Goal: Task Accomplishment & Management: Complete application form

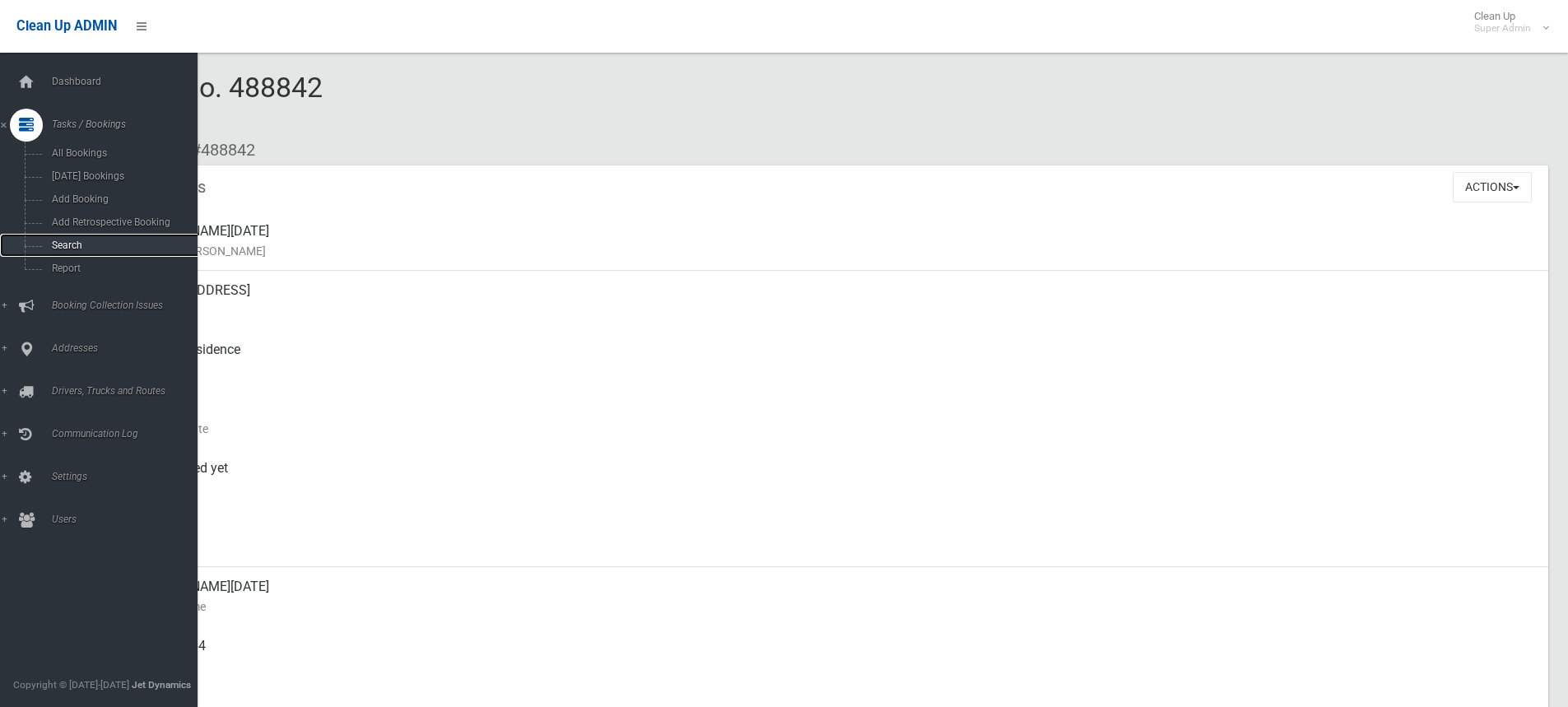
click at [51, 244] on span "Search" at bounding box center [121, 245] width 149 height 11
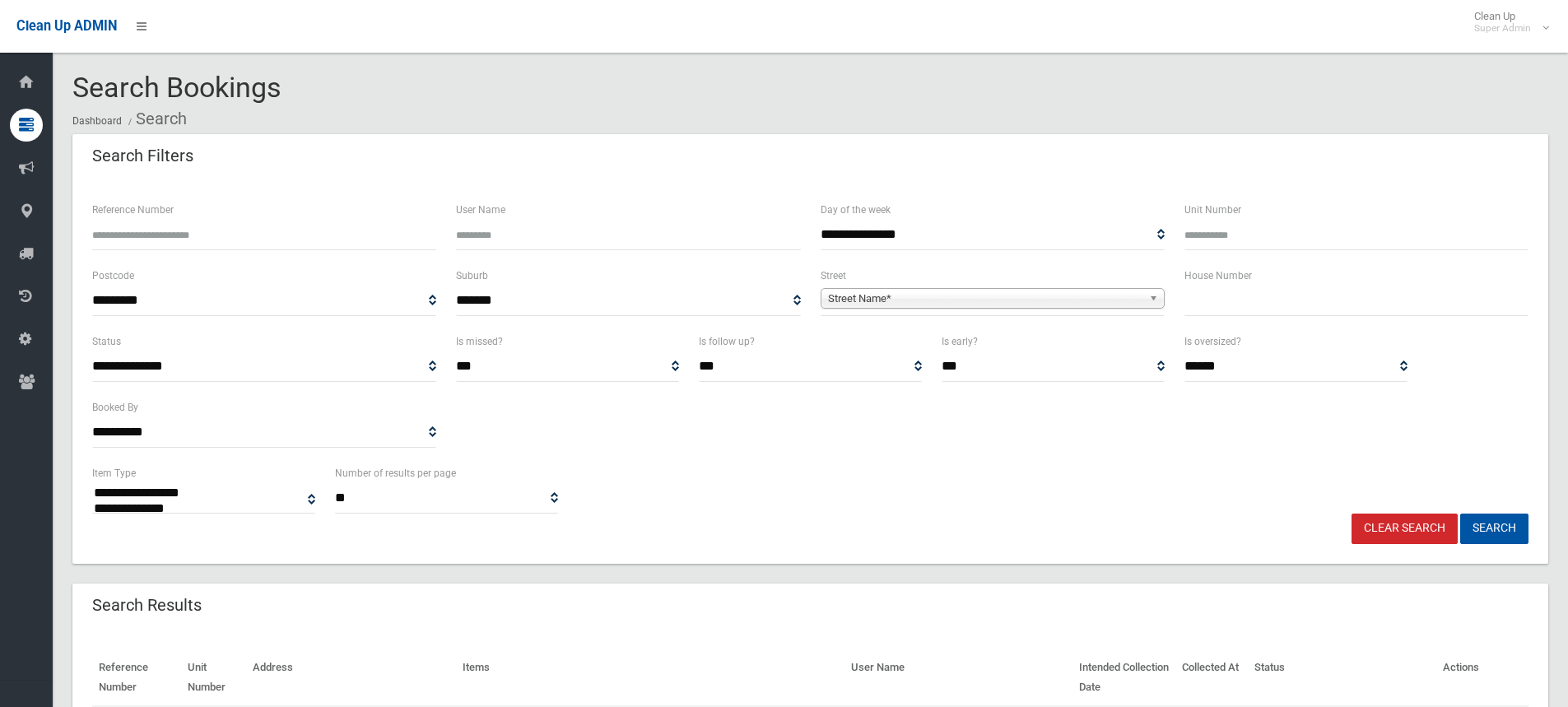
select select
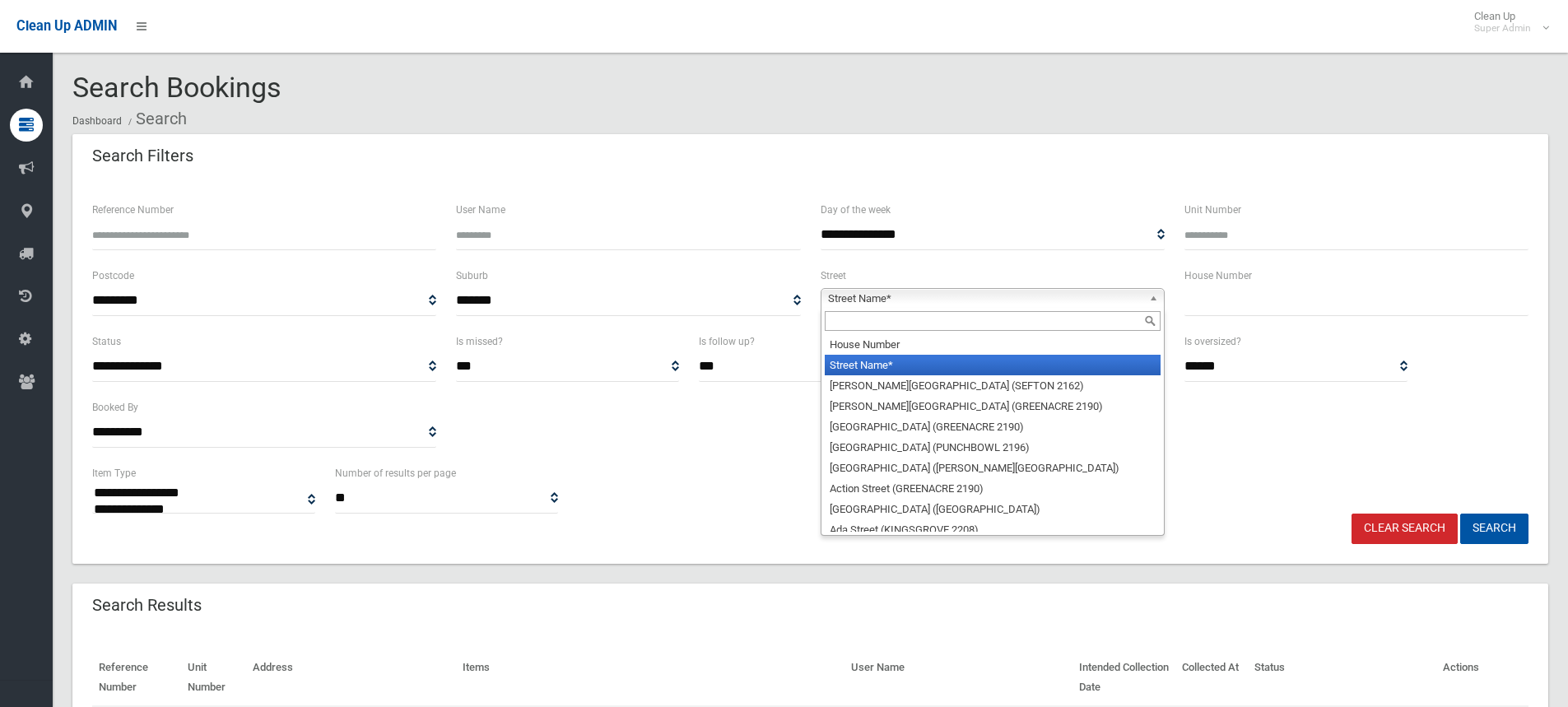
click at [910, 307] on span "Street Name*" at bounding box center [986, 299] width 314 height 19
click at [850, 321] on input "text" at bounding box center [993, 321] width 336 height 19
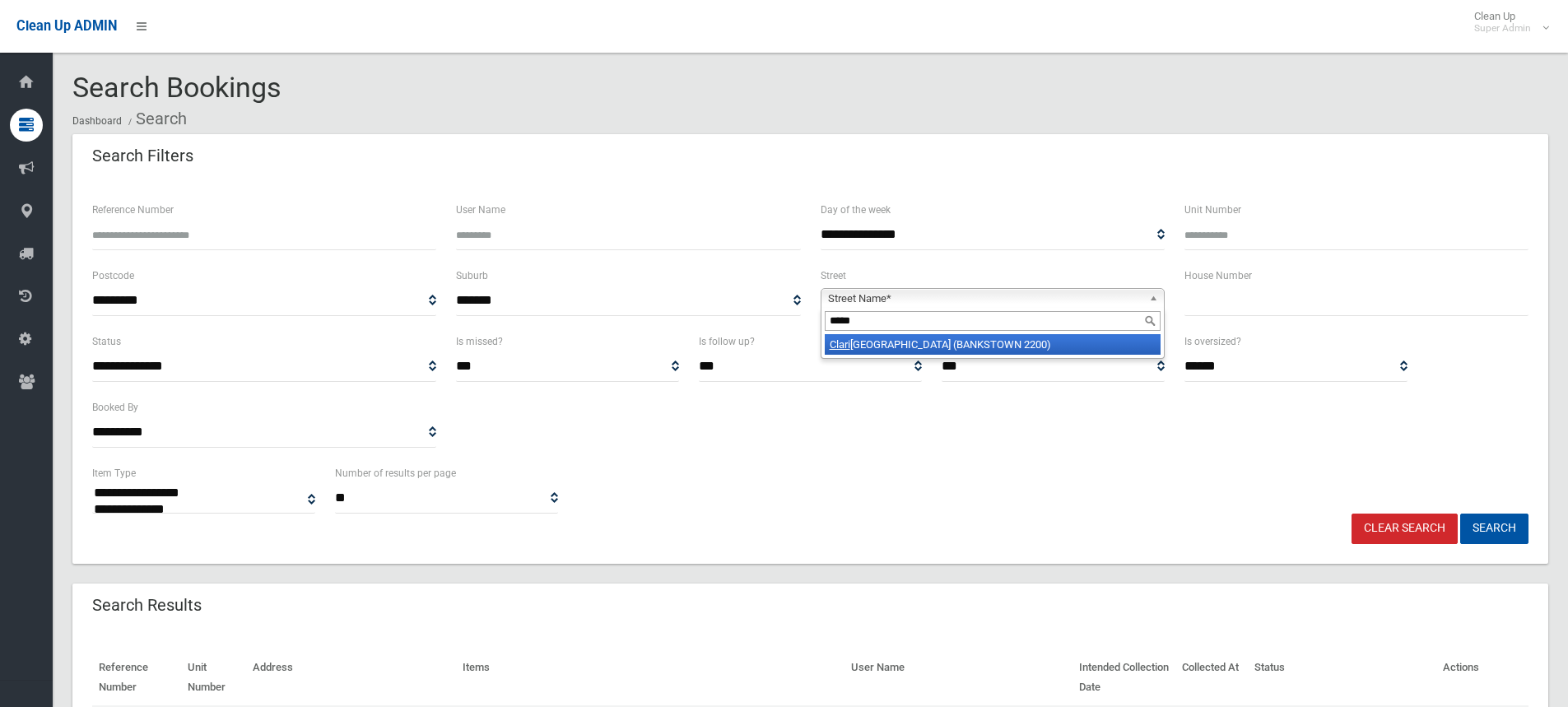
type input "*****"
click at [890, 346] on li "Clari bel Street (BANKSTOWN 2200)" at bounding box center [993, 343] width 336 height 20
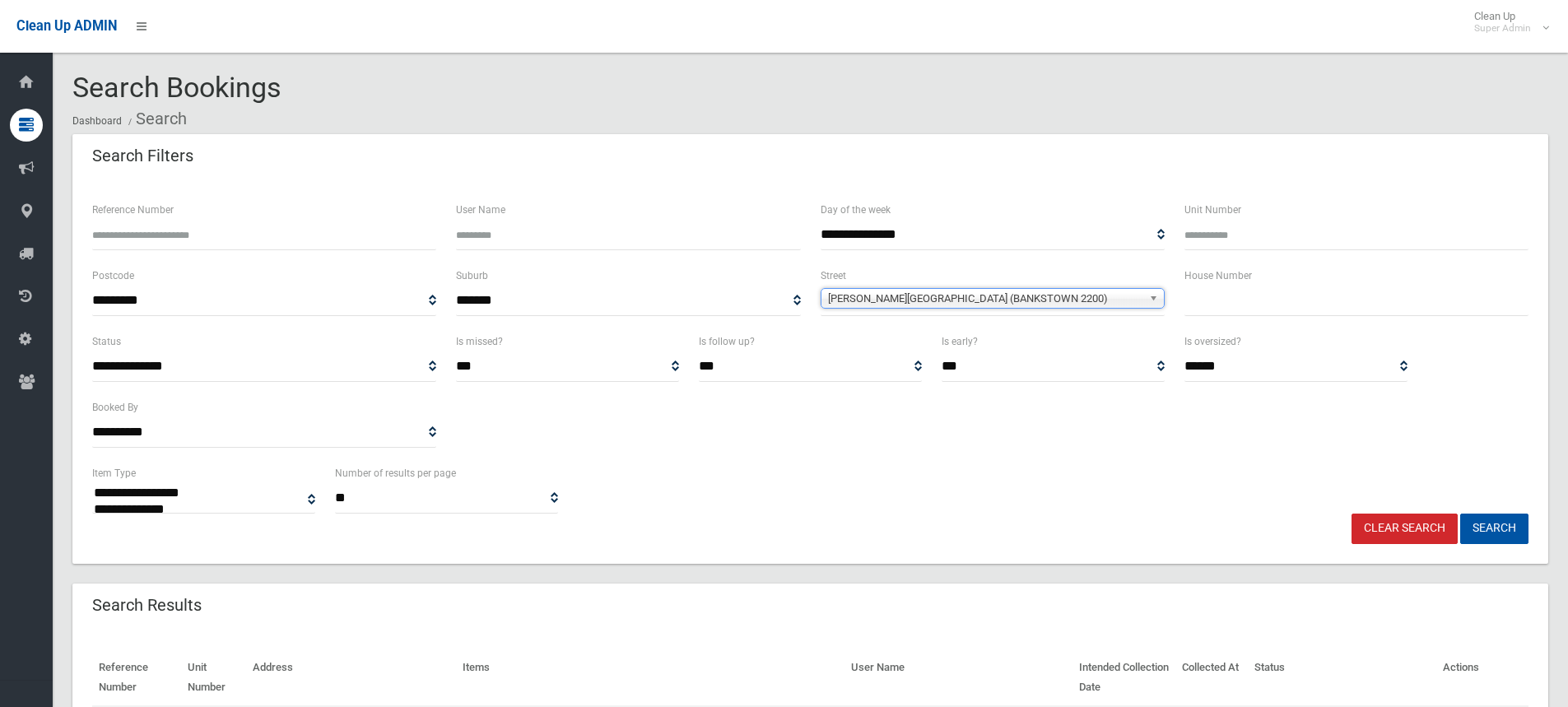
click at [1253, 311] on input "text" at bounding box center [1357, 300] width 344 height 31
type input "*"
click at [1495, 536] on button "Search" at bounding box center [1494, 529] width 69 height 31
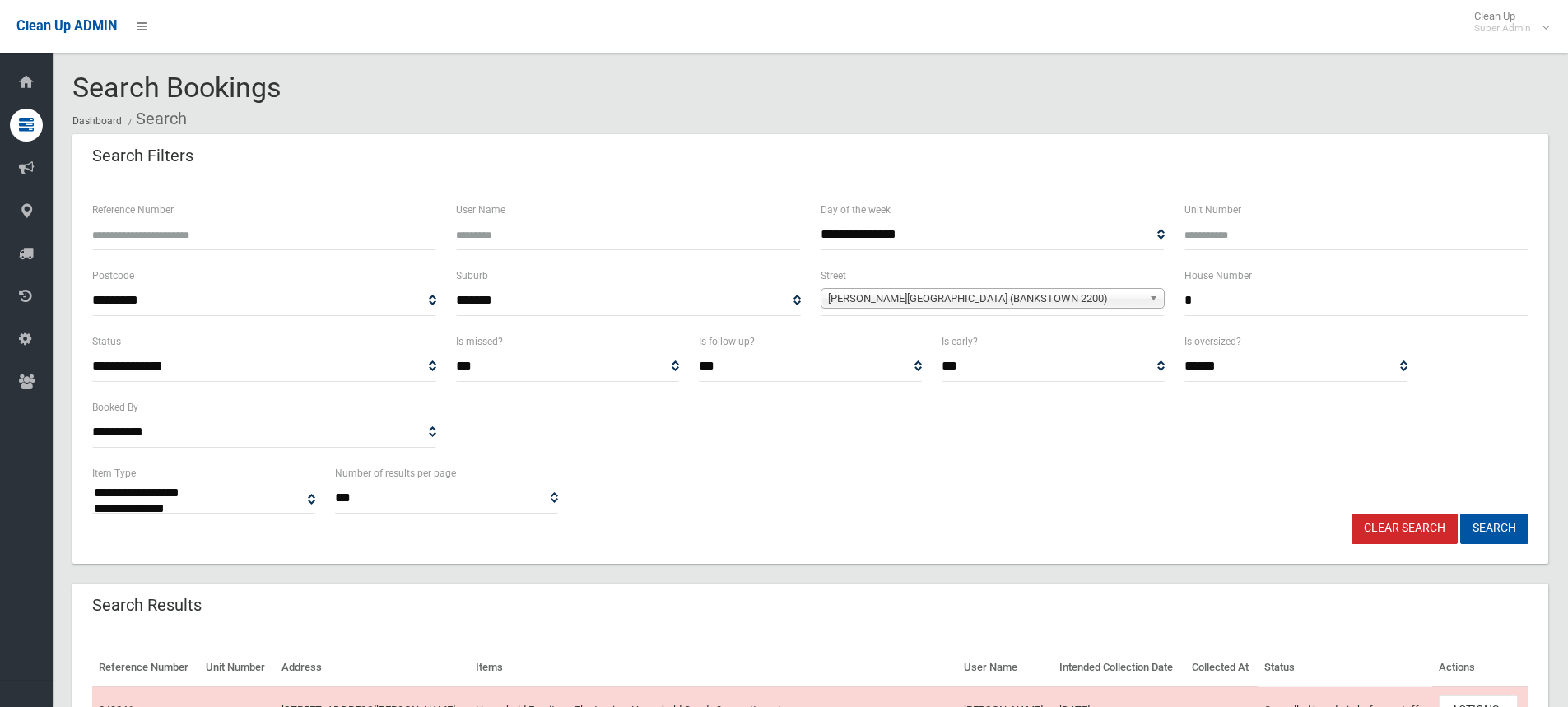
select select
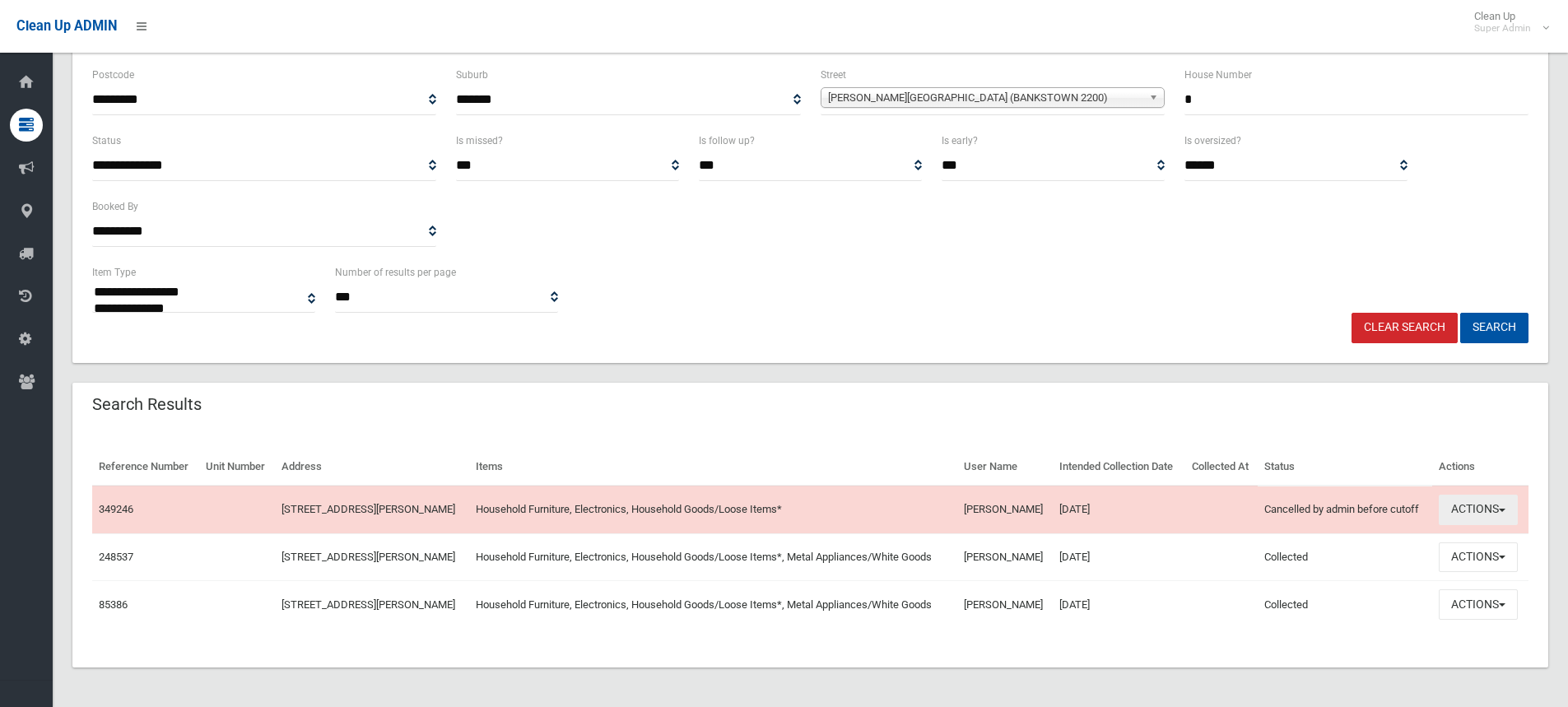
click at [1491, 517] on button "Actions" at bounding box center [1478, 509] width 79 height 31
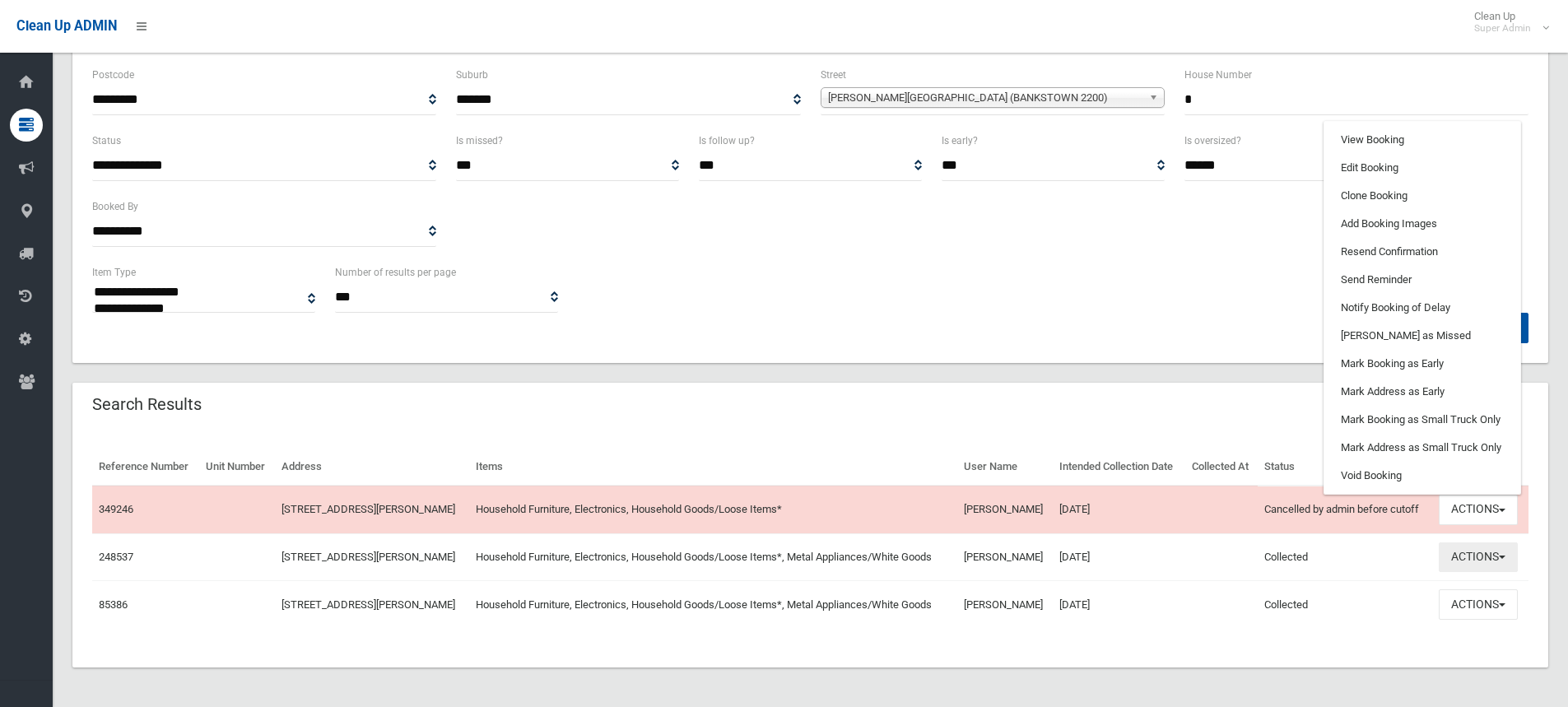
click at [1456, 558] on button "Actions" at bounding box center [1478, 558] width 79 height 31
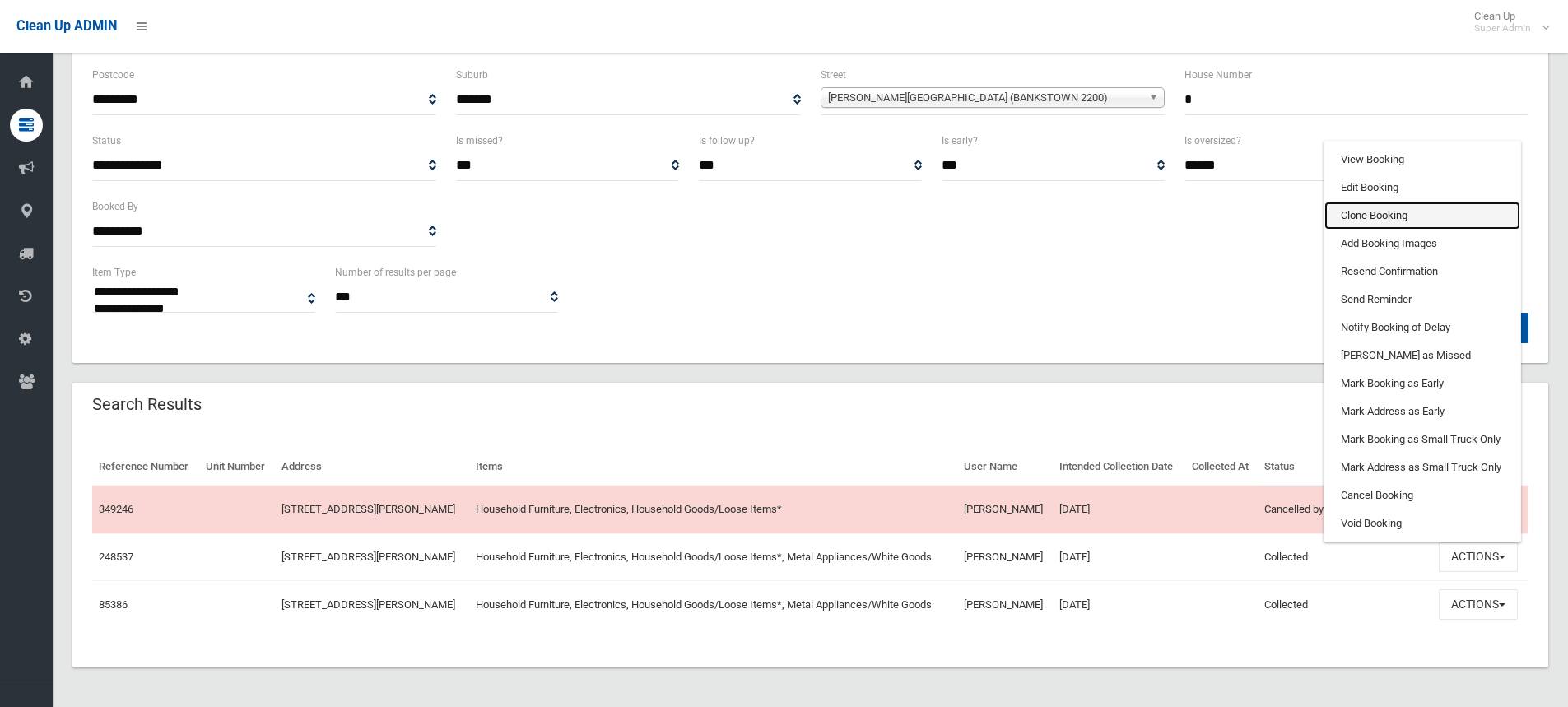
click at [1361, 207] on link "Clone Booking" at bounding box center [1422, 216] width 196 height 28
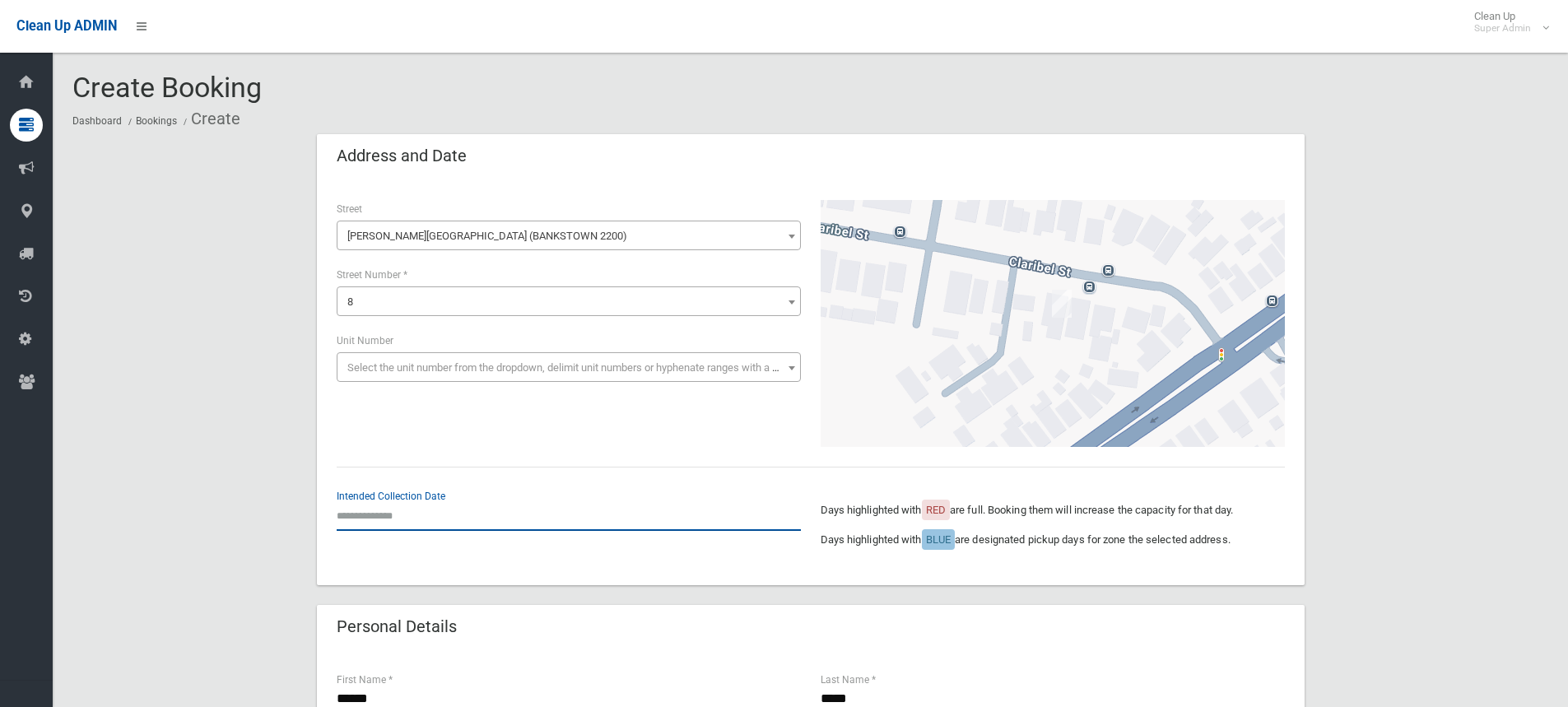
click at [387, 509] on input "text" at bounding box center [568, 516] width 465 height 31
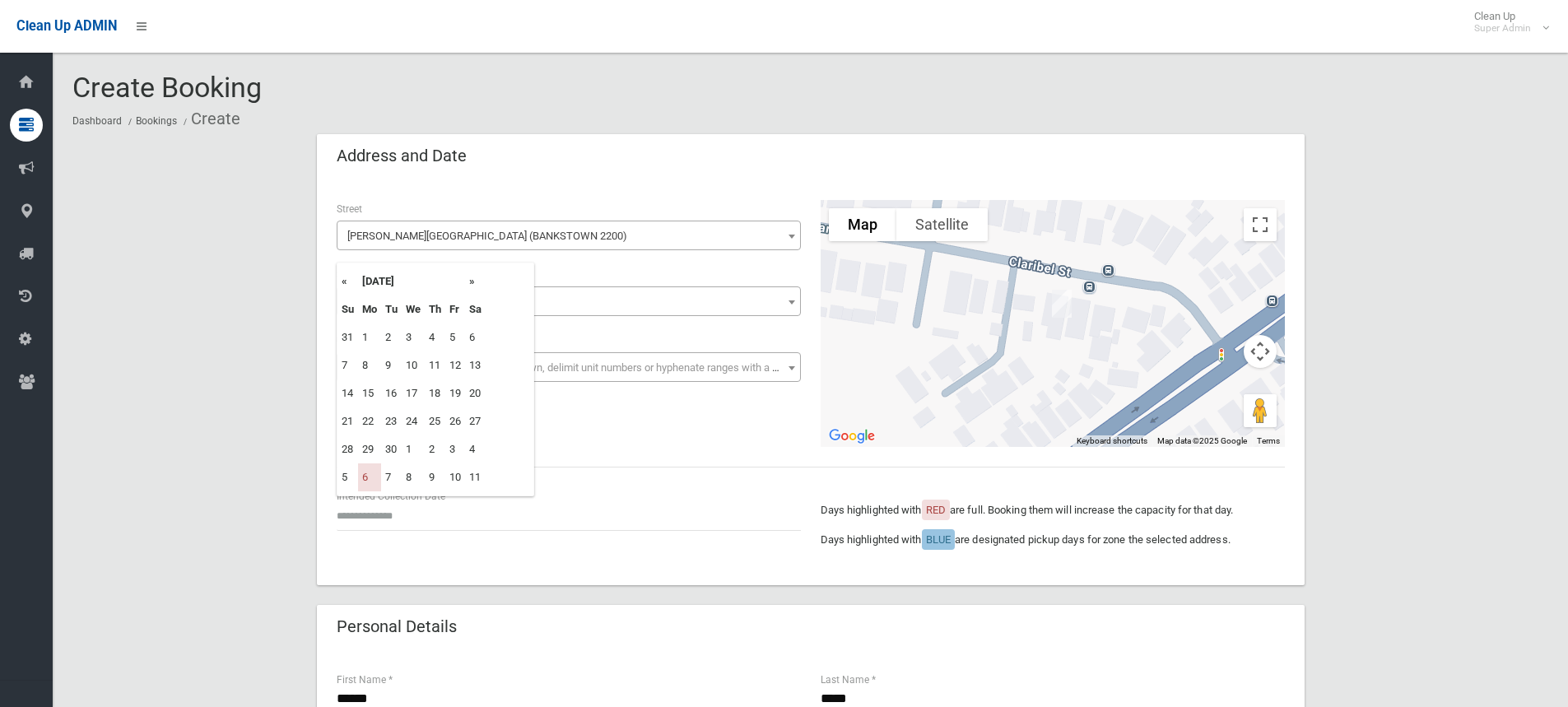
click at [478, 283] on th "»" at bounding box center [474, 282] width 20 height 28
click at [371, 452] on td "27" at bounding box center [370, 450] width 23 height 28
type input "**********"
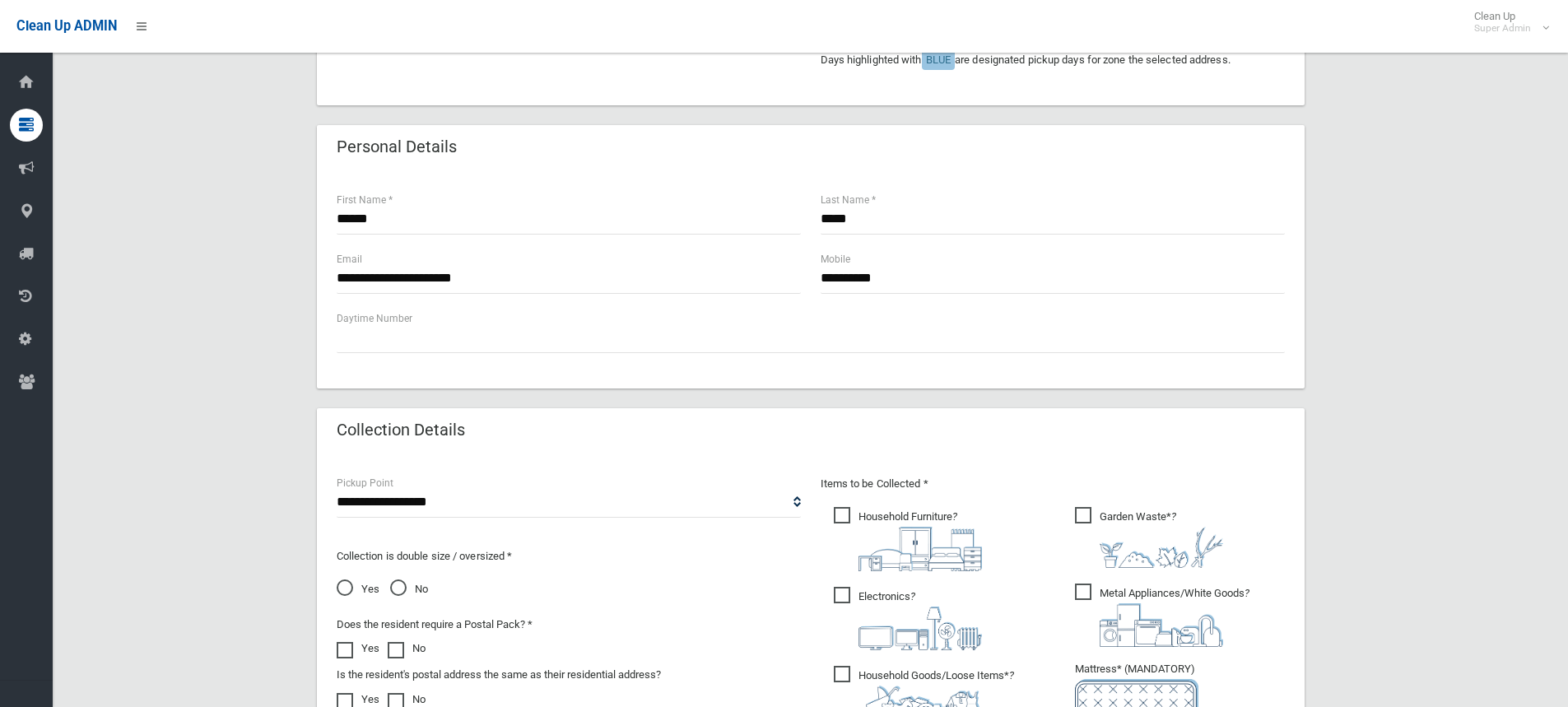
scroll to position [576, 0]
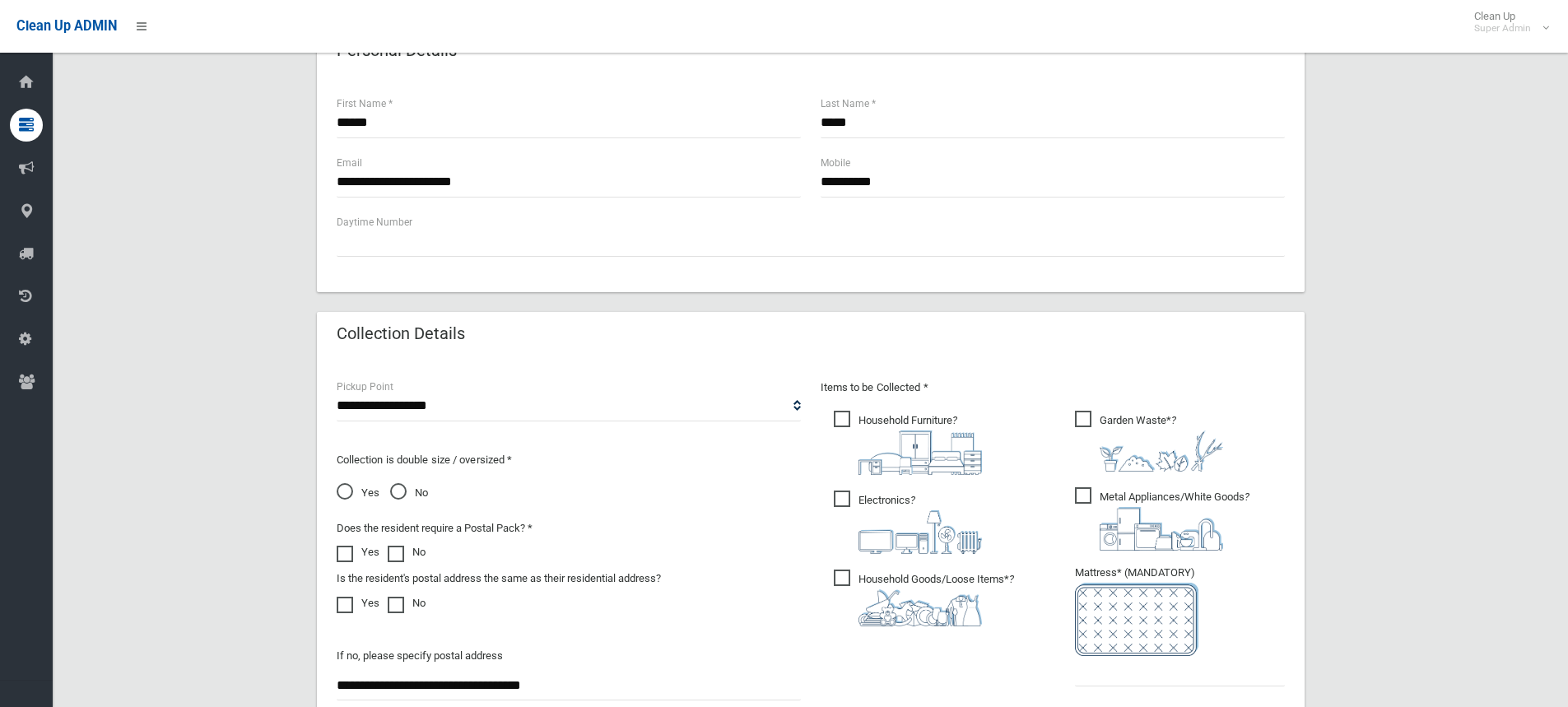
click at [1093, 423] on span "Garden Waste* ?" at bounding box center [1149, 441] width 148 height 61
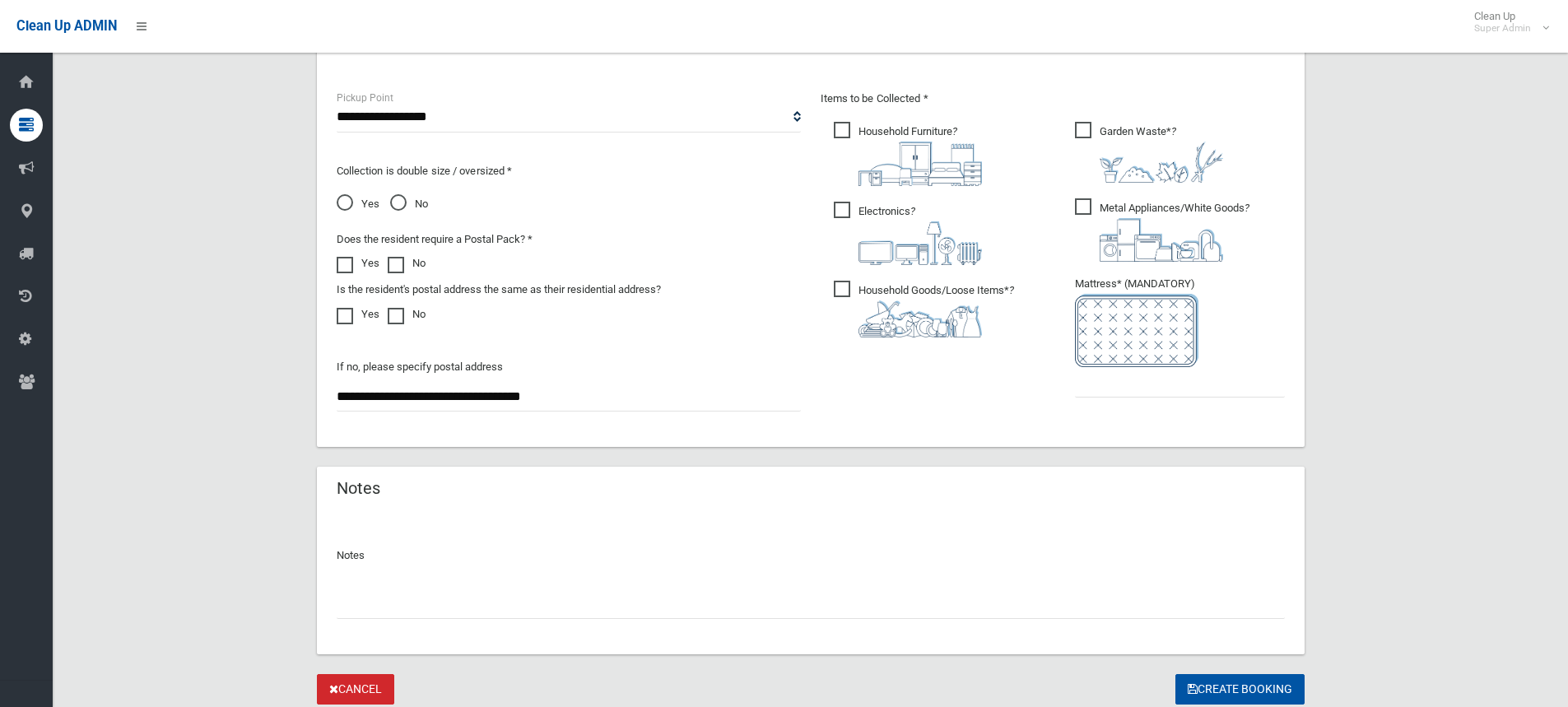
scroll to position [905, 0]
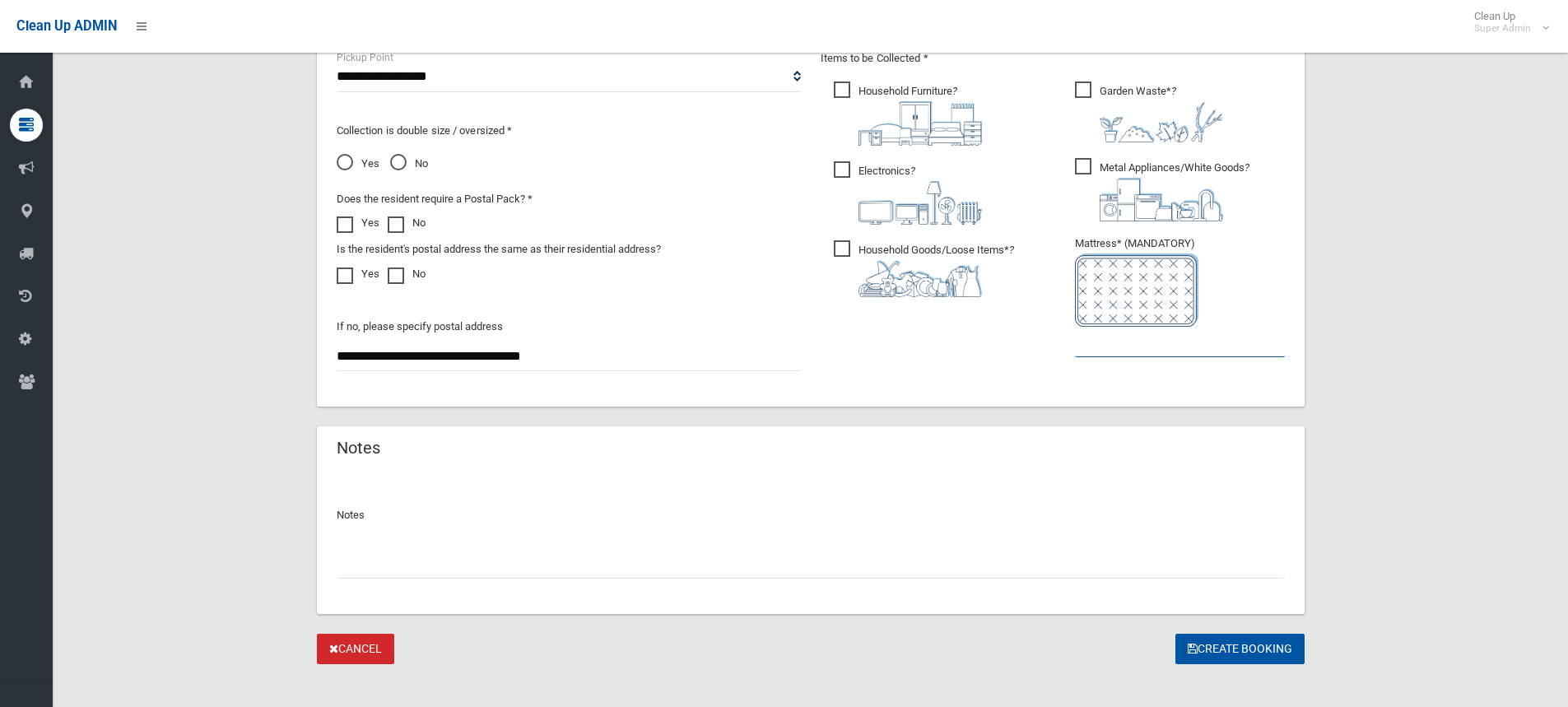
click at [1152, 347] on input "text" at bounding box center [1180, 342] width 210 height 31
type input "*"
click at [584, 565] on input "text" at bounding box center [811, 563] width 949 height 31
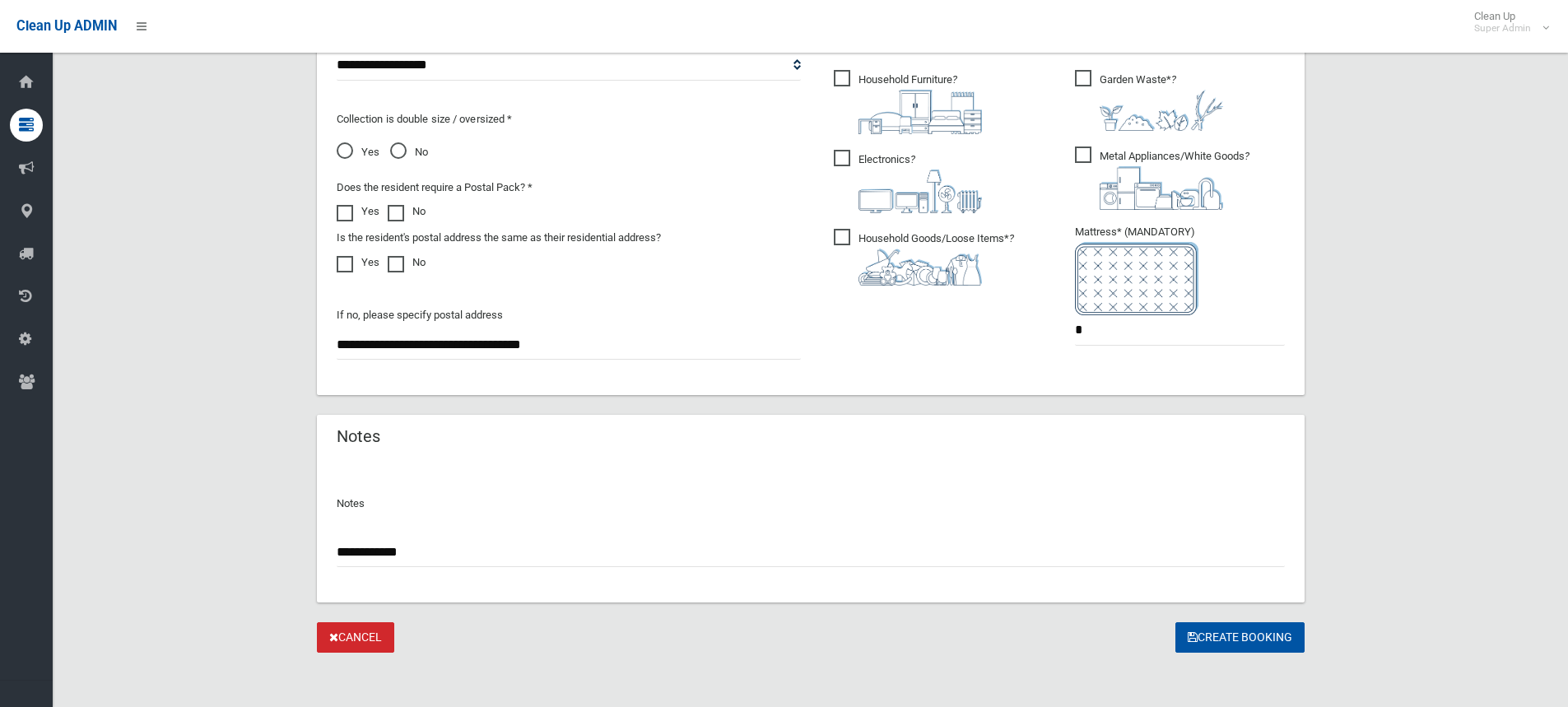
scroll to position [922, 0]
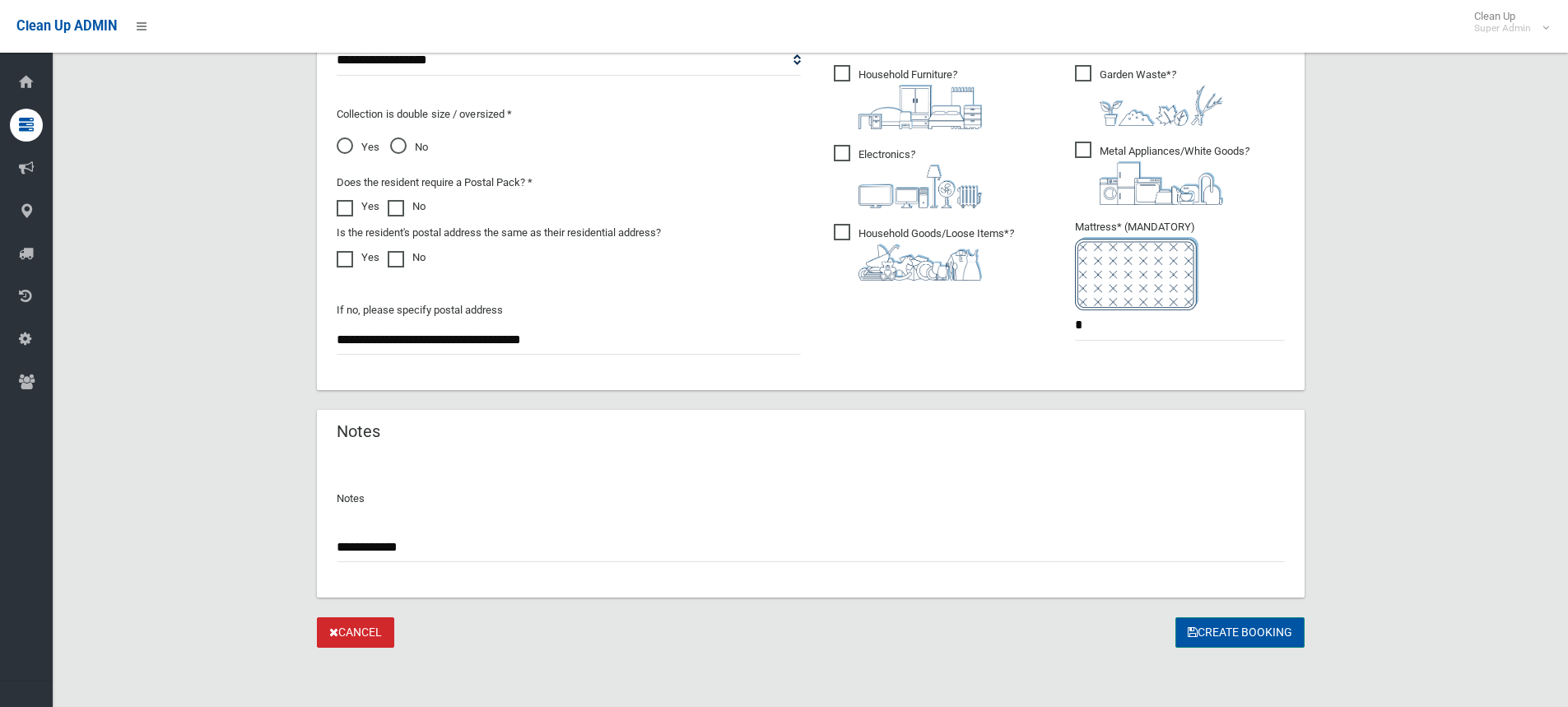
type input "**********"
click at [1234, 632] on button "Create Booking" at bounding box center [1239, 632] width 129 height 31
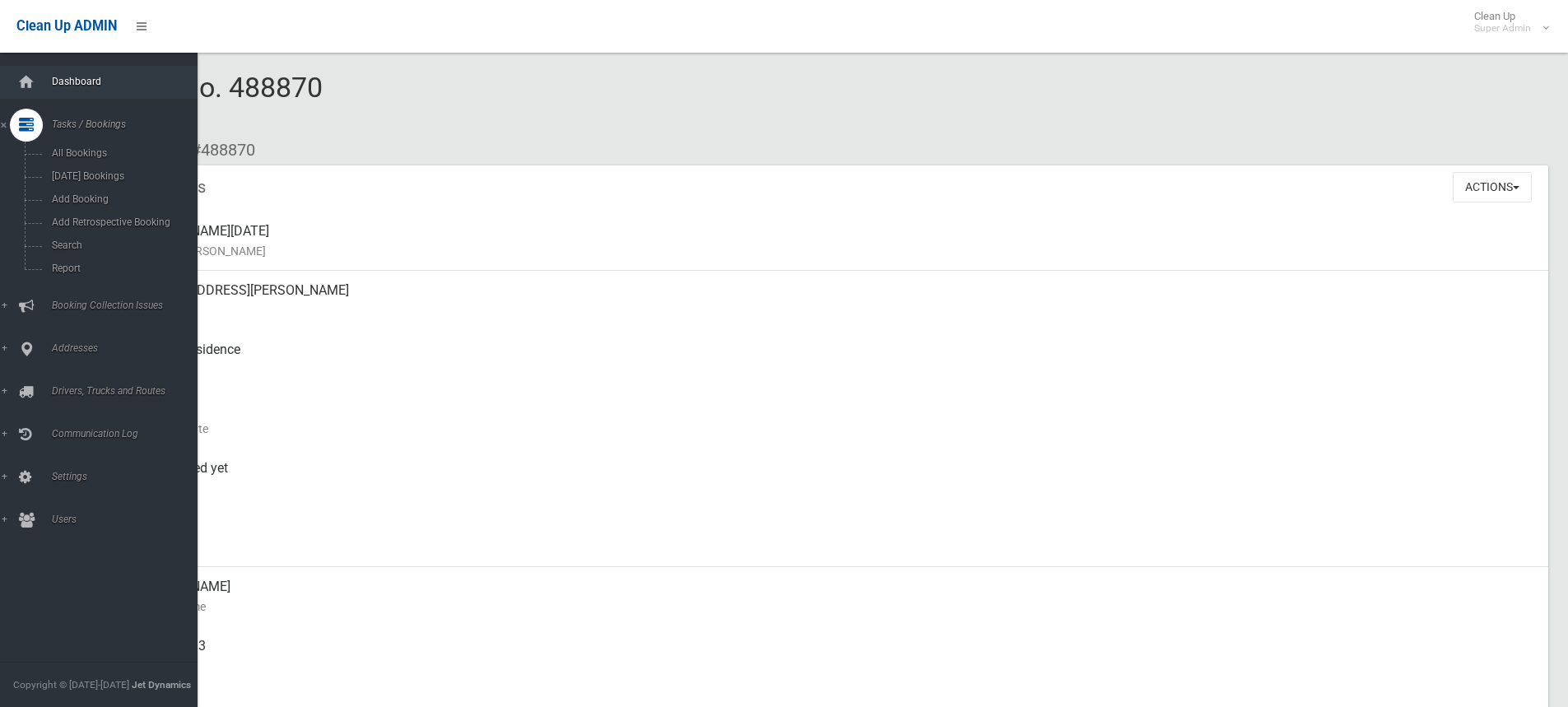
click at [76, 73] on link "Dashboard" at bounding box center [105, 82] width 210 height 32
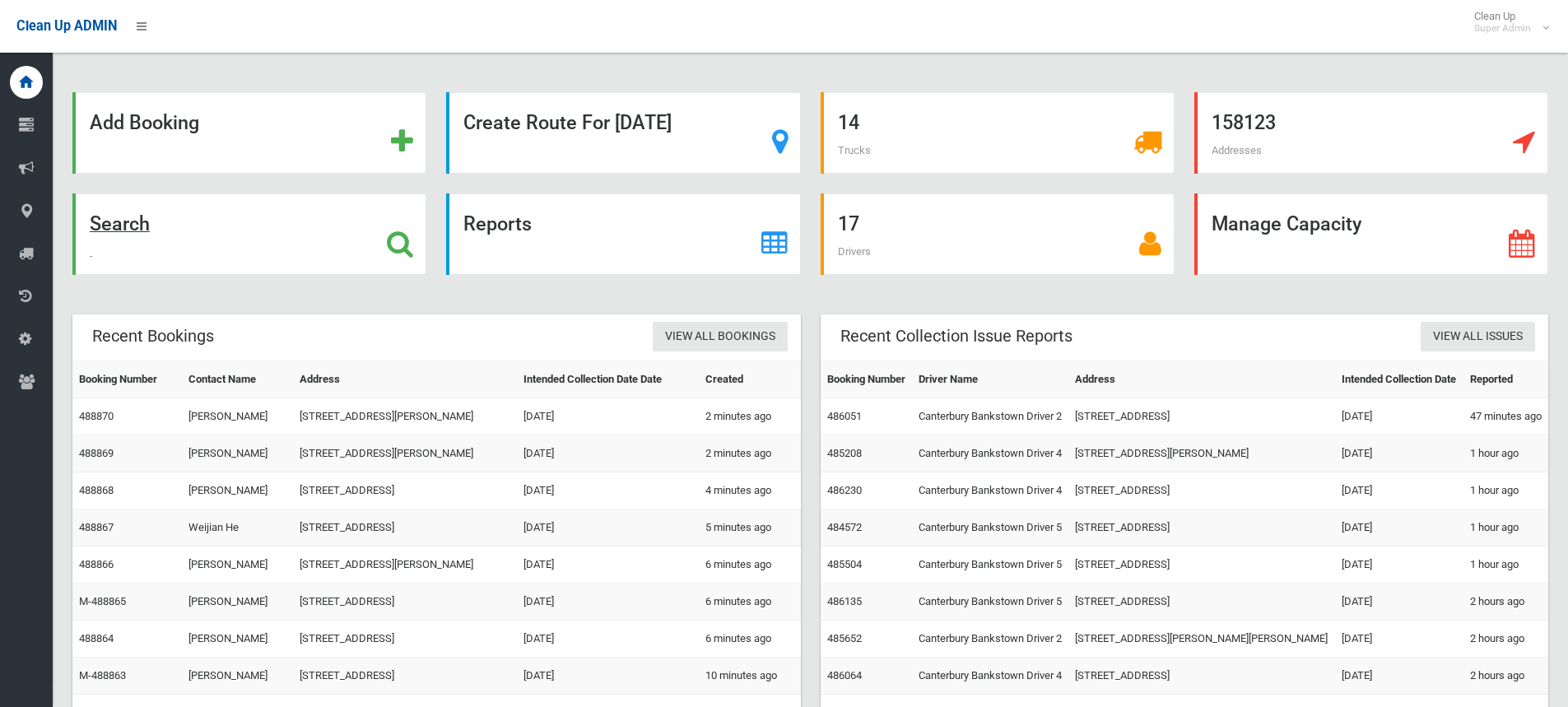
click at [131, 225] on strong "Search" at bounding box center [119, 224] width 60 height 23
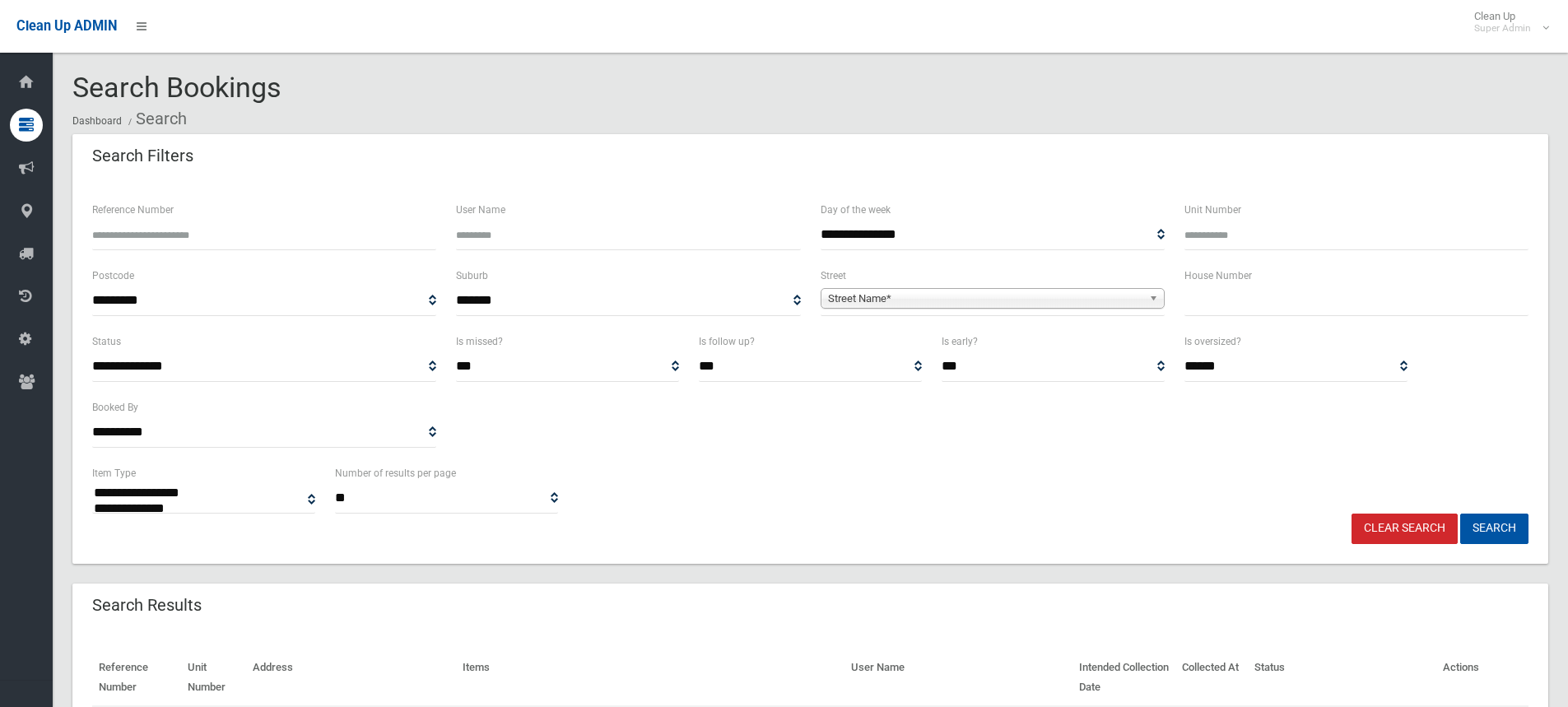
select select
click at [284, 227] on input "Reference Number" at bounding box center [264, 234] width 344 height 31
type input "******"
click at [1460, 514] on button "Search" at bounding box center [1494, 529] width 69 height 31
select select
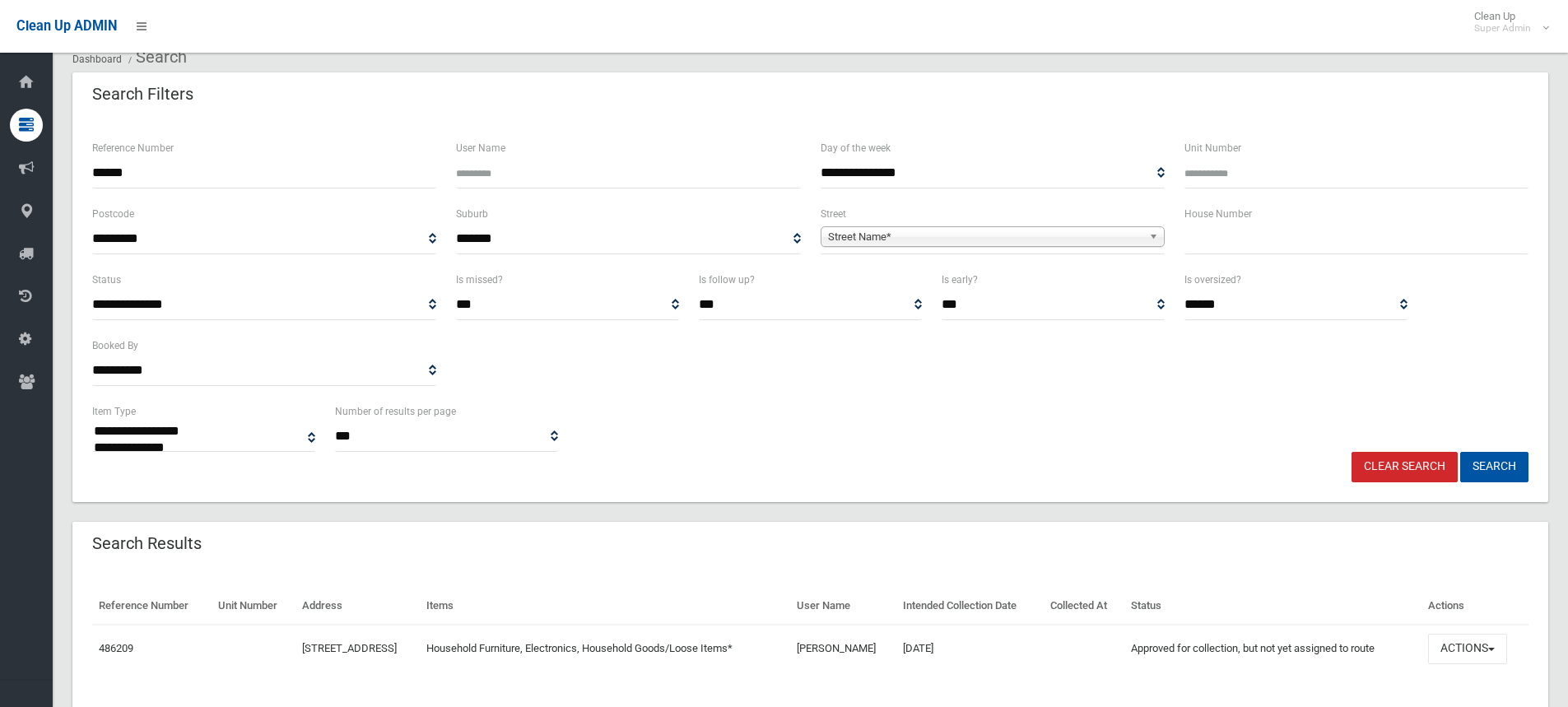
scroll to position [106, 0]
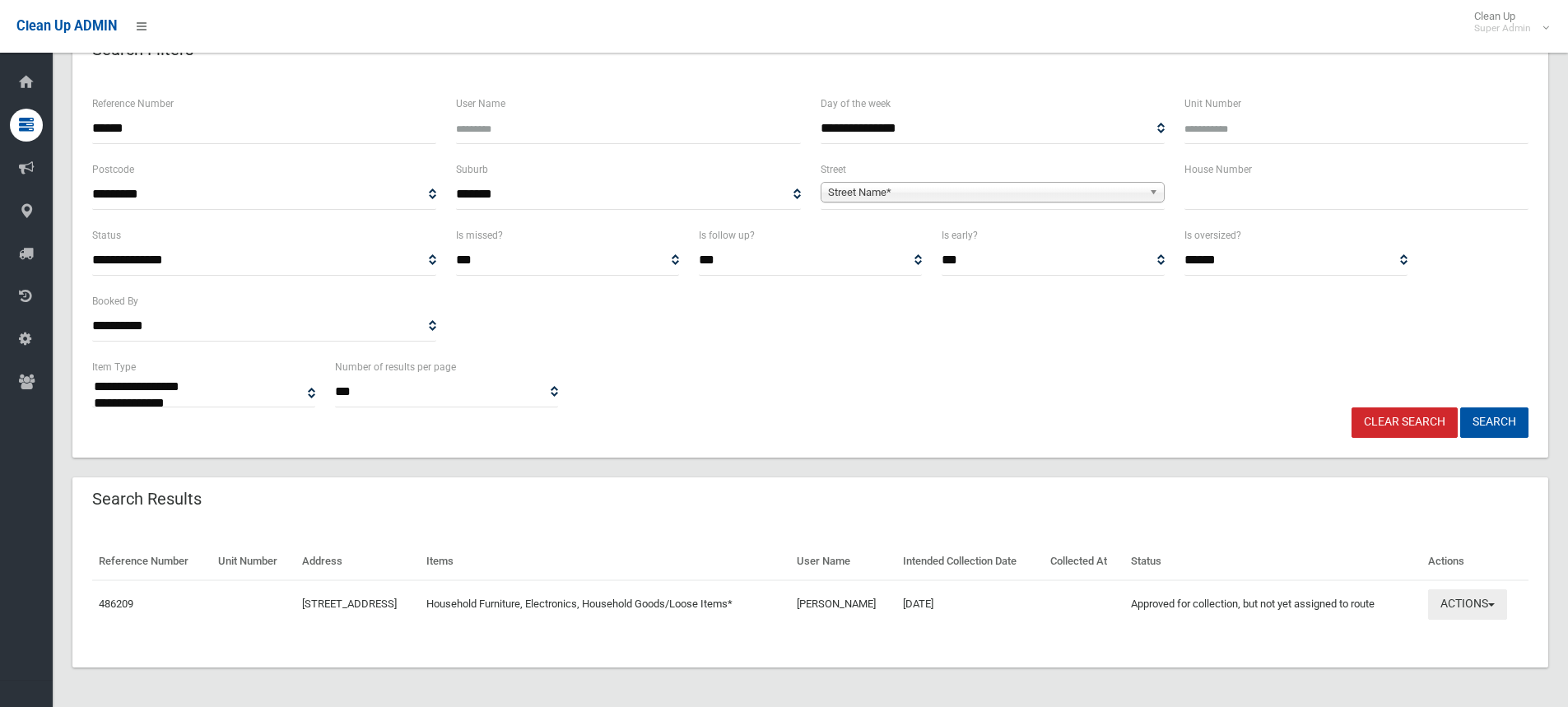
click at [1464, 600] on button "Actions" at bounding box center [1468, 604] width 79 height 31
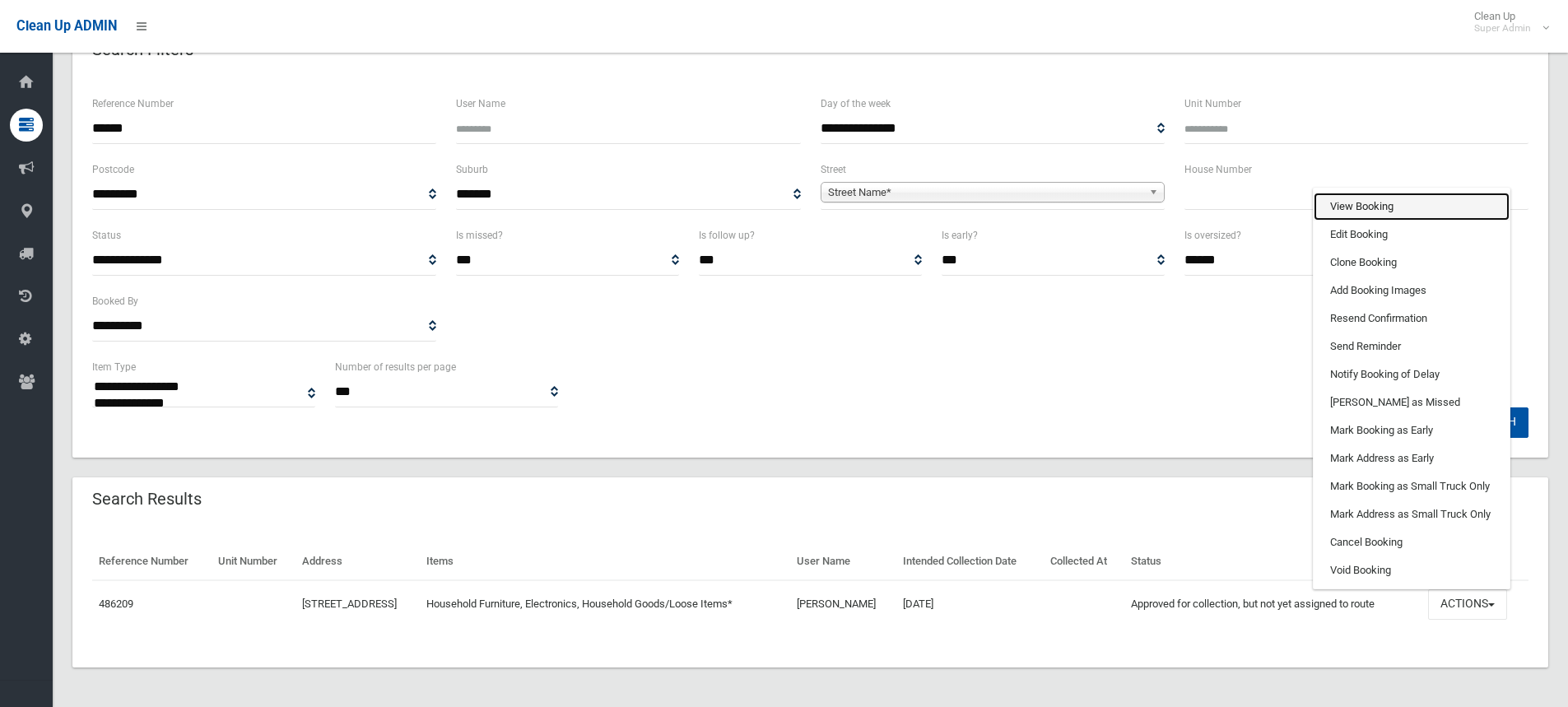
click at [1370, 210] on link "View Booking" at bounding box center [1412, 206] width 196 height 28
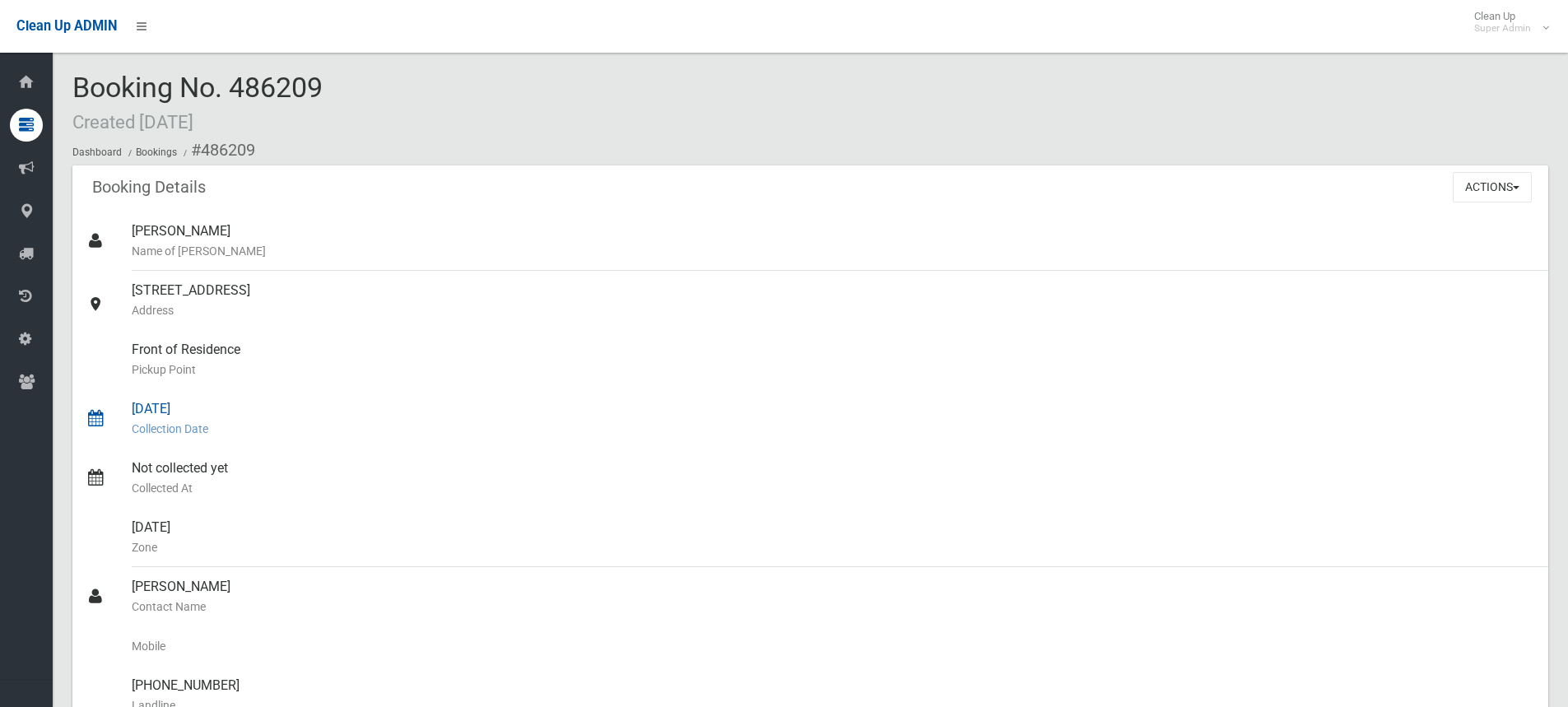
scroll to position [412, 0]
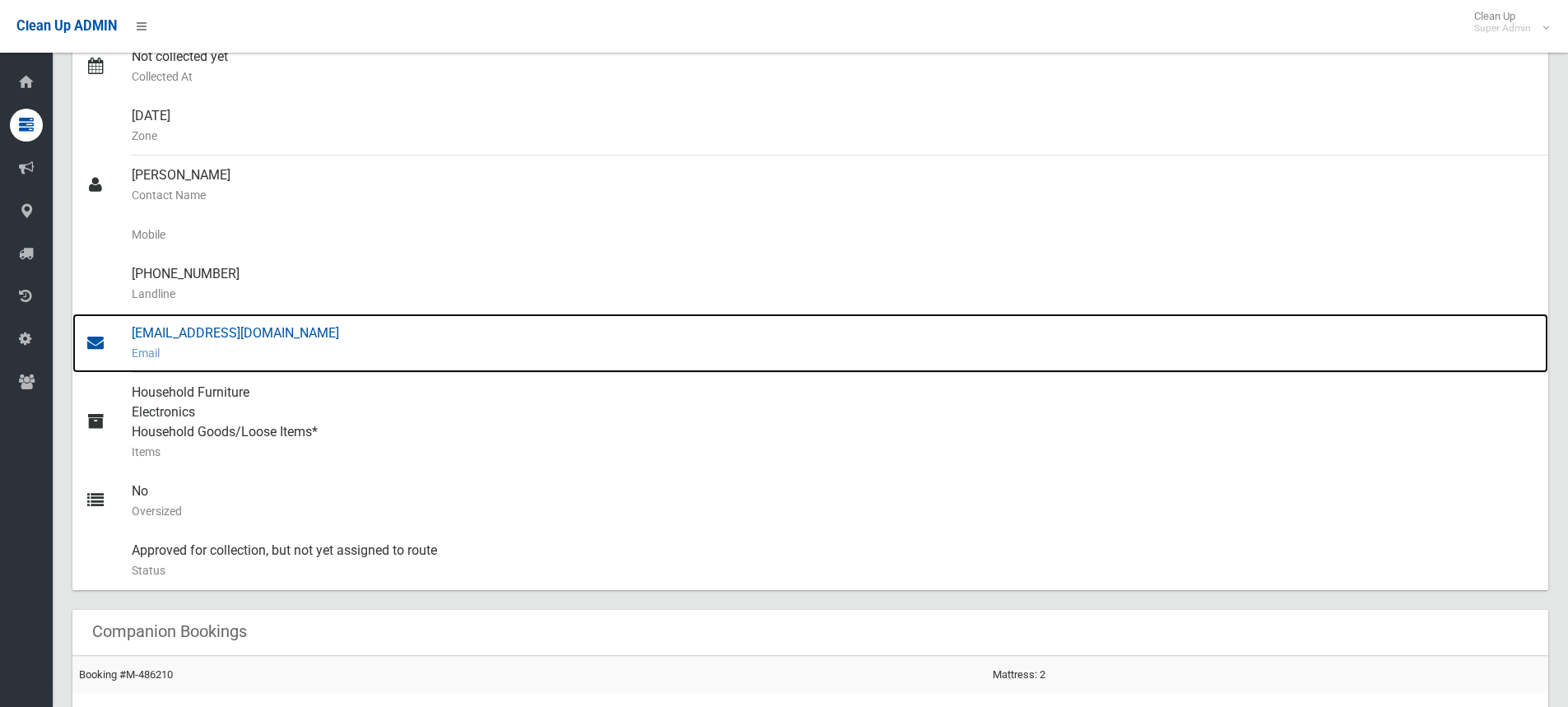
click at [725, 346] on small "Email" at bounding box center [834, 353] width 1404 height 19
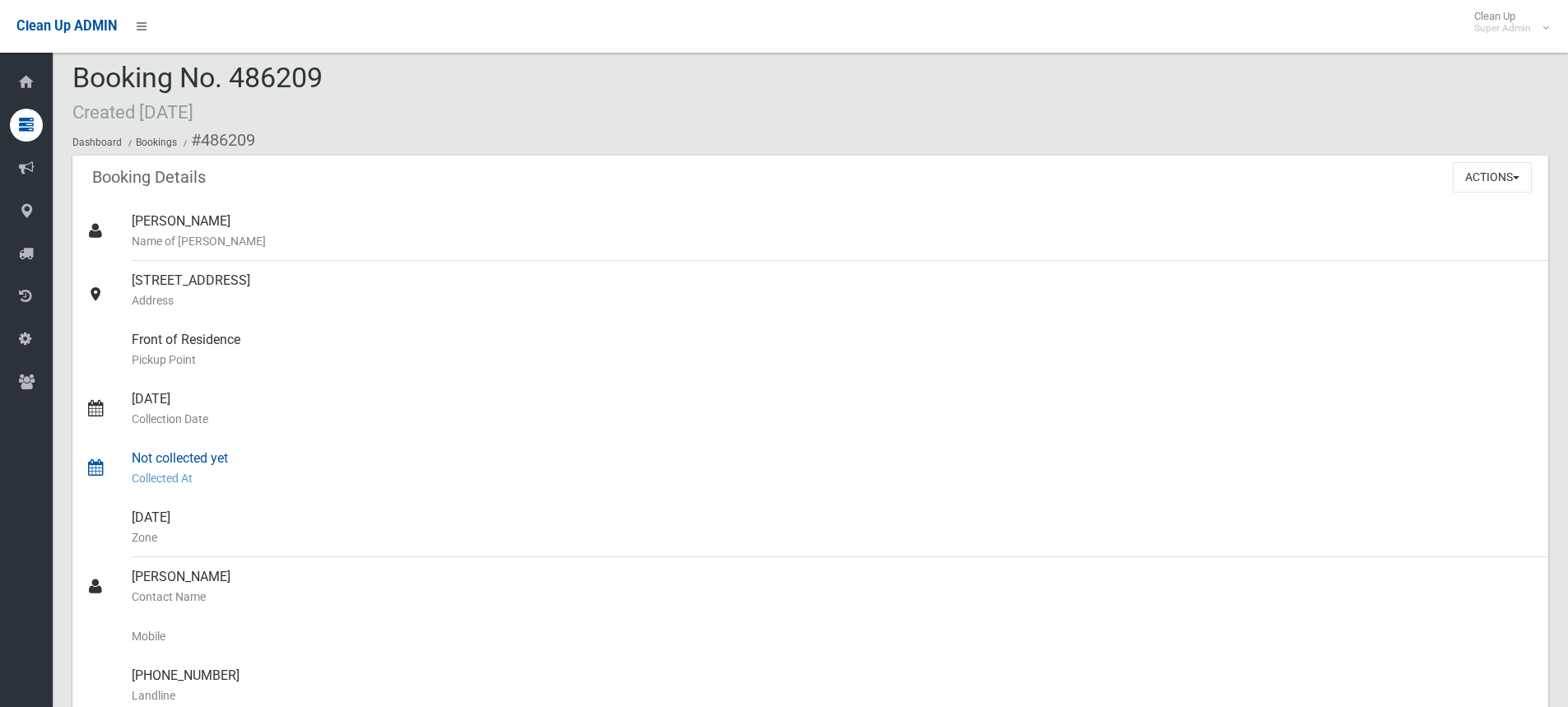
scroll to position [0, 0]
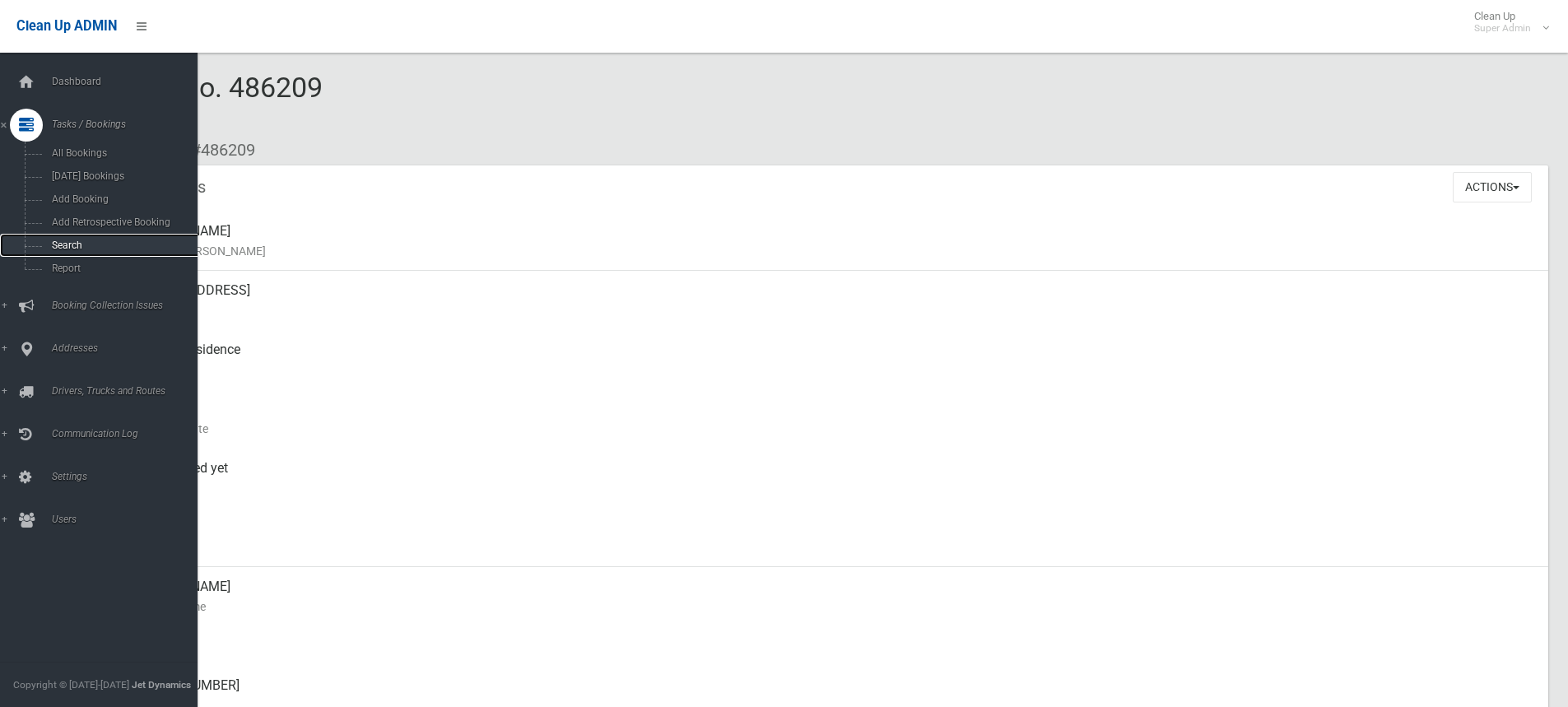
click at [77, 240] on span "Search" at bounding box center [121, 245] width 149 height 11
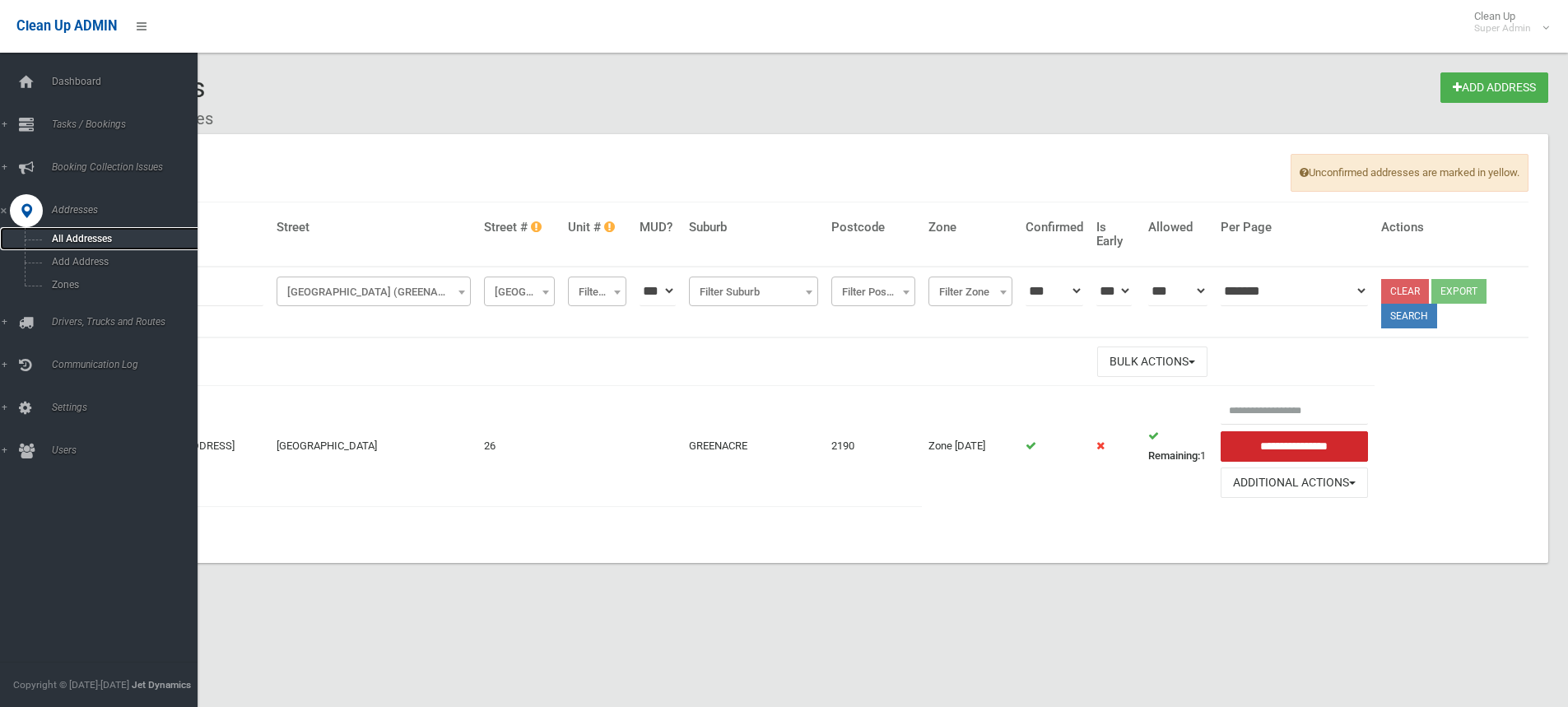
click at [70, 241] on span "All Addresses" at bounding box center [121, 238] width 149 height 11
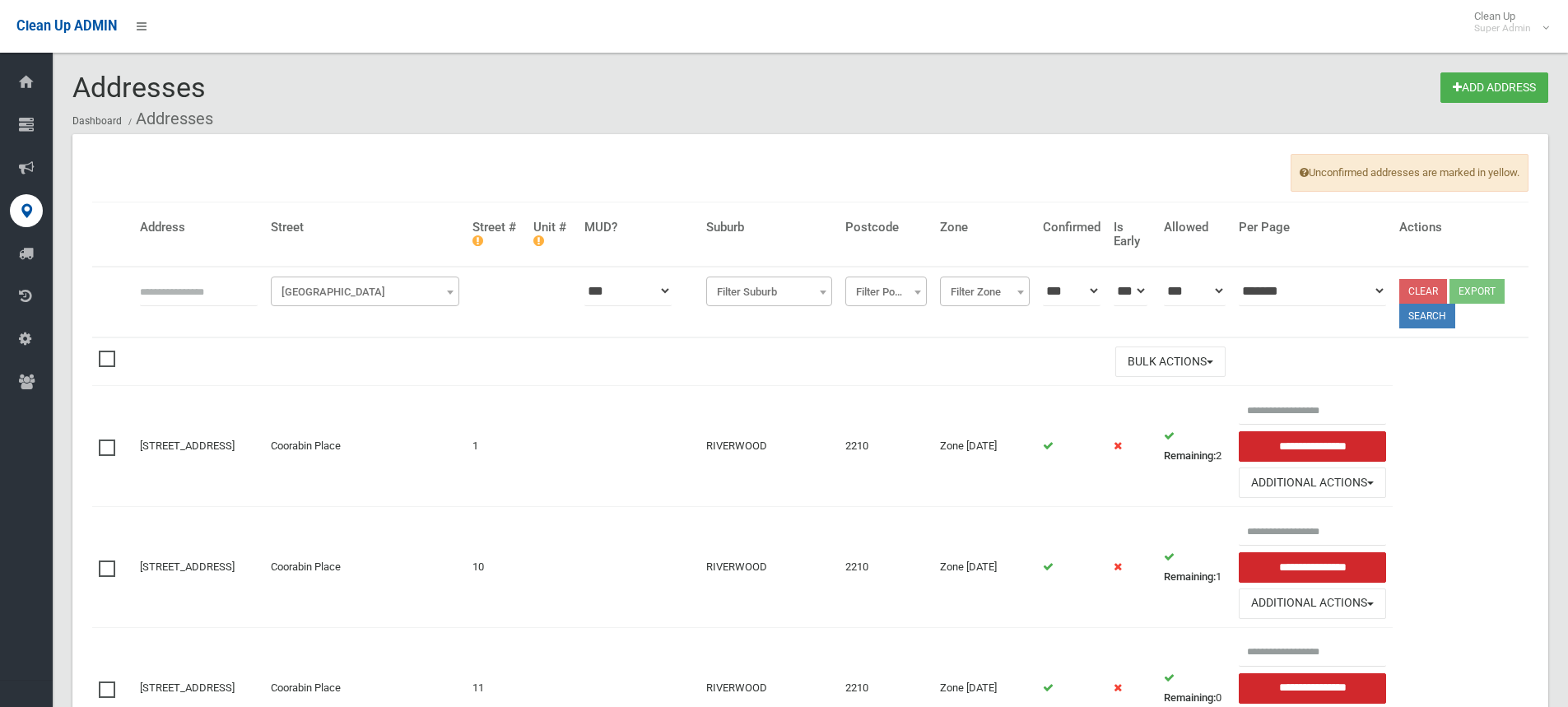
click at [362, 283] on span "Filter Street" at bounding box center [365, 292] width 180 height 23
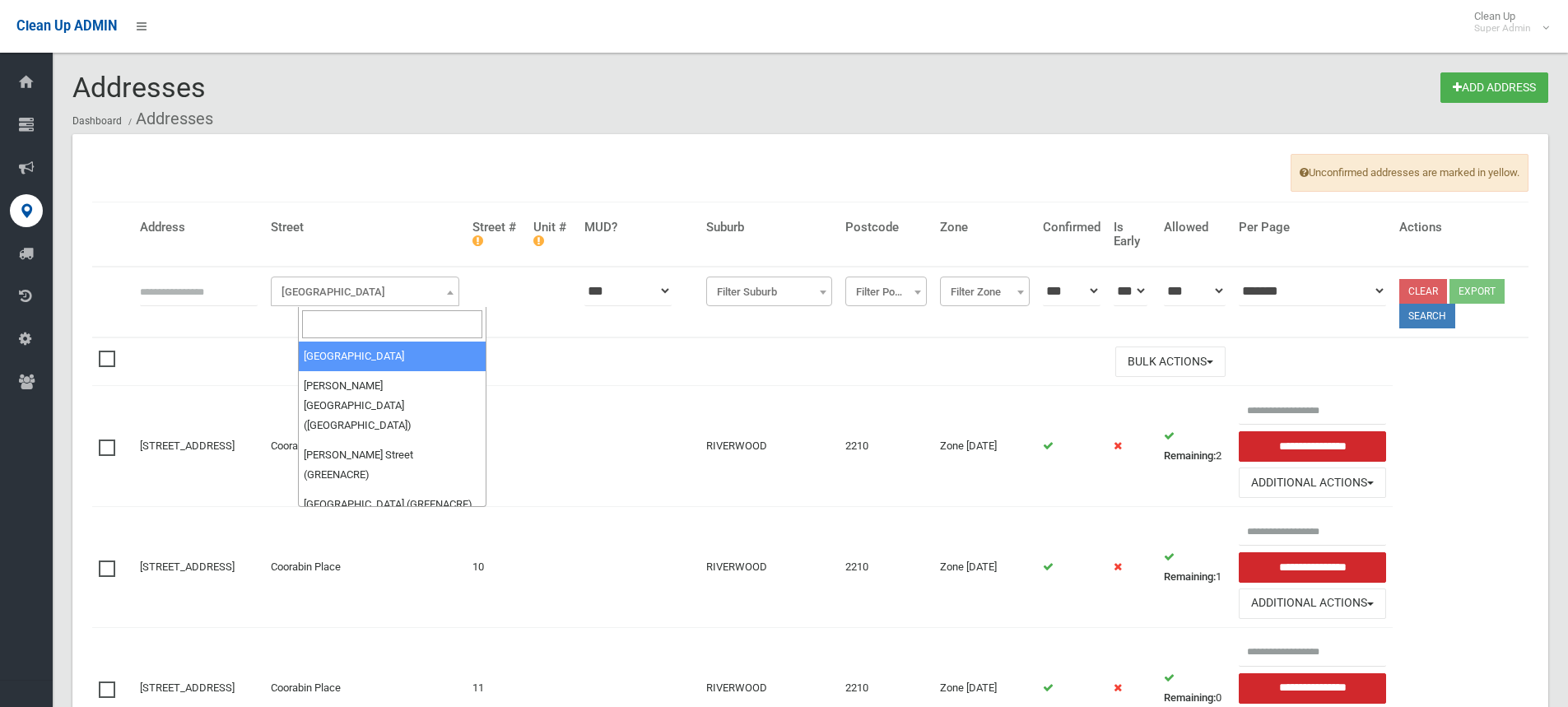
click at [332, 331] on input "search" at bounding box center [392, 324] width 180 height 28
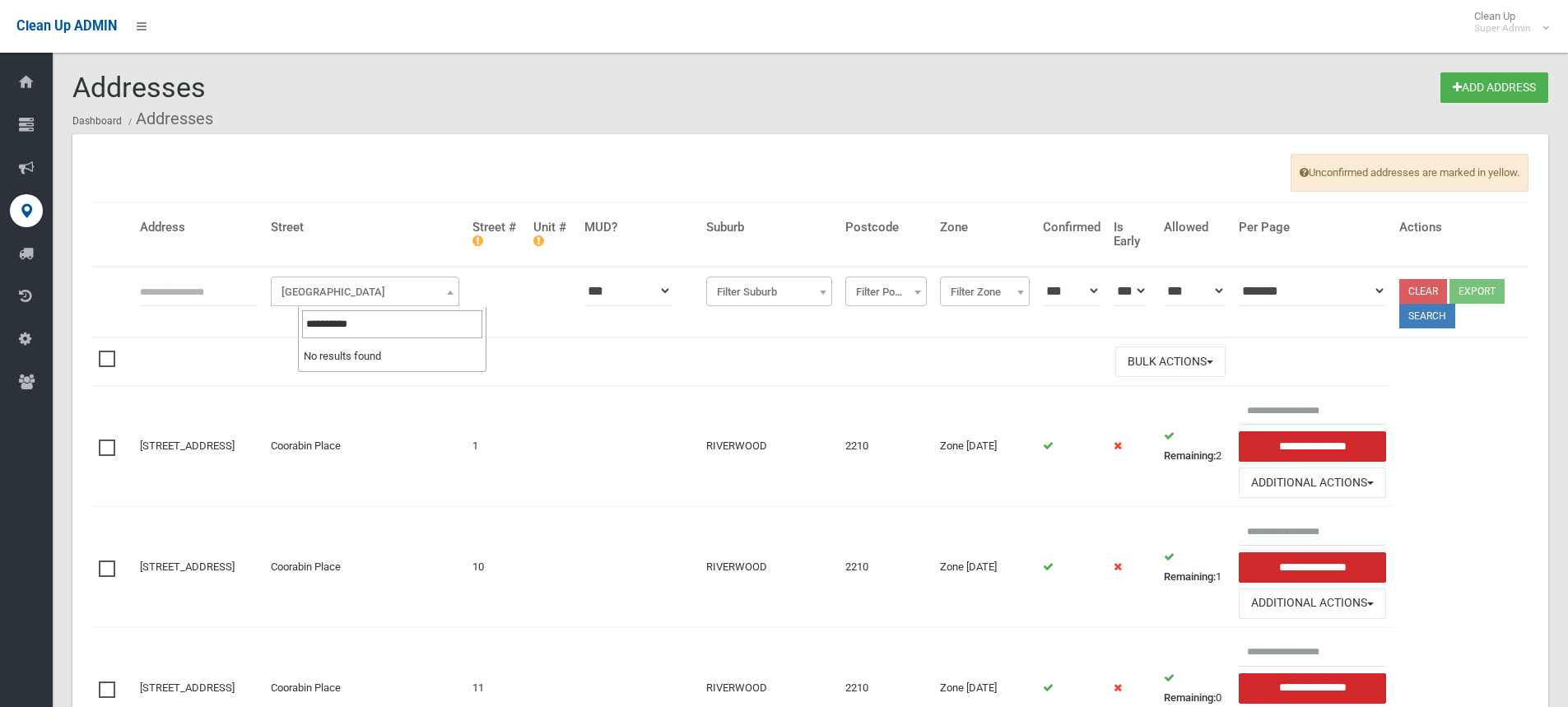
click at [387, 330] on input "**********" at bounding box center [392, 324] width 180 height 28
type input "**********"
select select "***"
click at [149, 297] on input "text" at bounding box center [199, 291] width 118 height 31
type input "*****"
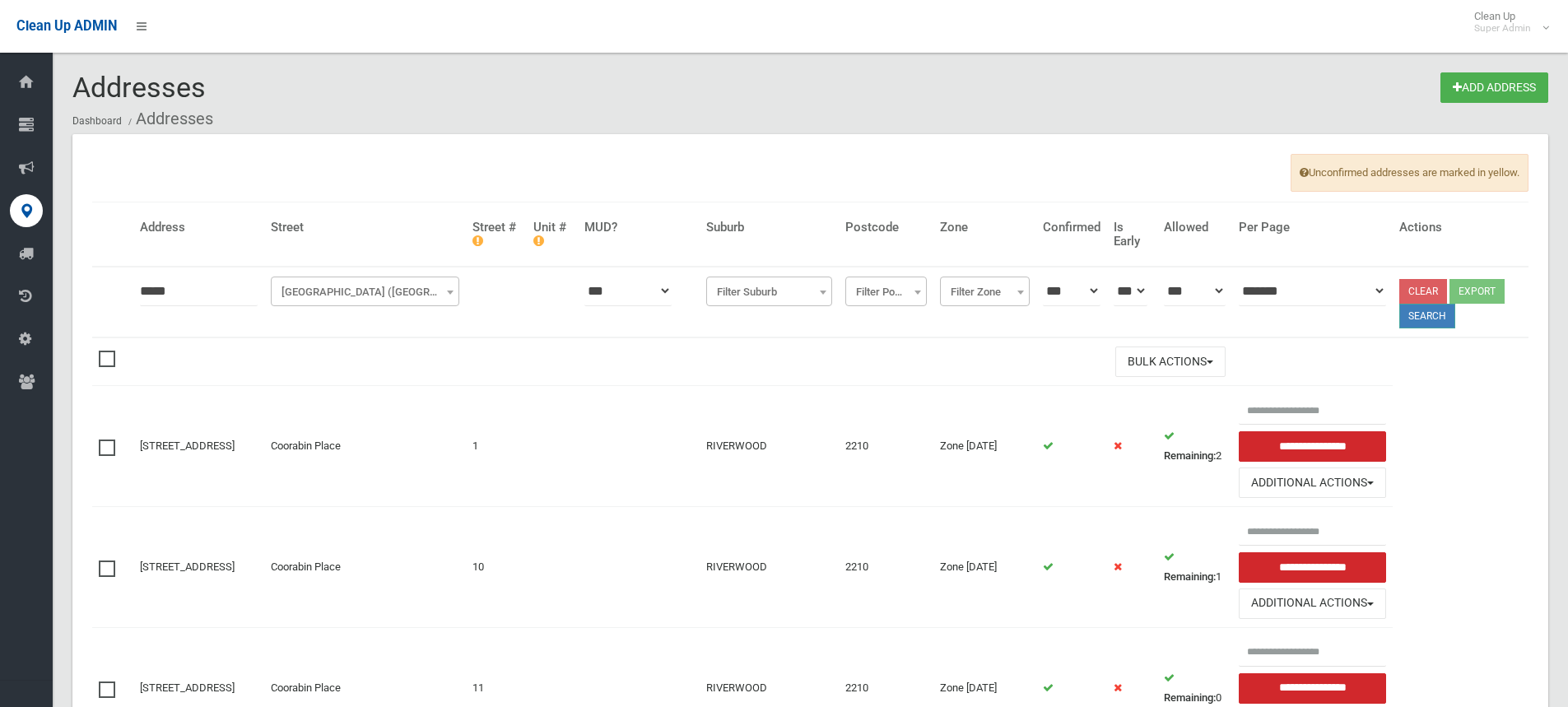
click at [1439, 321] on button "Search" at bounding box center [1427, 316] width 56 height 25
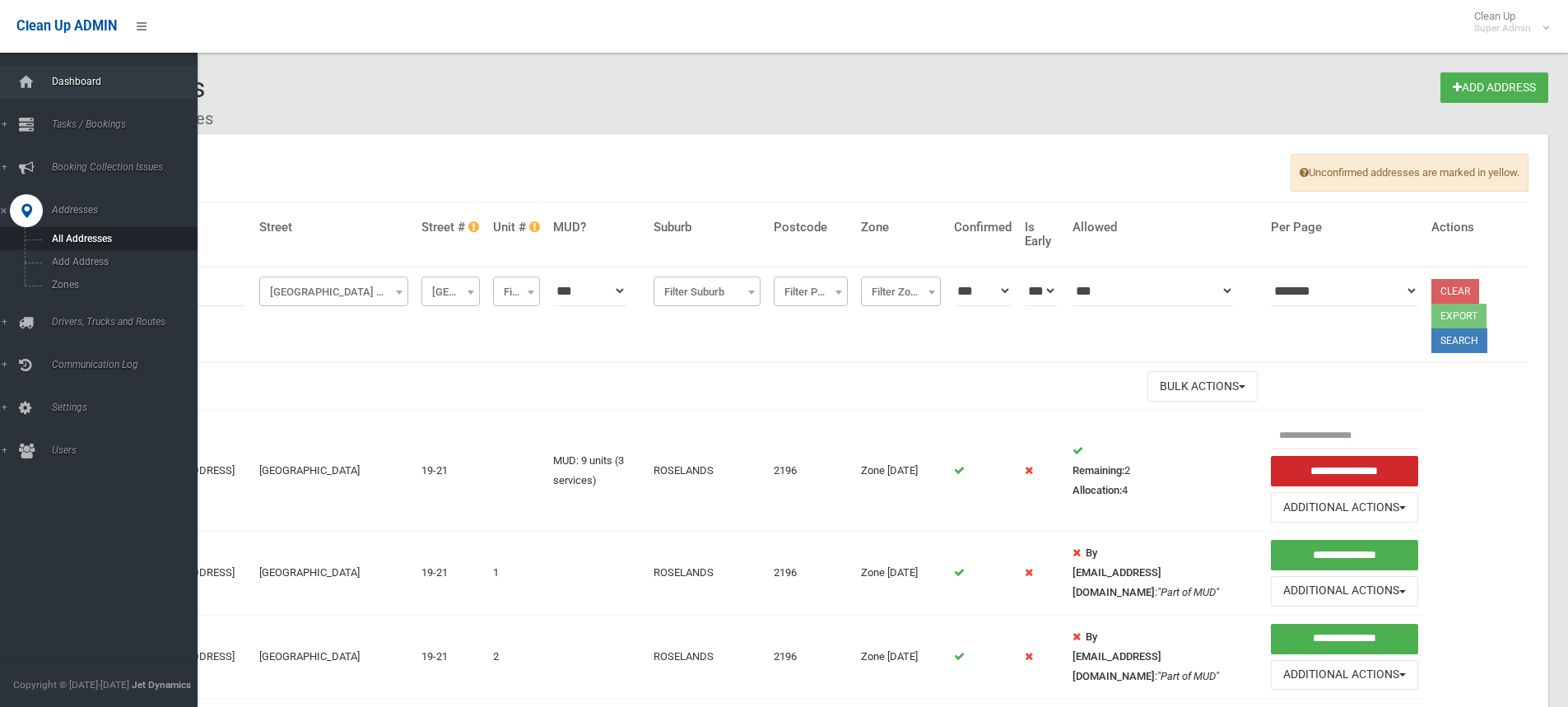
click at [77, 76] on span "Dashboard" at bounding box center [128, 81] width 163 height 11
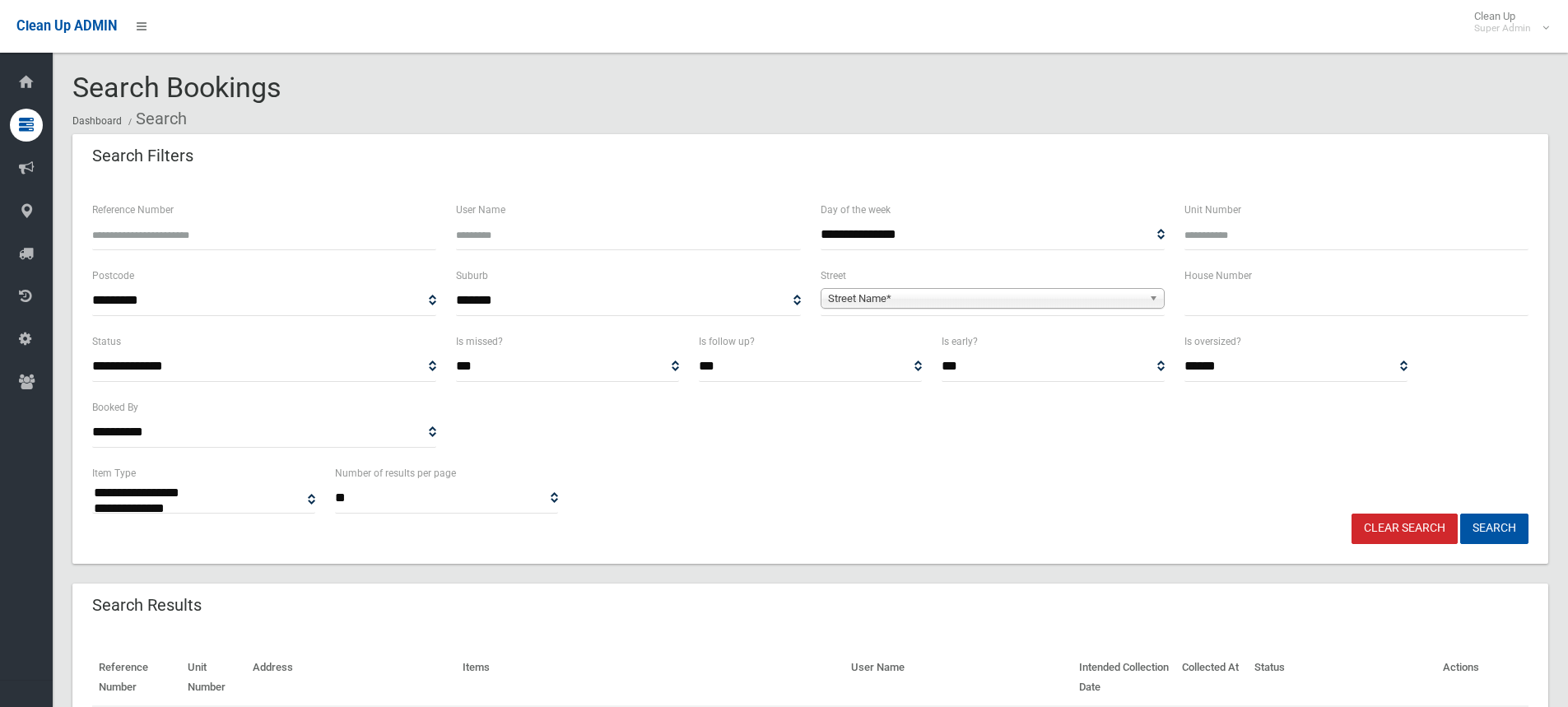
select select
click at [1393, 320] on div "House Number" at bounding box center [1356, 299] width 364 height 66
click at [1287, 305] on input "text" at bounding box center [1357, 300] width 344 height 31
type input "***"
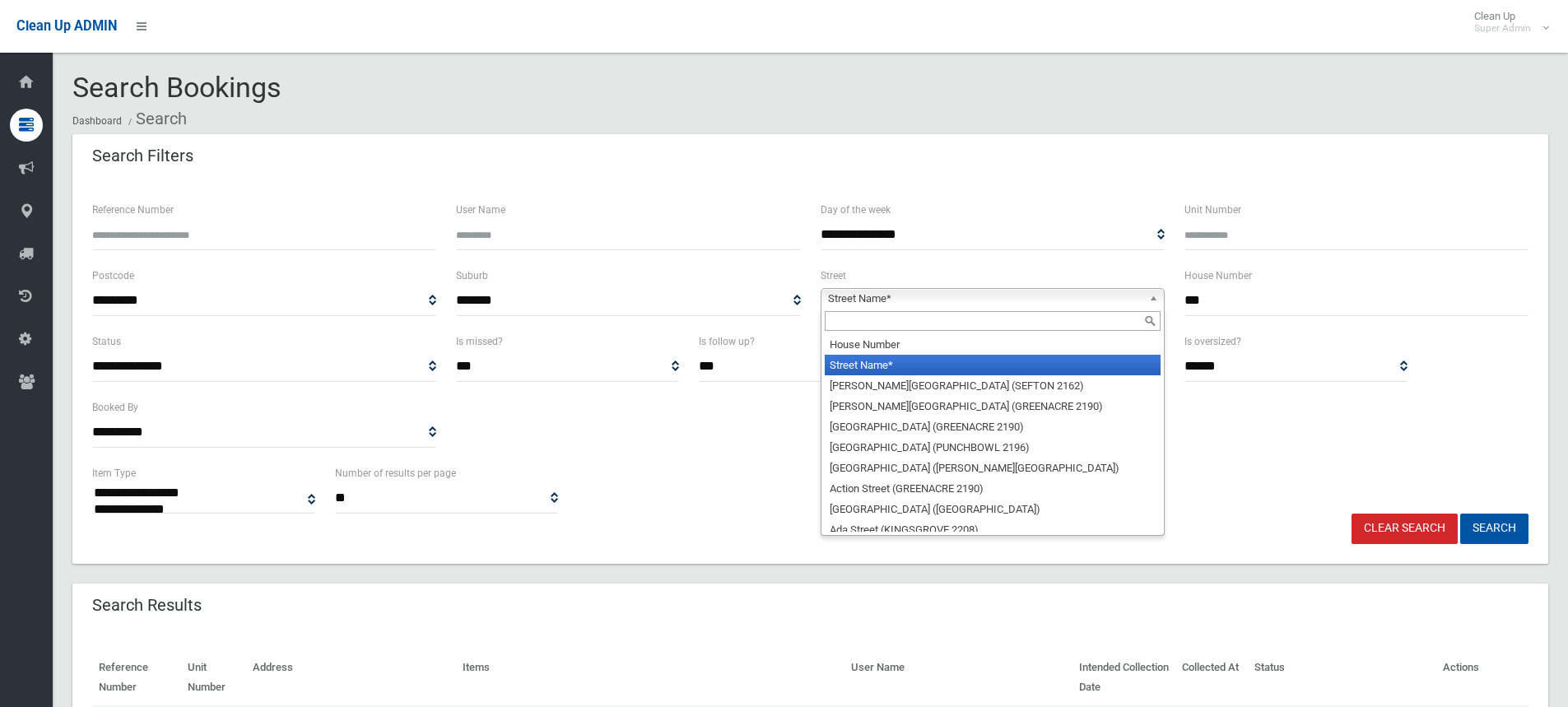
click at [830, 294] on span "Street Name*" at bounding box center [986, 299] width 314 height 19
click at [834, 325] on input "text" at bounding box center [993, 321] width 336 height 19
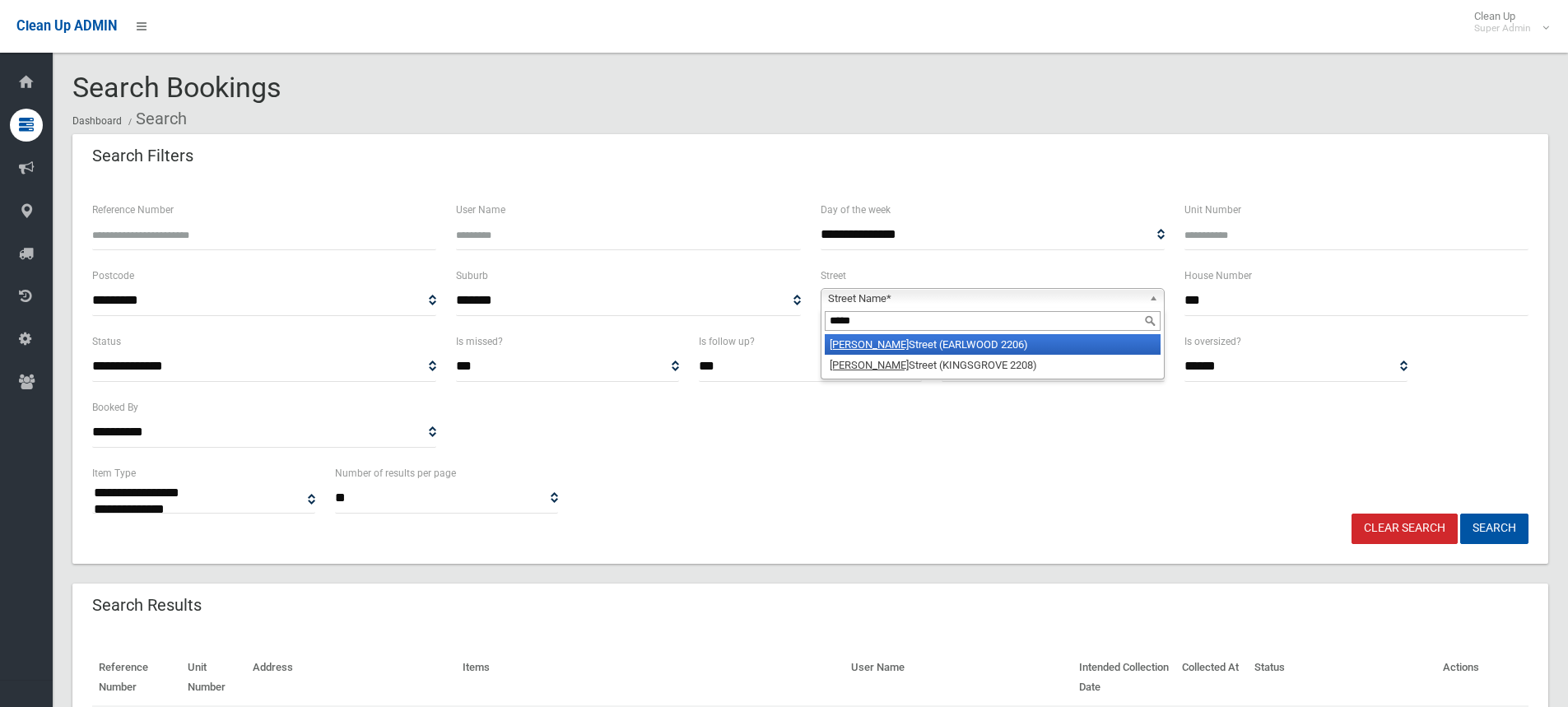
type input "*****"
click at [830, 341] on em "Homer" at bounding box center [870, 344] width 79 height 12
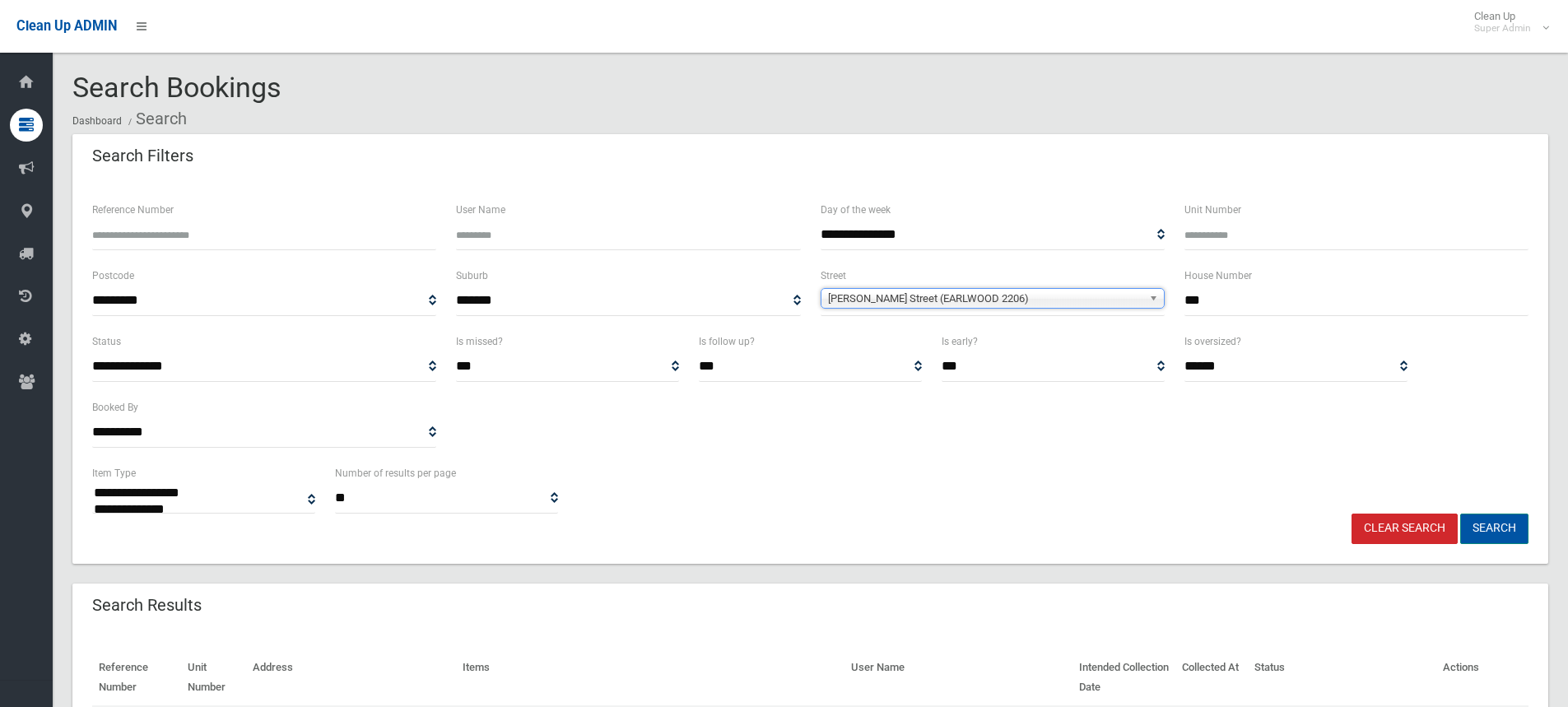
click at [1492, 530] on button "Search" at bounding box center [1494, 529] width 69 height 31
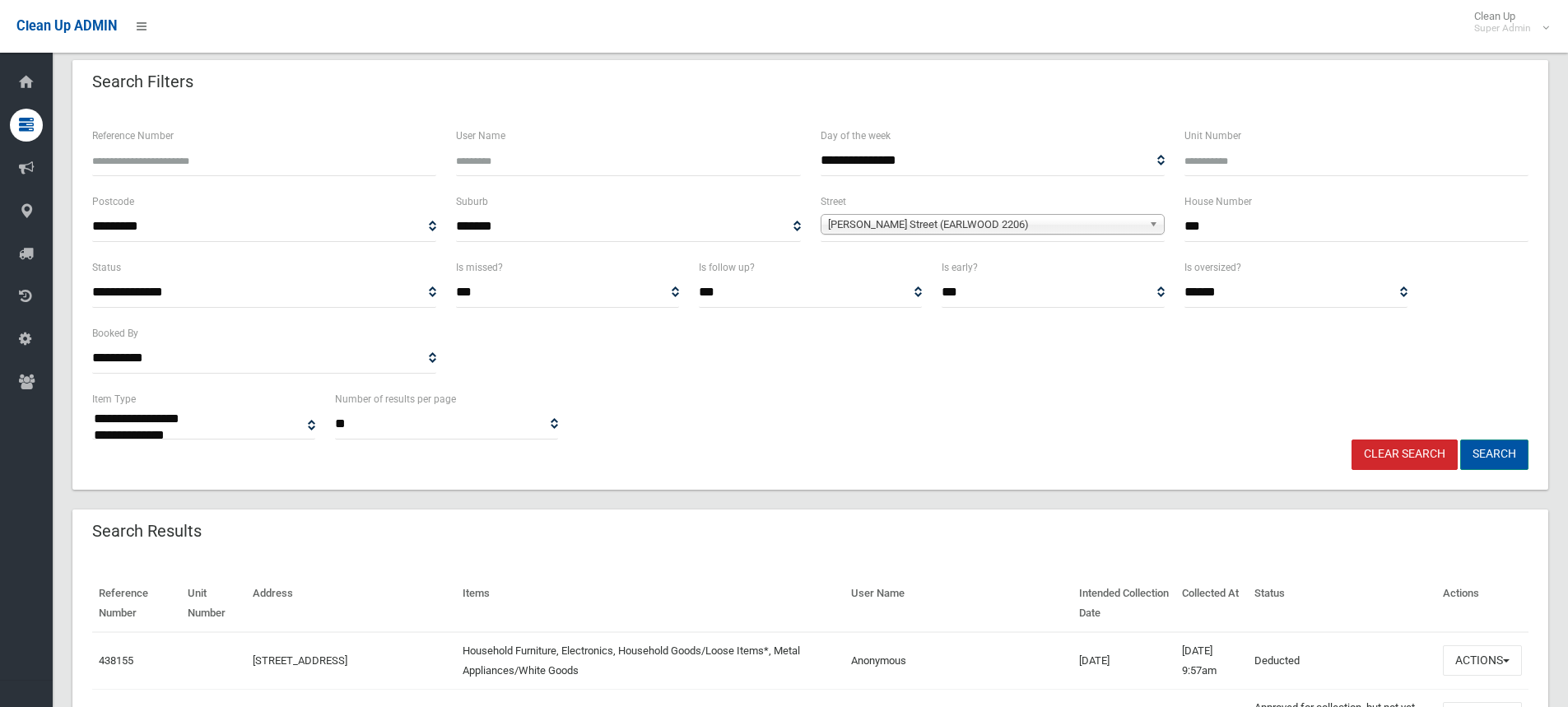
scroll to position [247, 0]
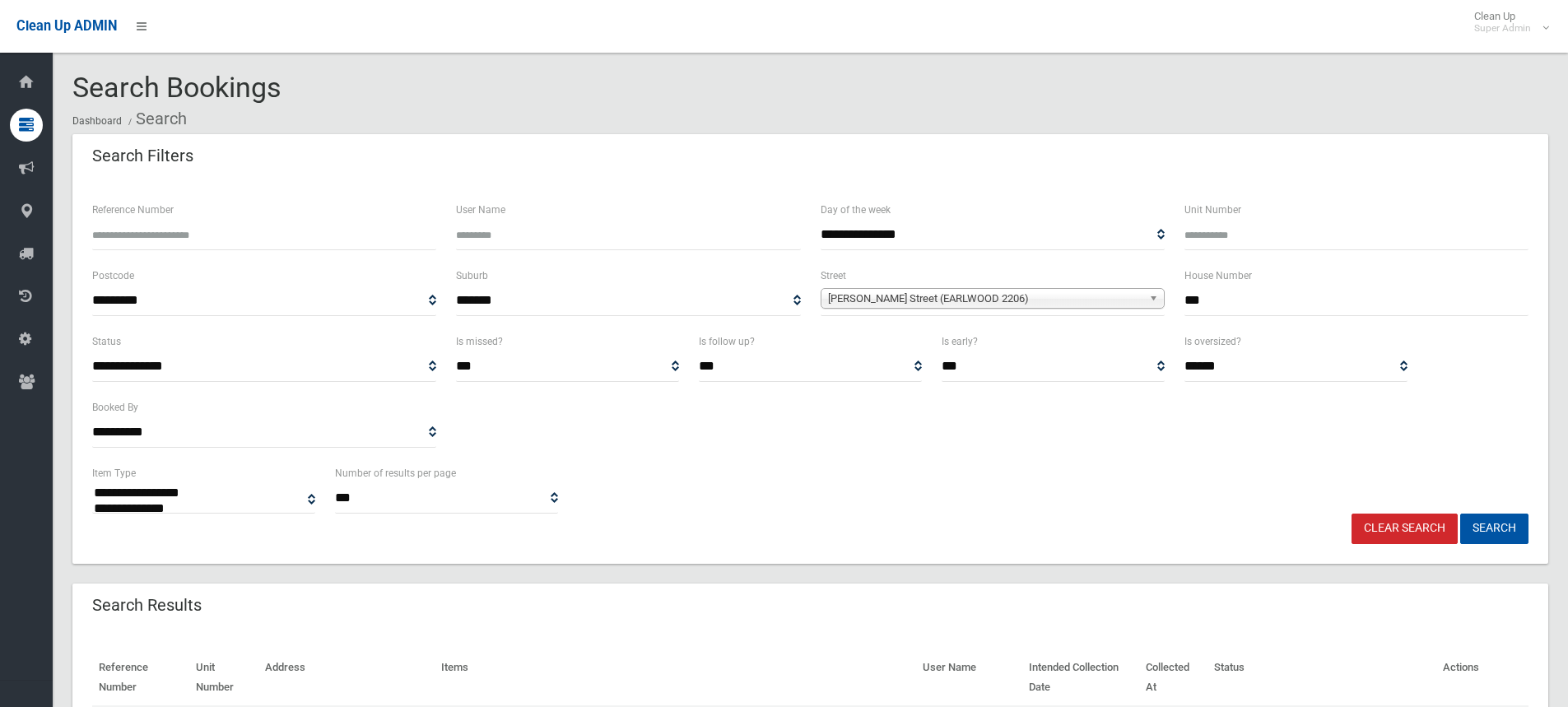
select select
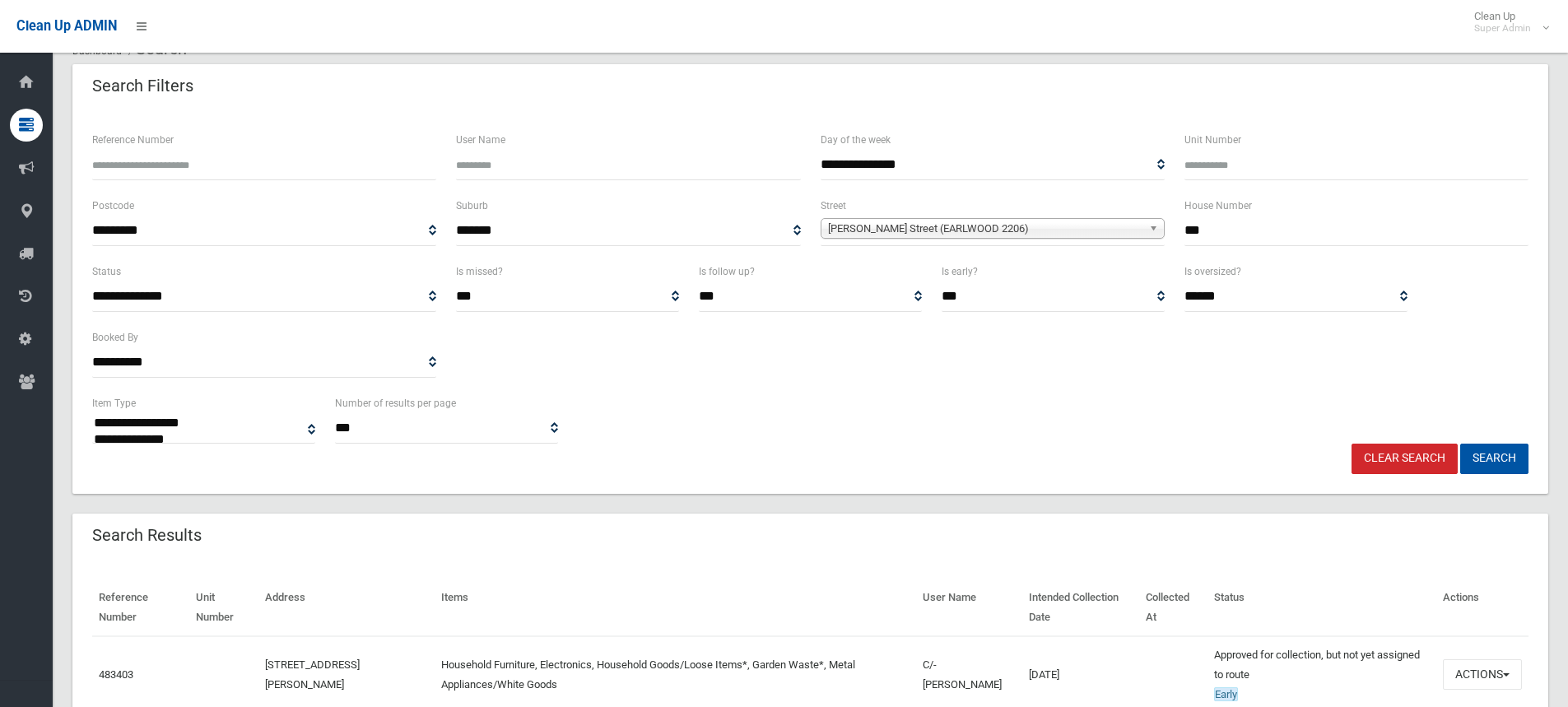
scroll to position [155, 0]
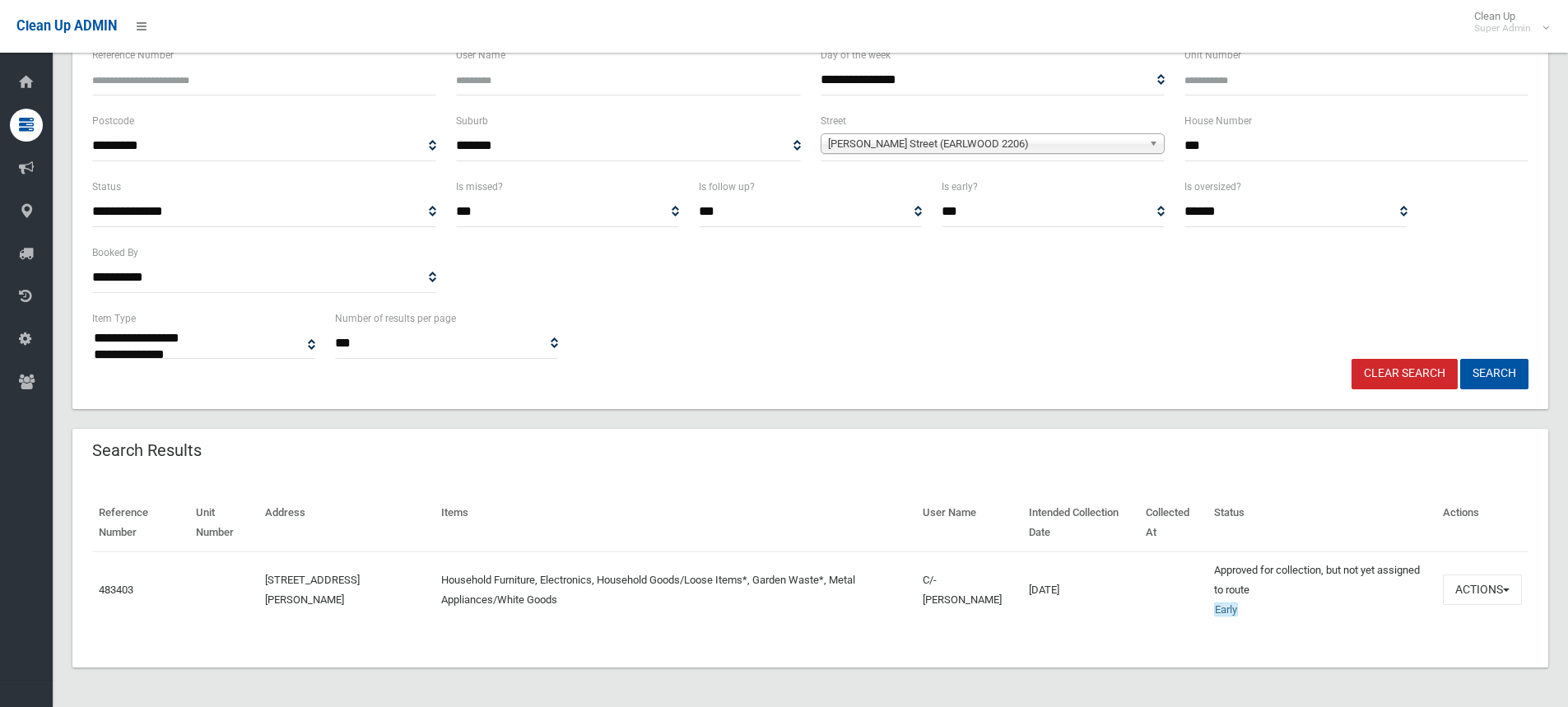
click at [1030, 631] on div "Reference Number Unit Number Address Items User Name Intended Collection Date C…" at bounding box center [810, 571] width 1476 height 192
click at [685, 489] on div "Reference Number Unit Number Address Items User Name Intended Collection Date C…" at bounding box center [810, 571] width 1476 height 192
click at [776, 485] on div "Reference Number Unit Number Address Items User Name Intended Collection Date C…" at bounding box center [810, 571] width 1476 height 192
click at [1479, 602] on button "Actions" at bounding box center [1483, 589] width 79 height 31
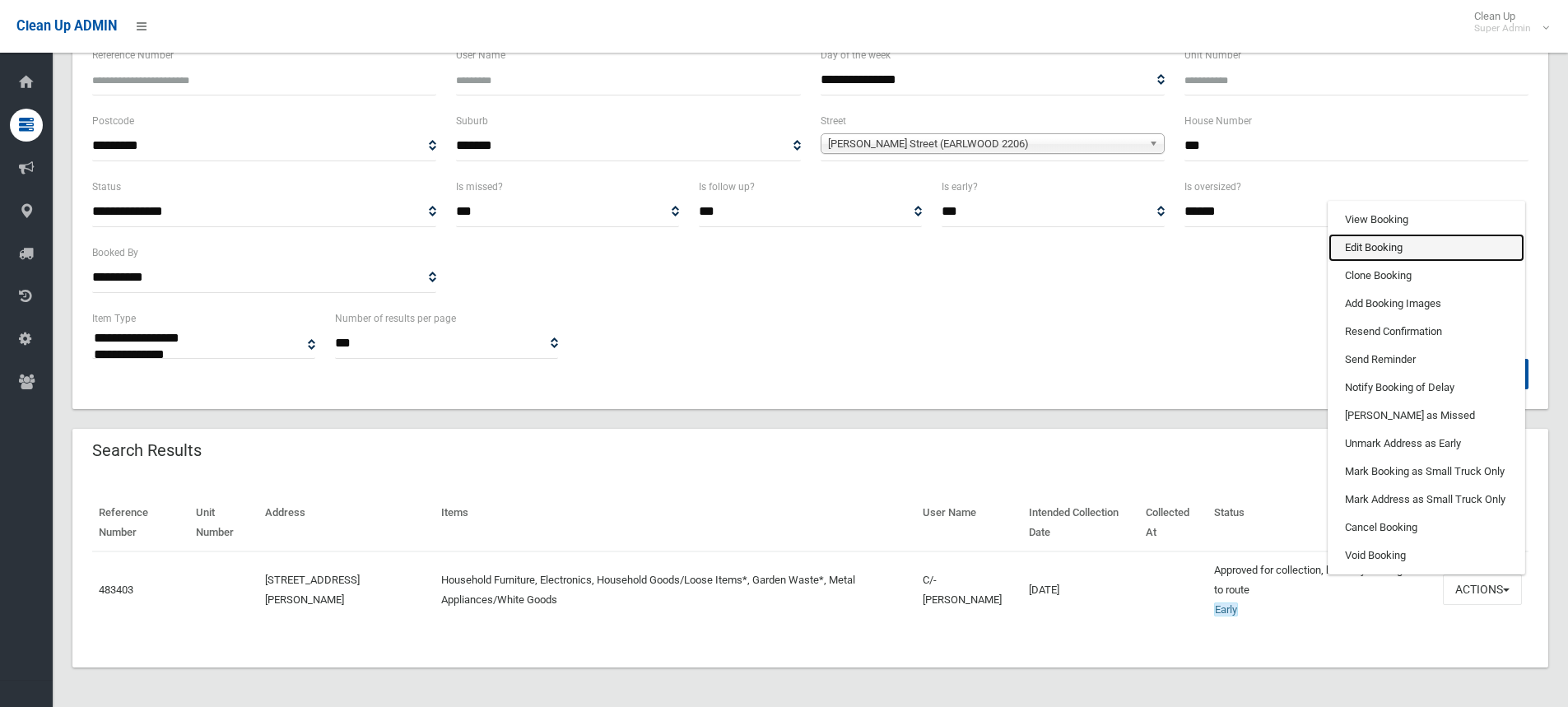
click at [1375, 249] on link "Edit Booking" at bounding box center [1427, 248] width 196 height 28
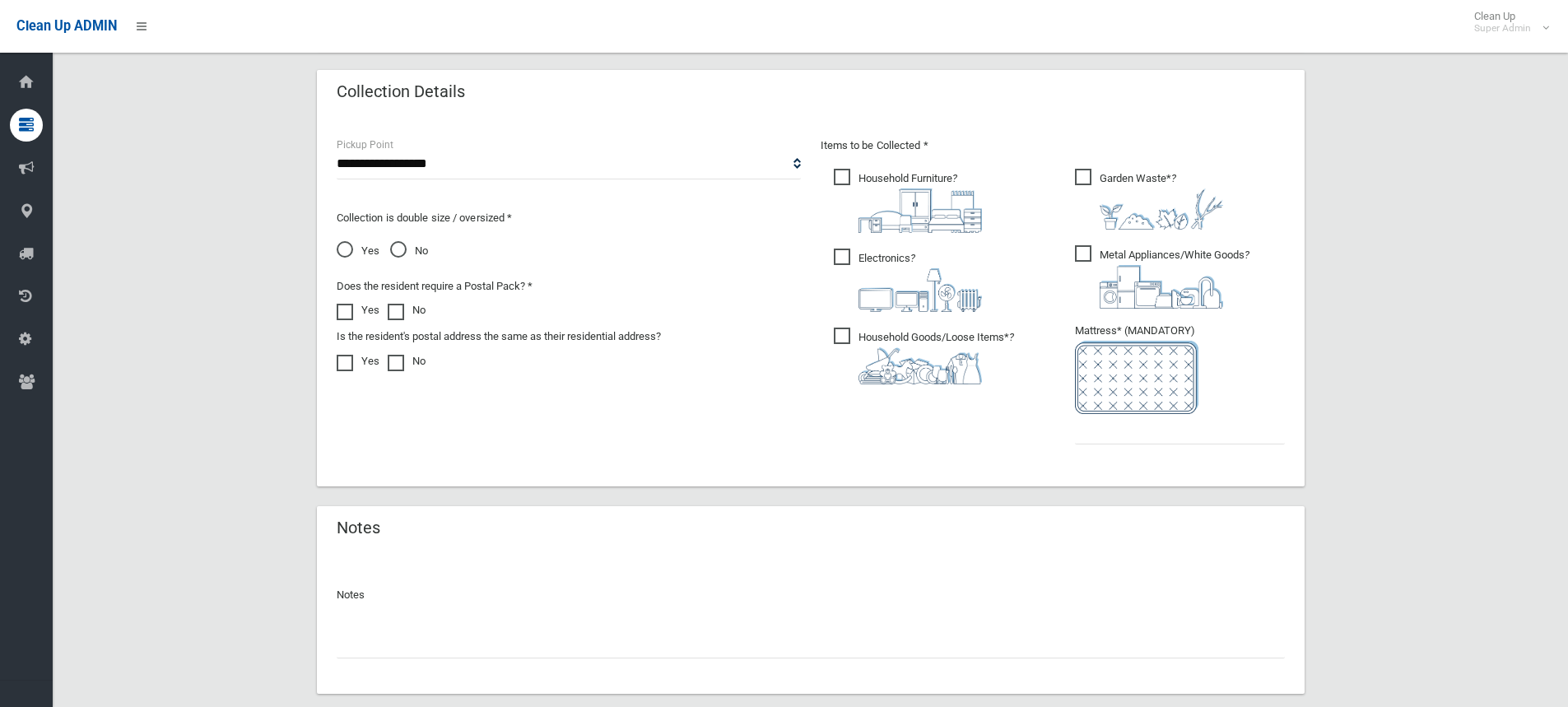
scroll to position [823, 0]
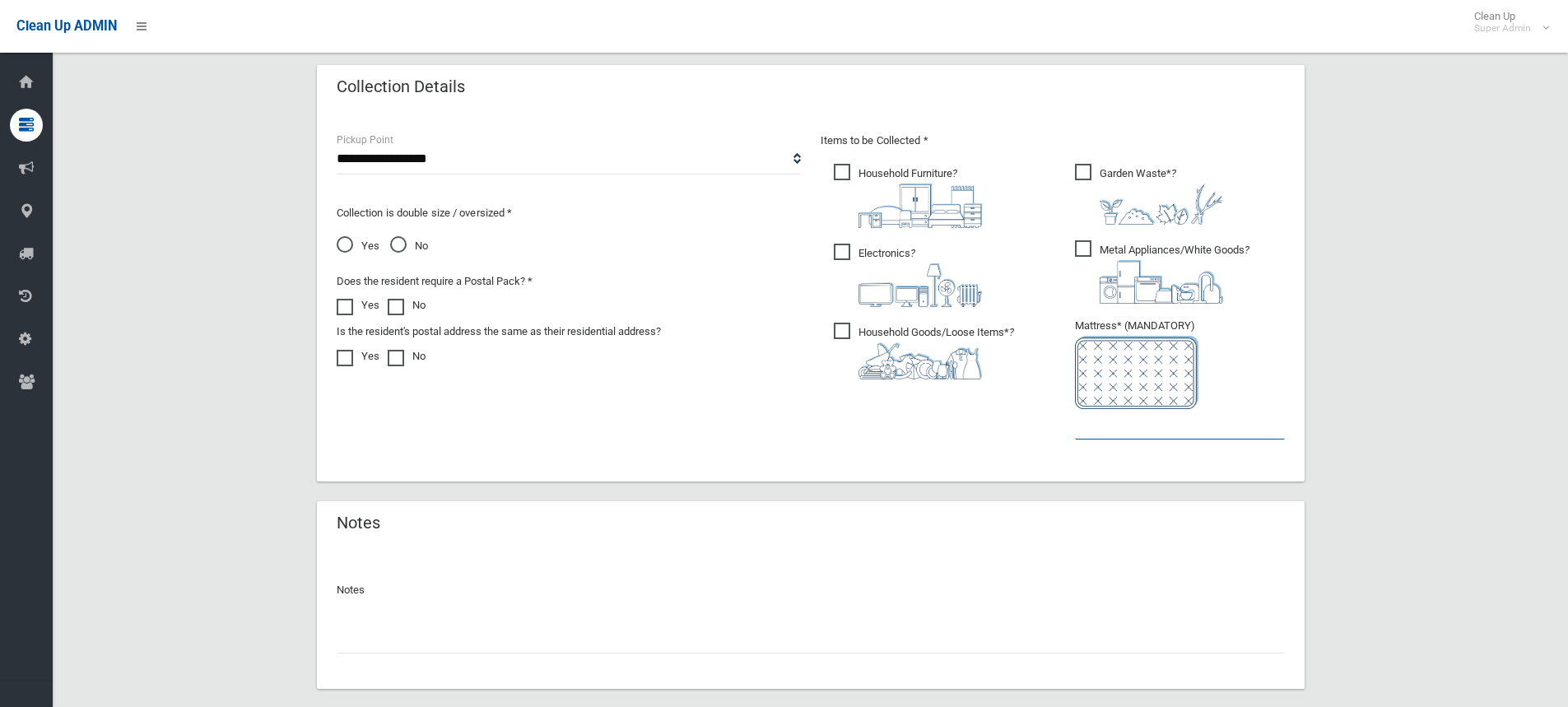
click at [1135, 435] on input "text" at bounding box center [1180, 424] width 210 height 31
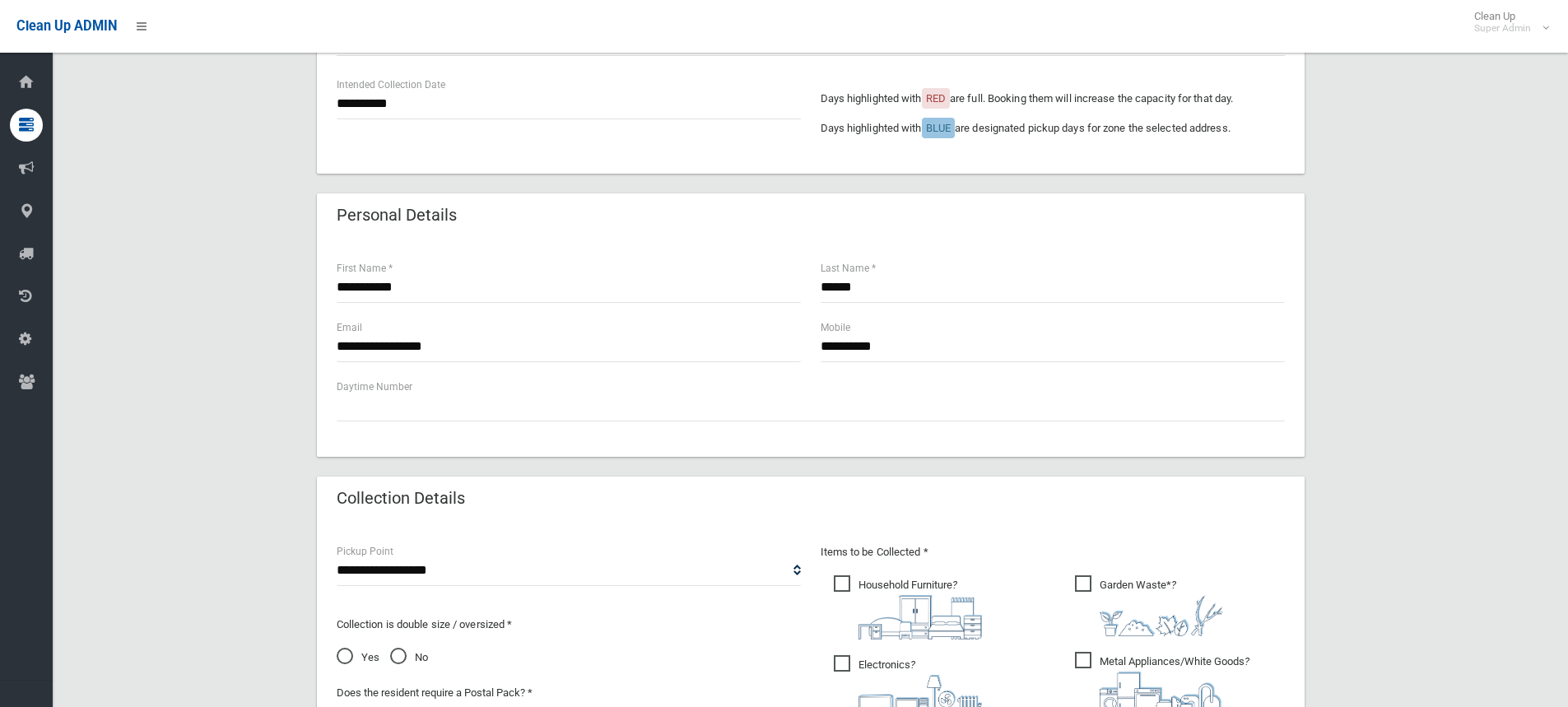
scroll to position [164, 0]
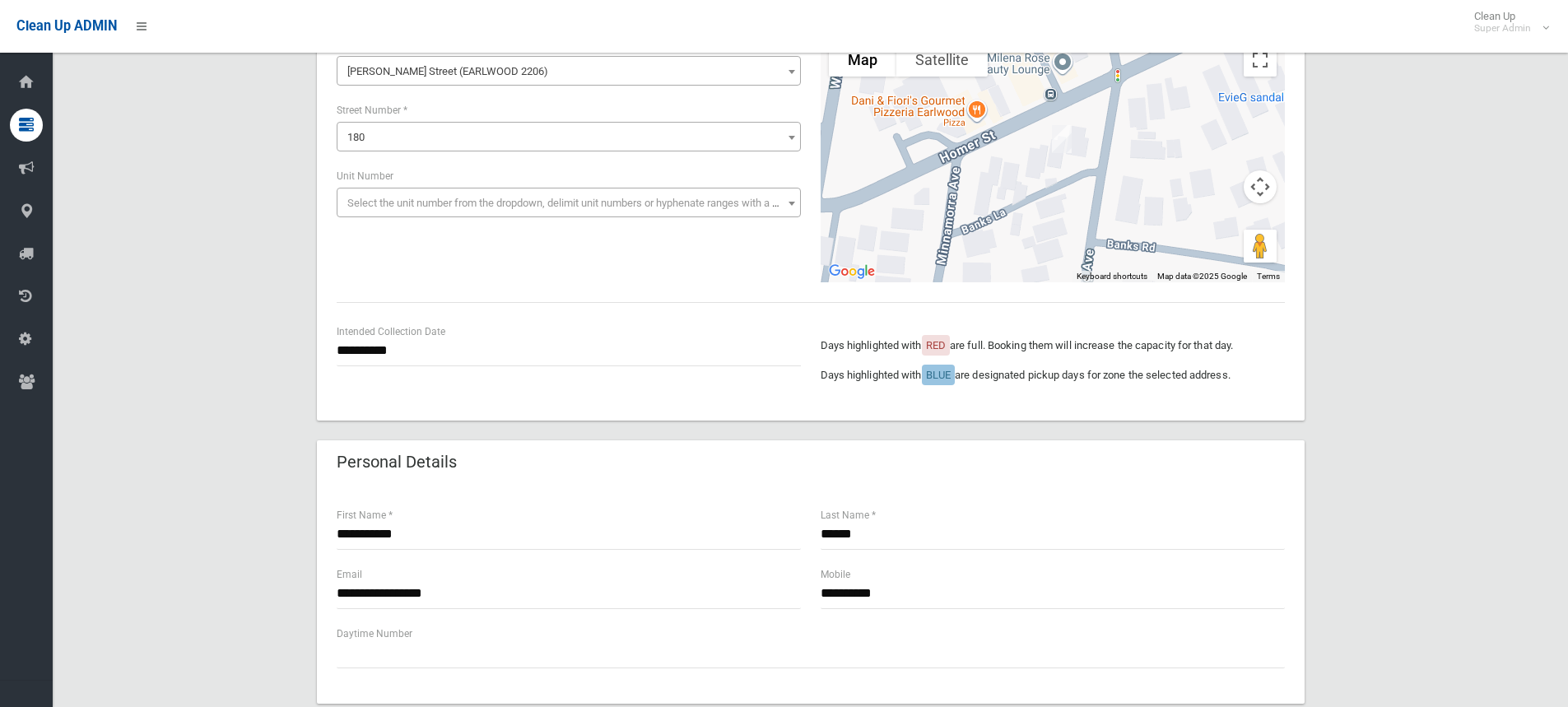
type input "*"
click at [419, 357] on input "**********" at bounding box center [568, 350] width 465 height 31
click at [83, 494] on div "**********" at bounding box center [810, 683] width 1476 height 1428
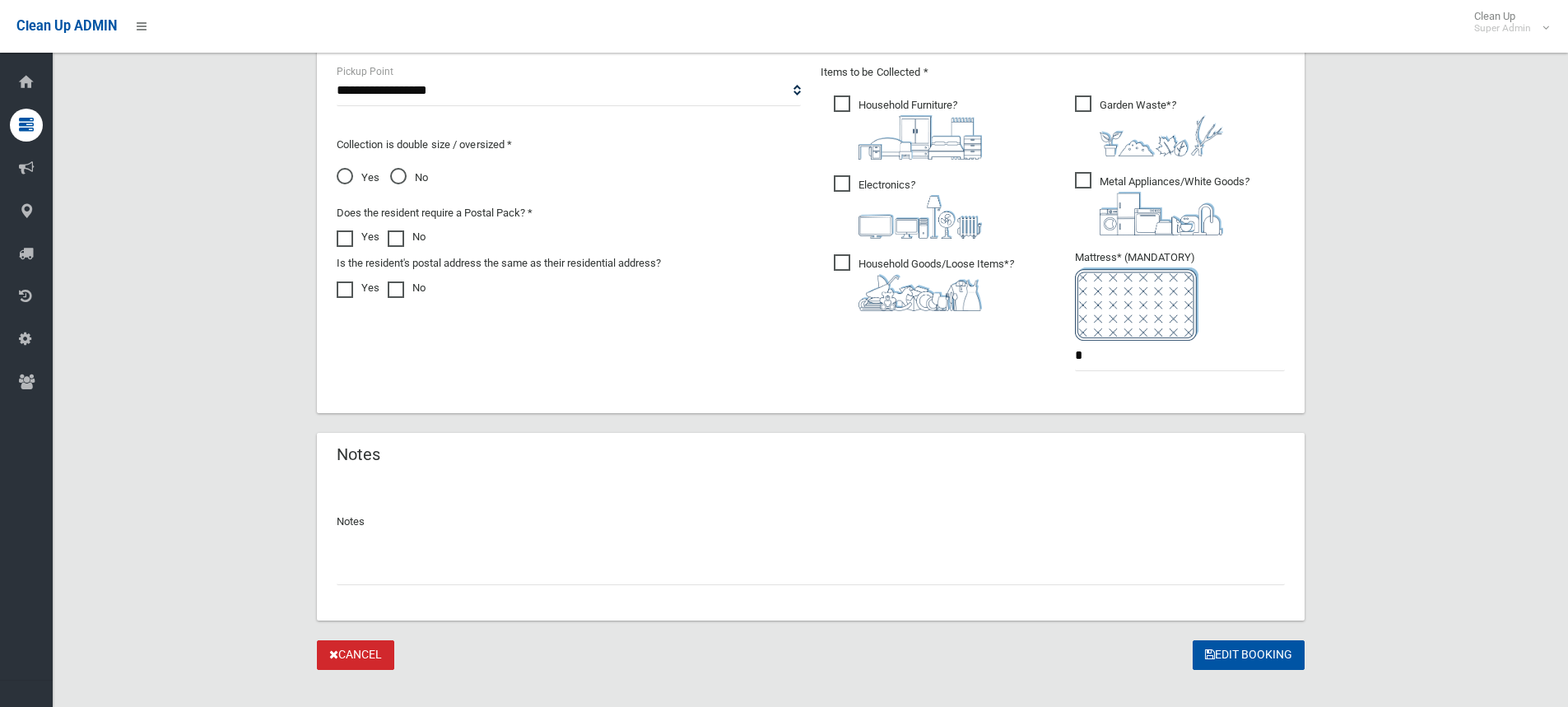
scroll to position [905, 0]
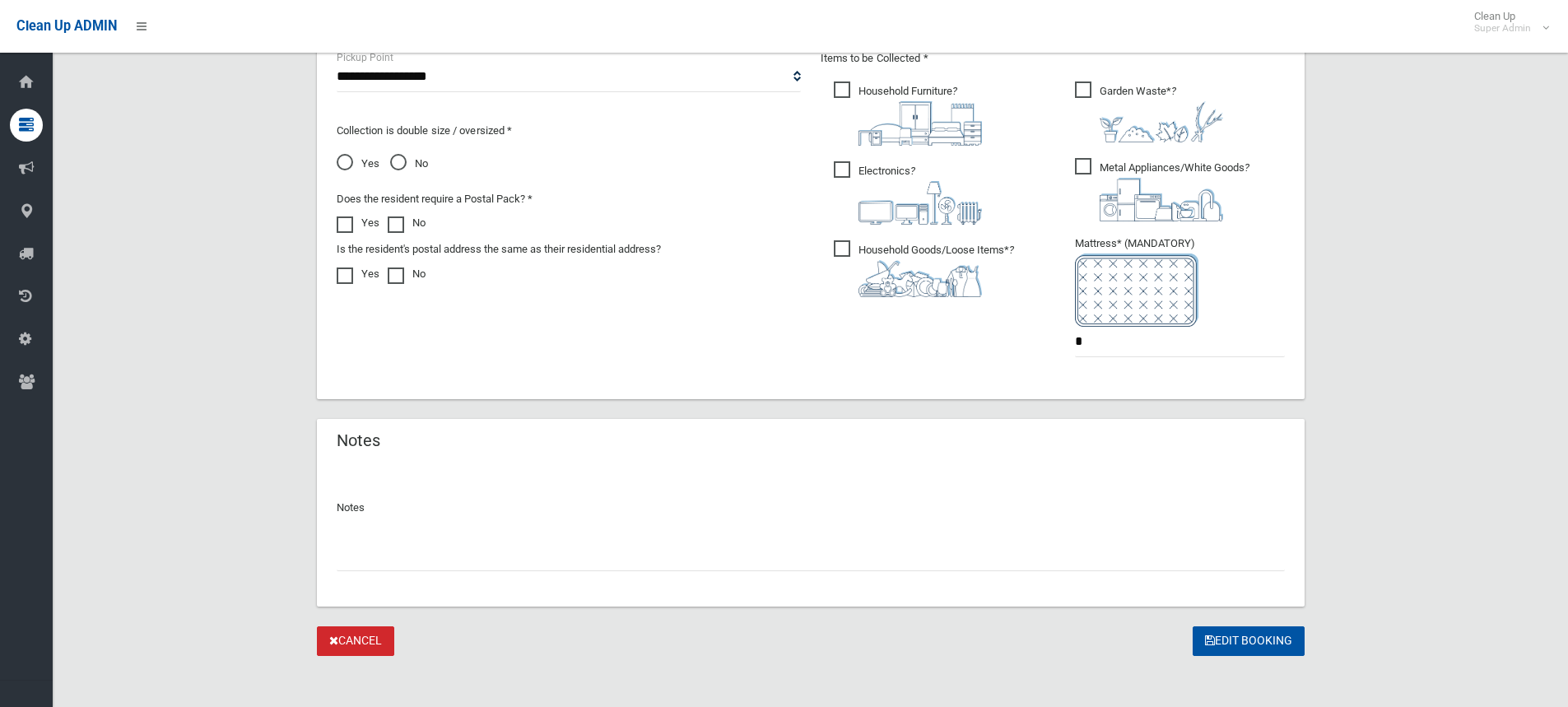
click at [499, 561] on input "text" at bounding box center [811, 556] width 949 height 31
type input "**********"
click at [1114, 353] on input "*" at bounding box center [1180, 342] width 210 height 31
type input "*"
click at [496, 555] on input "**********" at bounding box center [811, 556] width 949 height 31
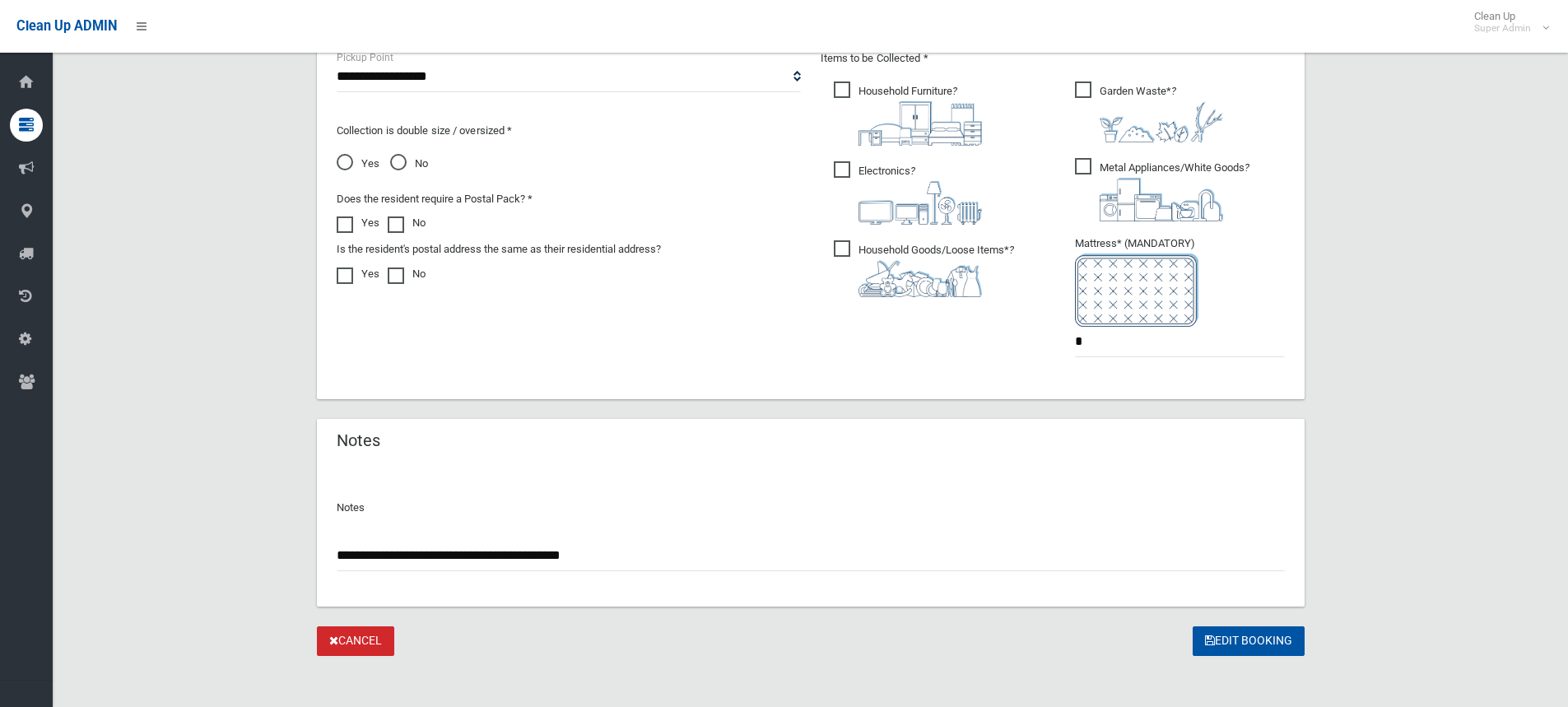
click at [788, 569] on input "**********" at bounding box center [811, 556] width 949 height 31
type input "**********"
drag, startPoint x: 1233, startPoint y: 645, endPoint x: 936, endPoint y: 634, distance: 297.2
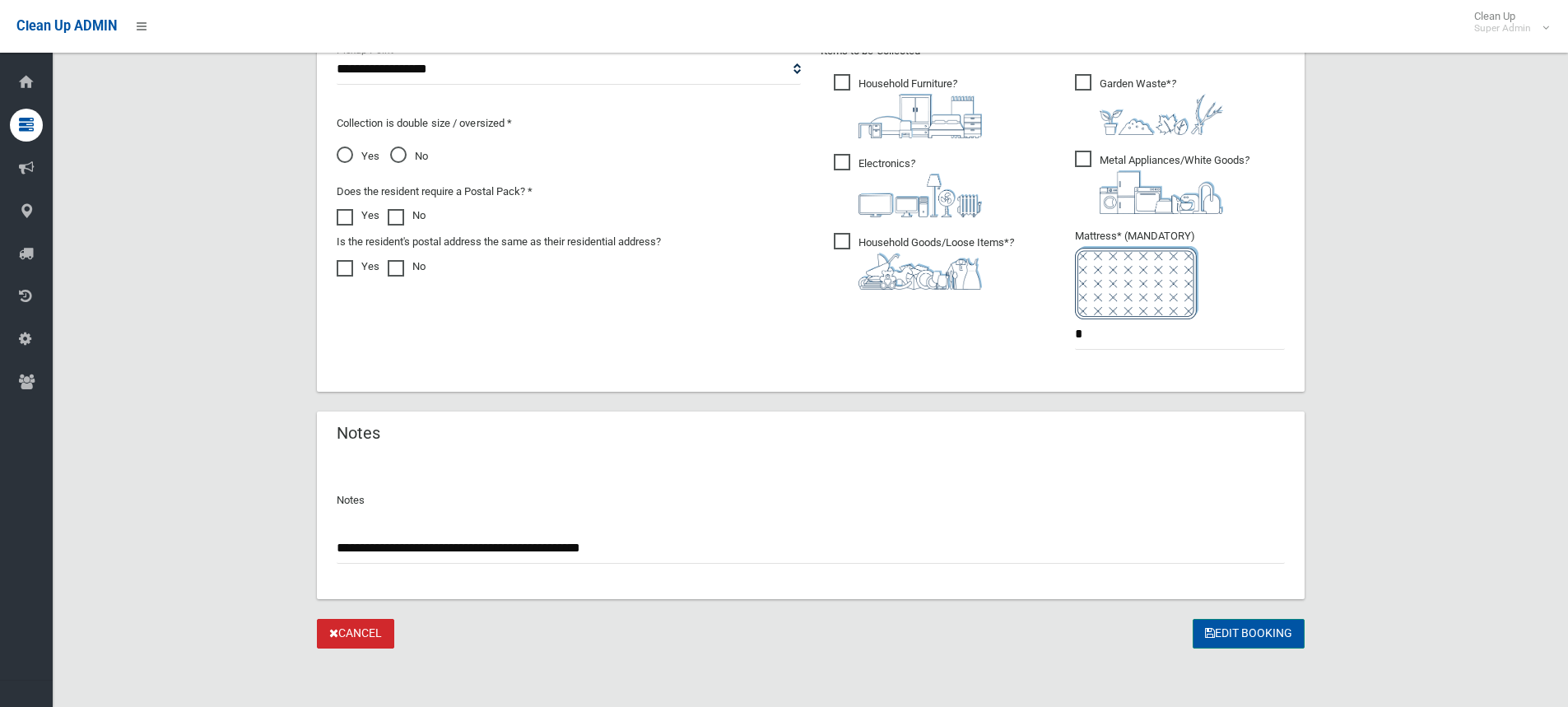
scroll to position [913, 0]
click at [1267, 637] on button "Edit Booking" at bounding box center [1248, 633] width 112 height 31
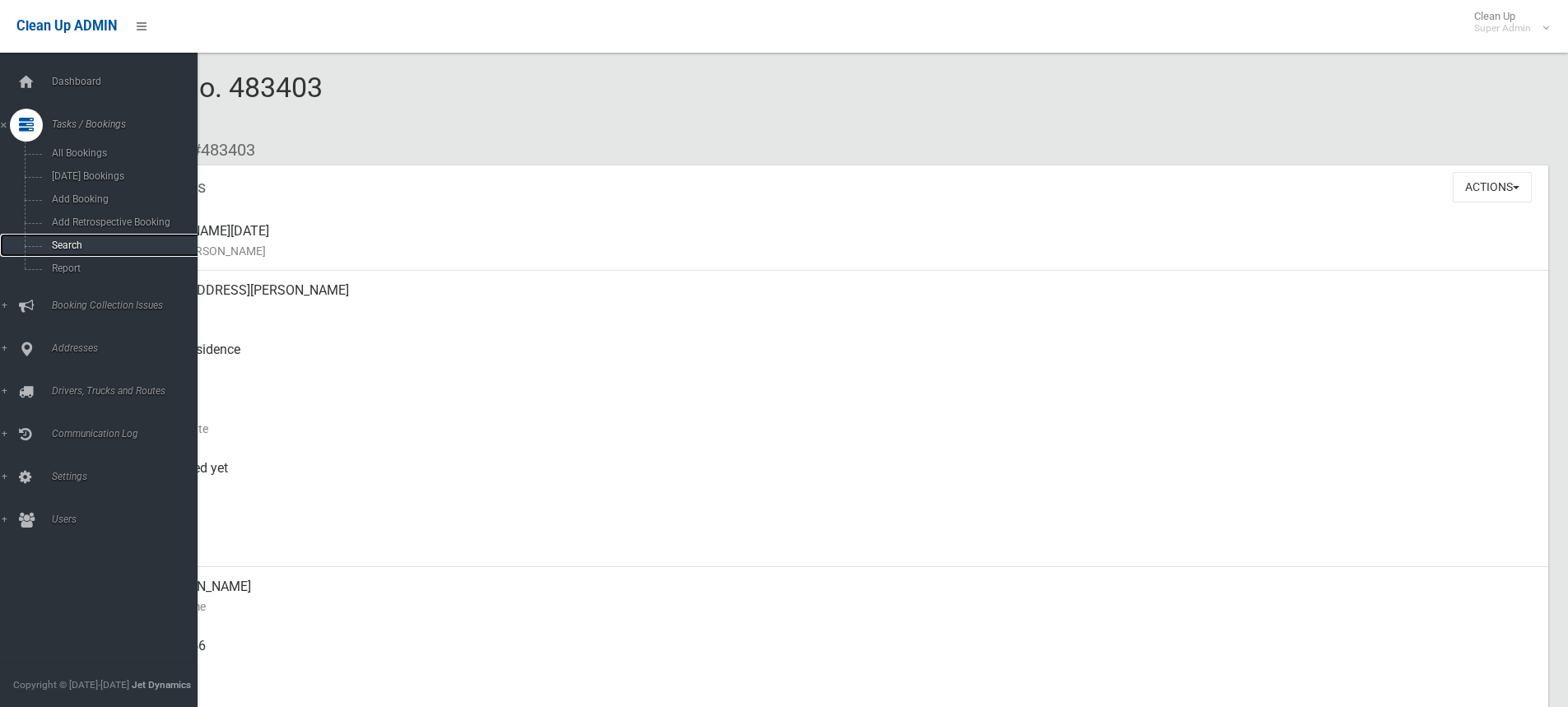
click at [60, 247] on span "Search" at bounding box center [121, 245] width 149 height 11
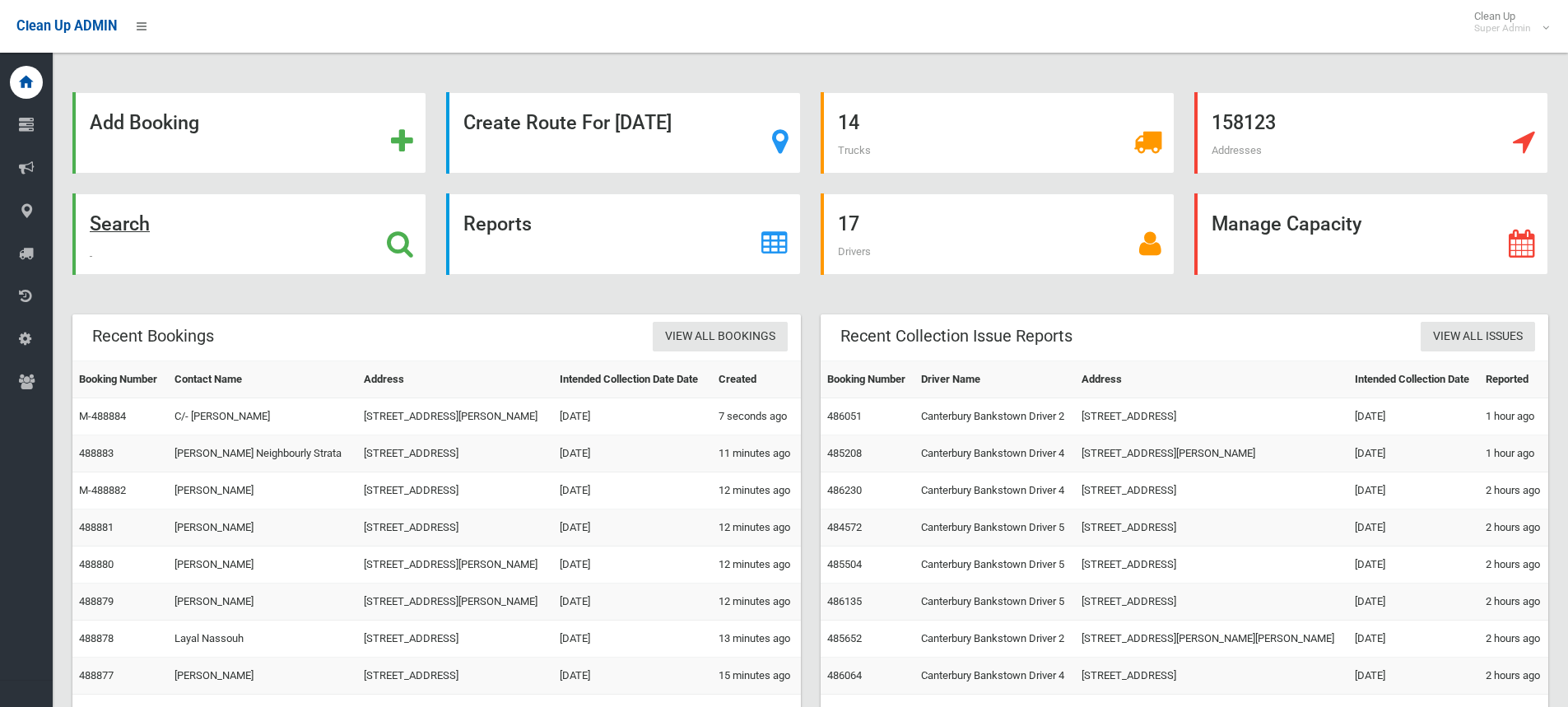
click at [137, 224] on strong "Search" at bounding box center [119, 224] width 60 height 23
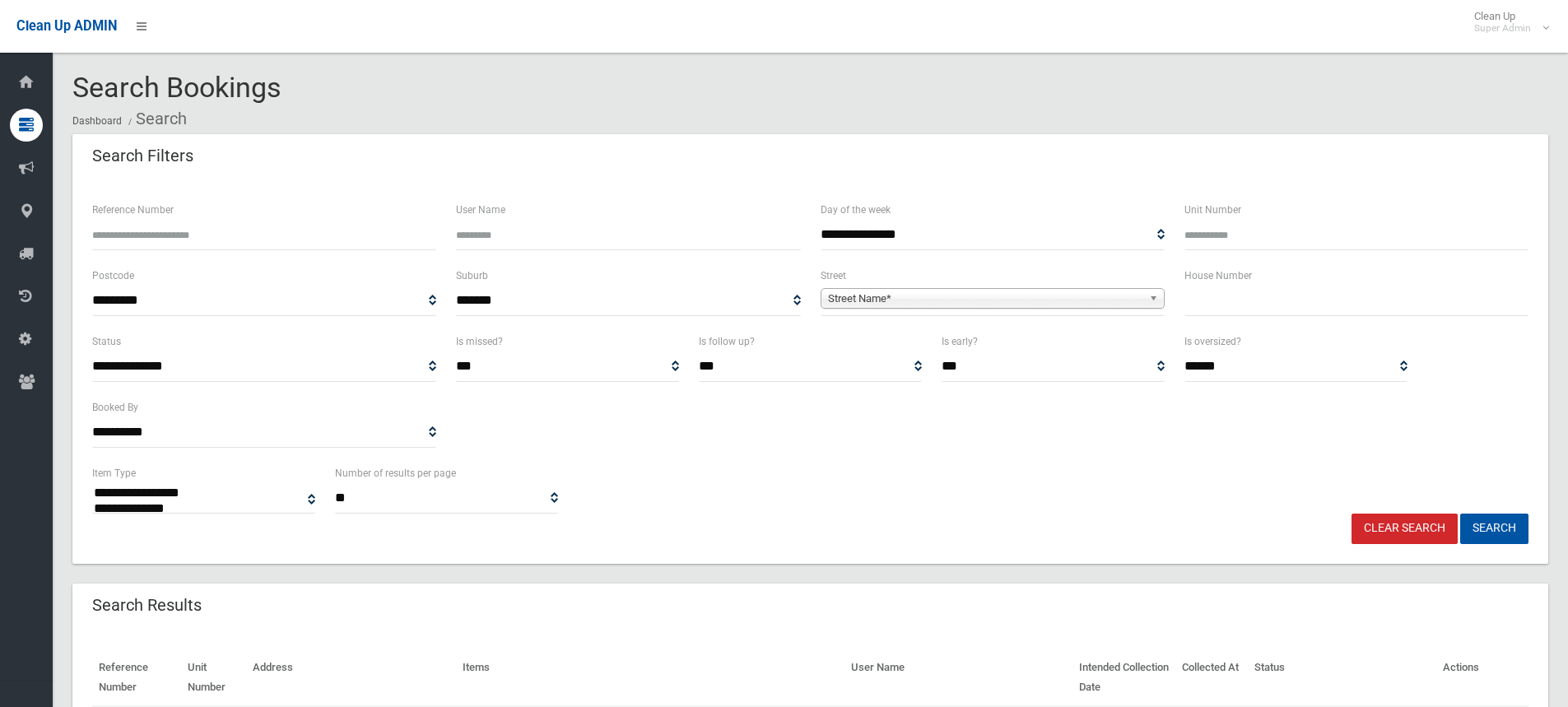
select select
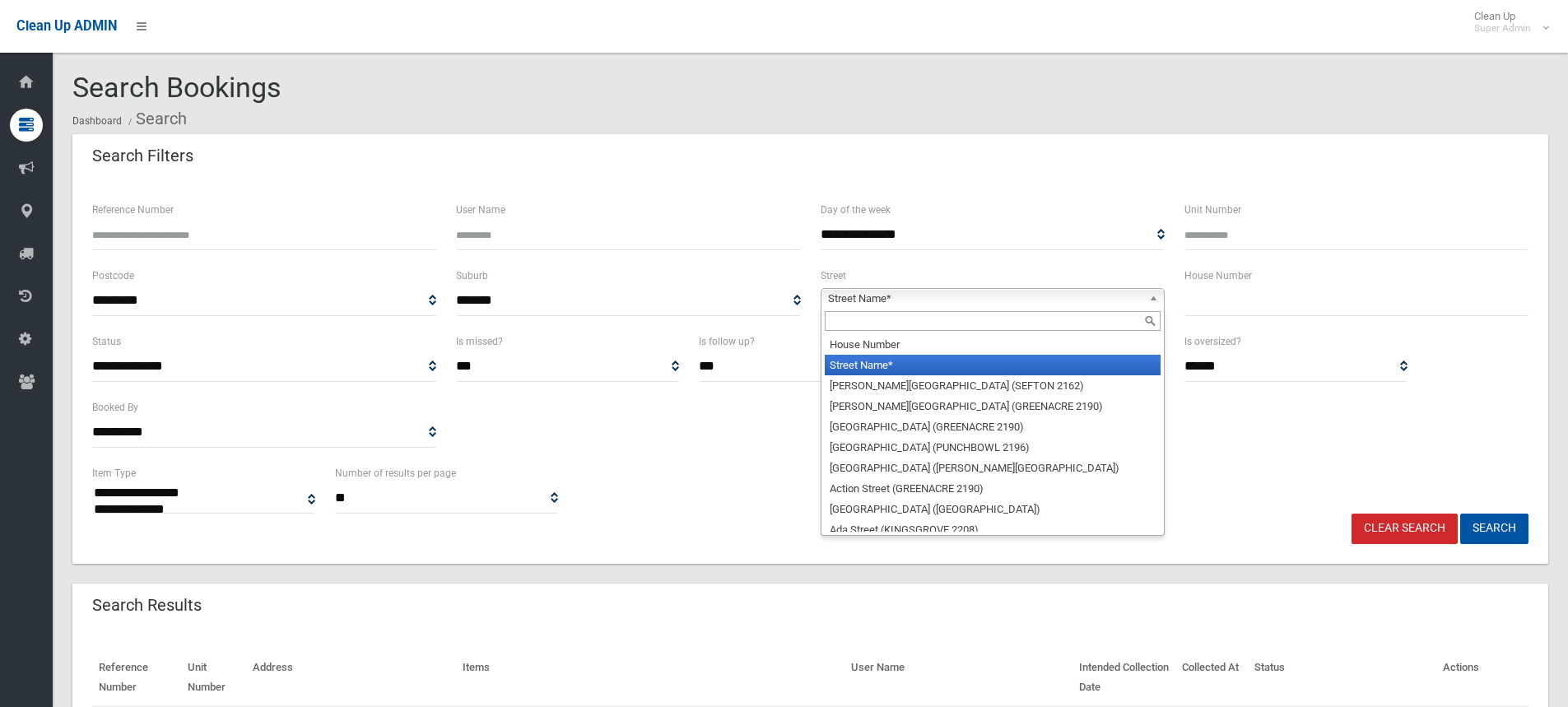
click at [894, 300] on span "Street Name*" at bounding box center [986, 299] width 314 height 19
click at [857, 319] on input "text" at bounding box center [993, 321] width 336 height 19
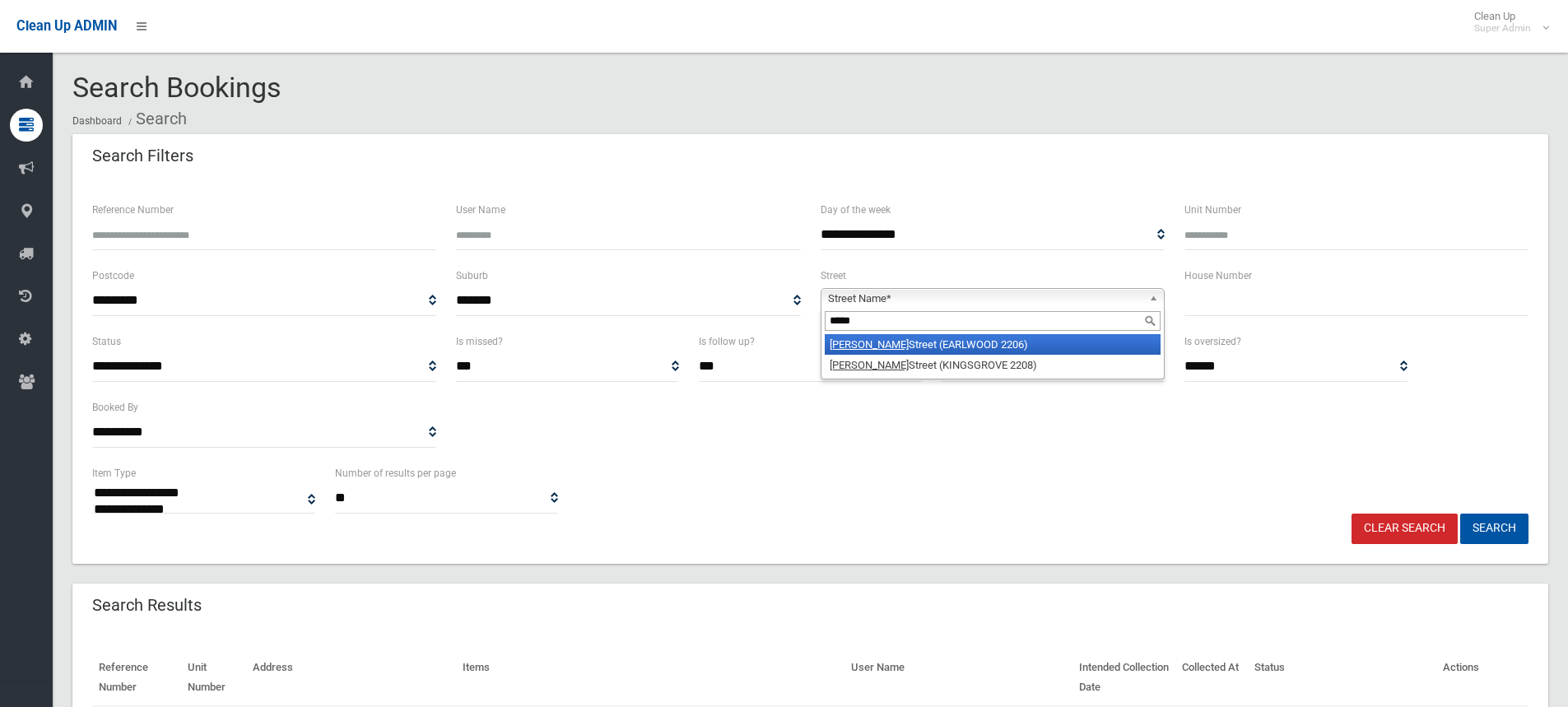
type input "*****"
click at [855, 339] on em "Homer" at bounding box center [870, 344] width 79 height 12
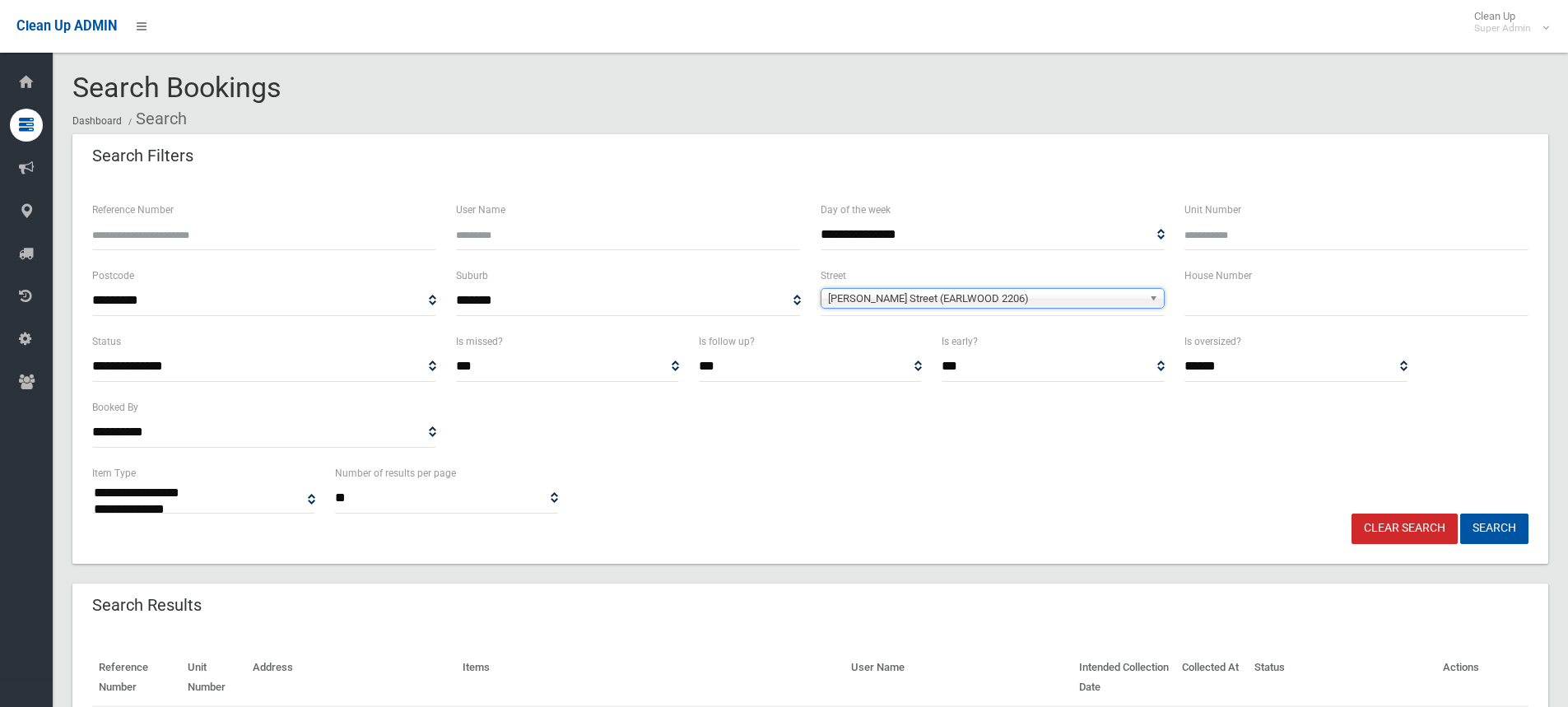
click at [1191, 290] on input "text" at bounding box center [1357, 300] width 344 height 31
type input "***"
click at [1492, 520] on button "Search" at bounding box center [1494, 529] width 69 height 31
select select
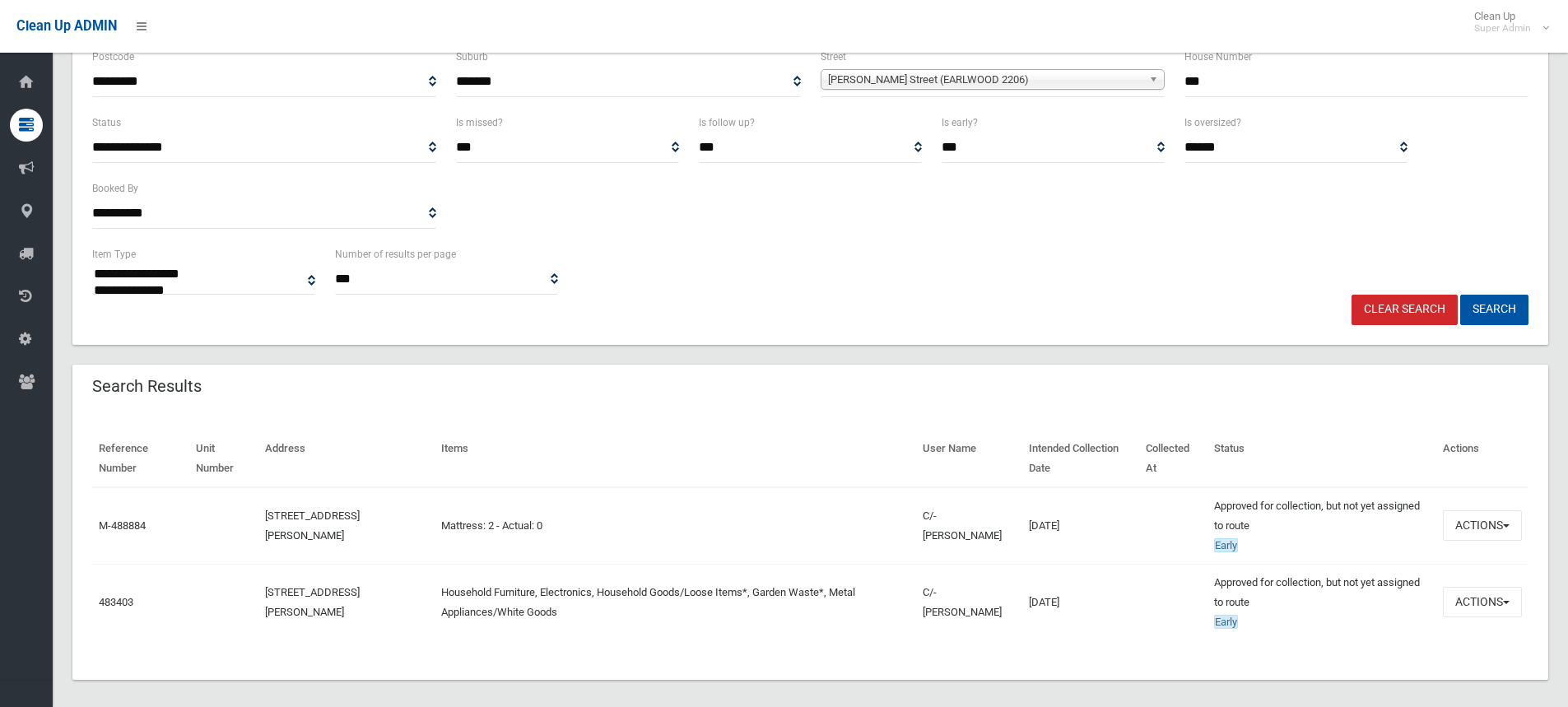
scroll to position [231, 0]
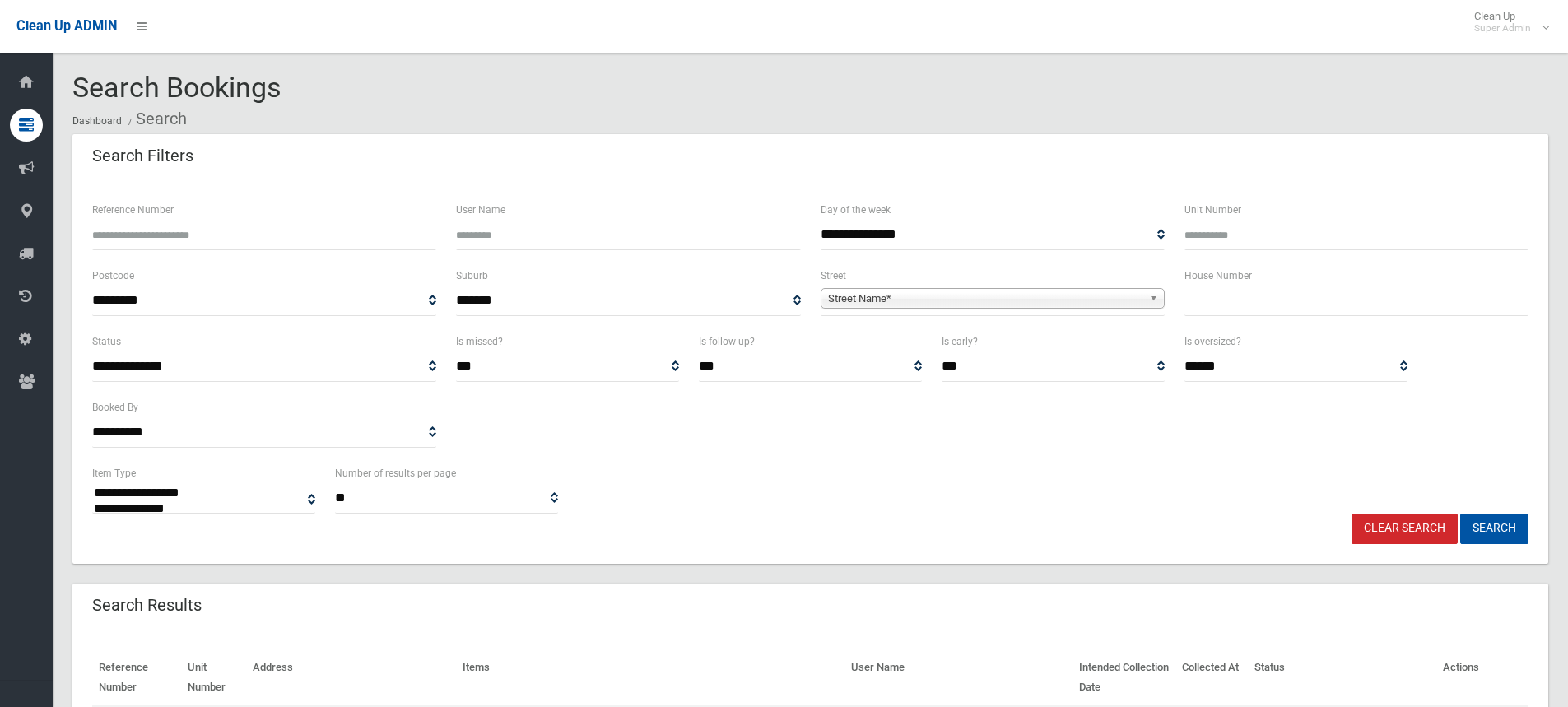
select select
click at [1215, 290] on input "text" at bounding box center [1357, 300] width 344 height 31
type input "**"
click at [871, 307] on span "Street Name*" at bounding box center [986, 299] width 314 height 19
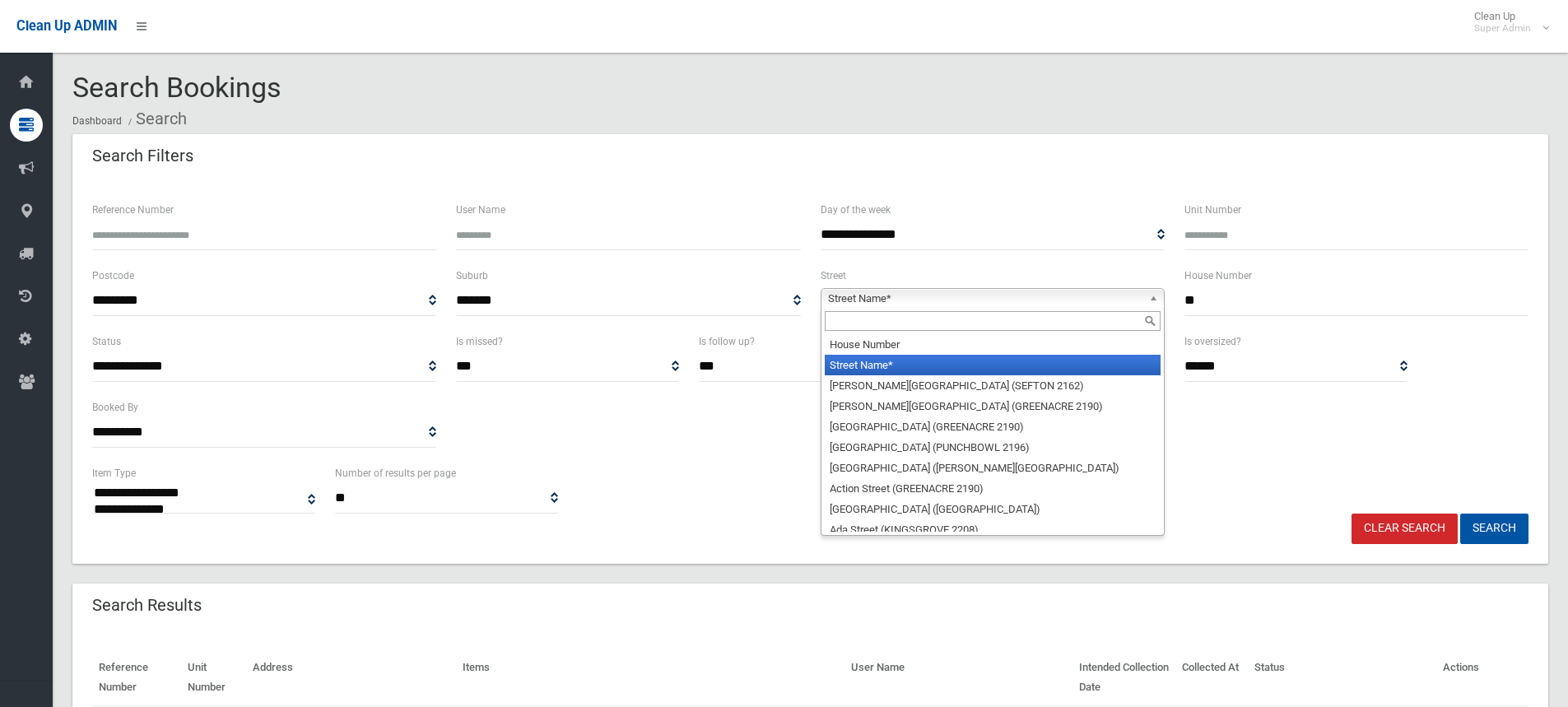
click at [856, 323] on input "text" at bounding box center [993, 321] width 336 height 19
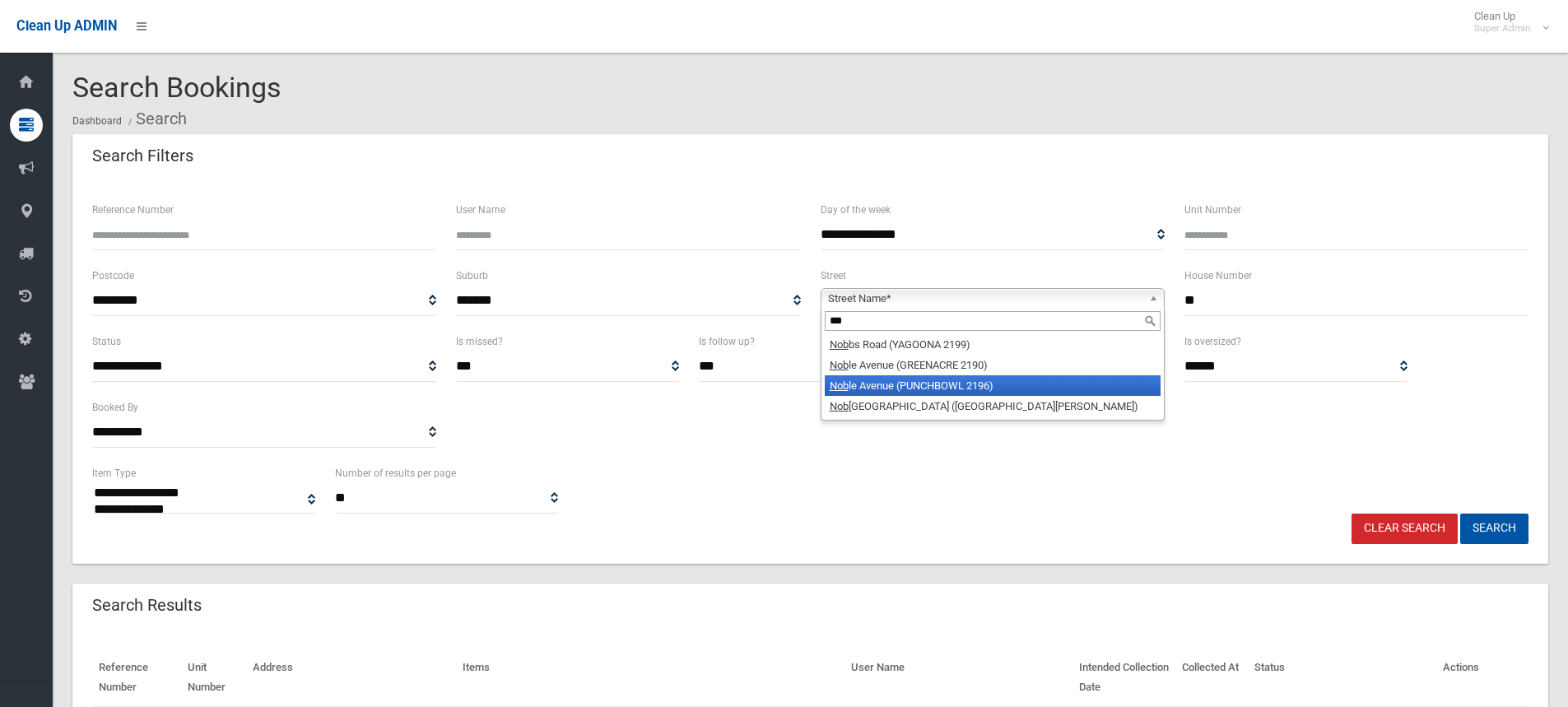
type input "***"
click at [888, 391] on li "Nob le Avenue (PUNCHBOWL 2196)" at bounding box center [993, 385] width 336 height 20
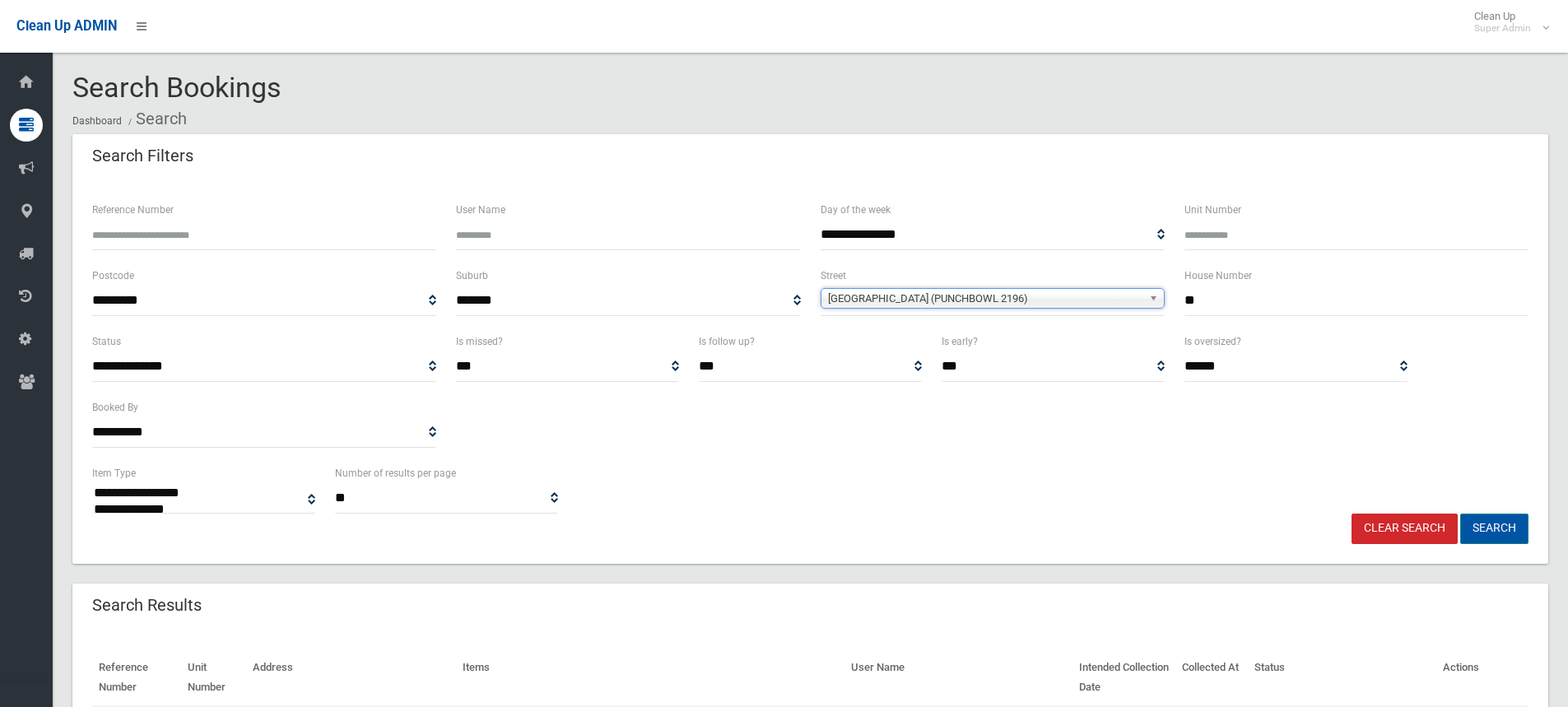
click at [1500, 532] on button "Search" at bounding box center [1494, 529] width 69 height 31
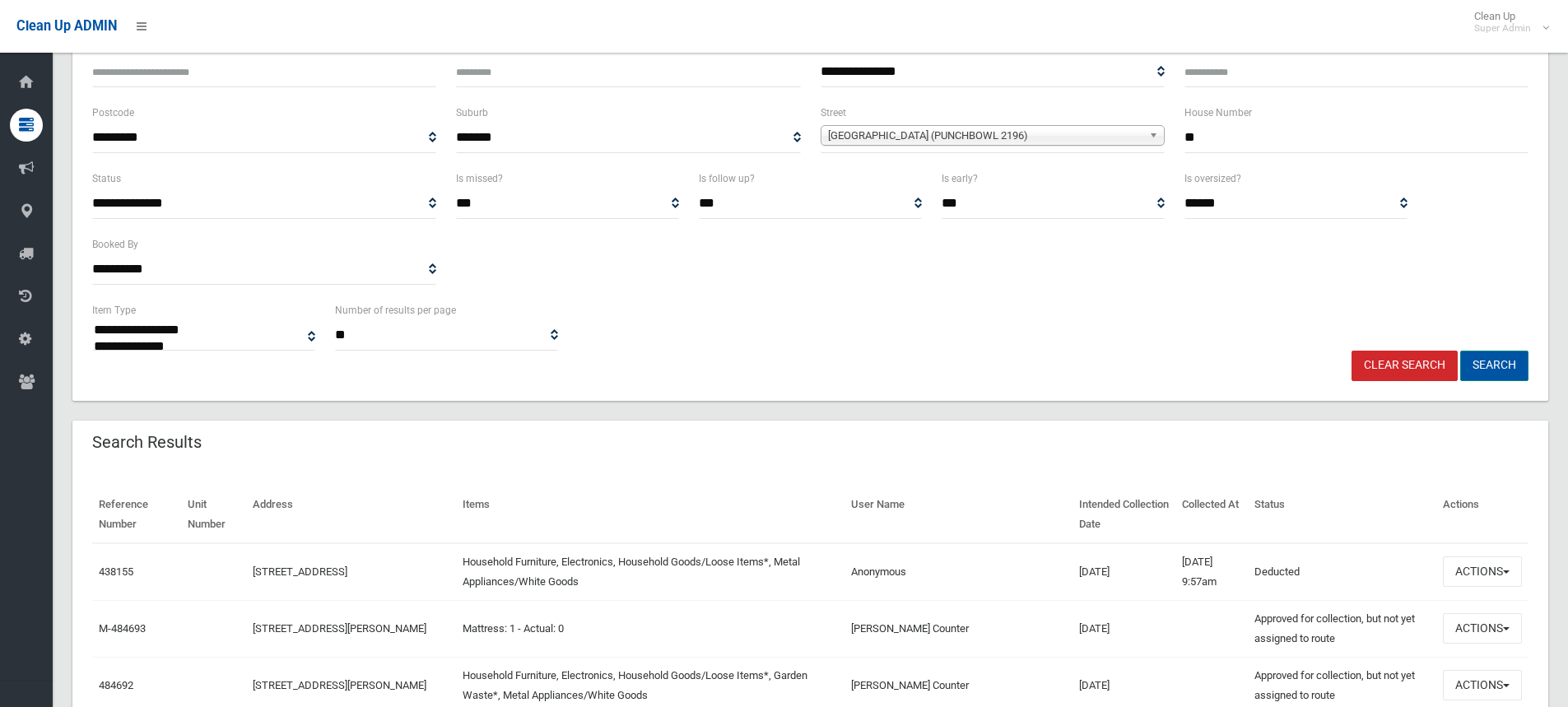
scroll to position [164, 0]
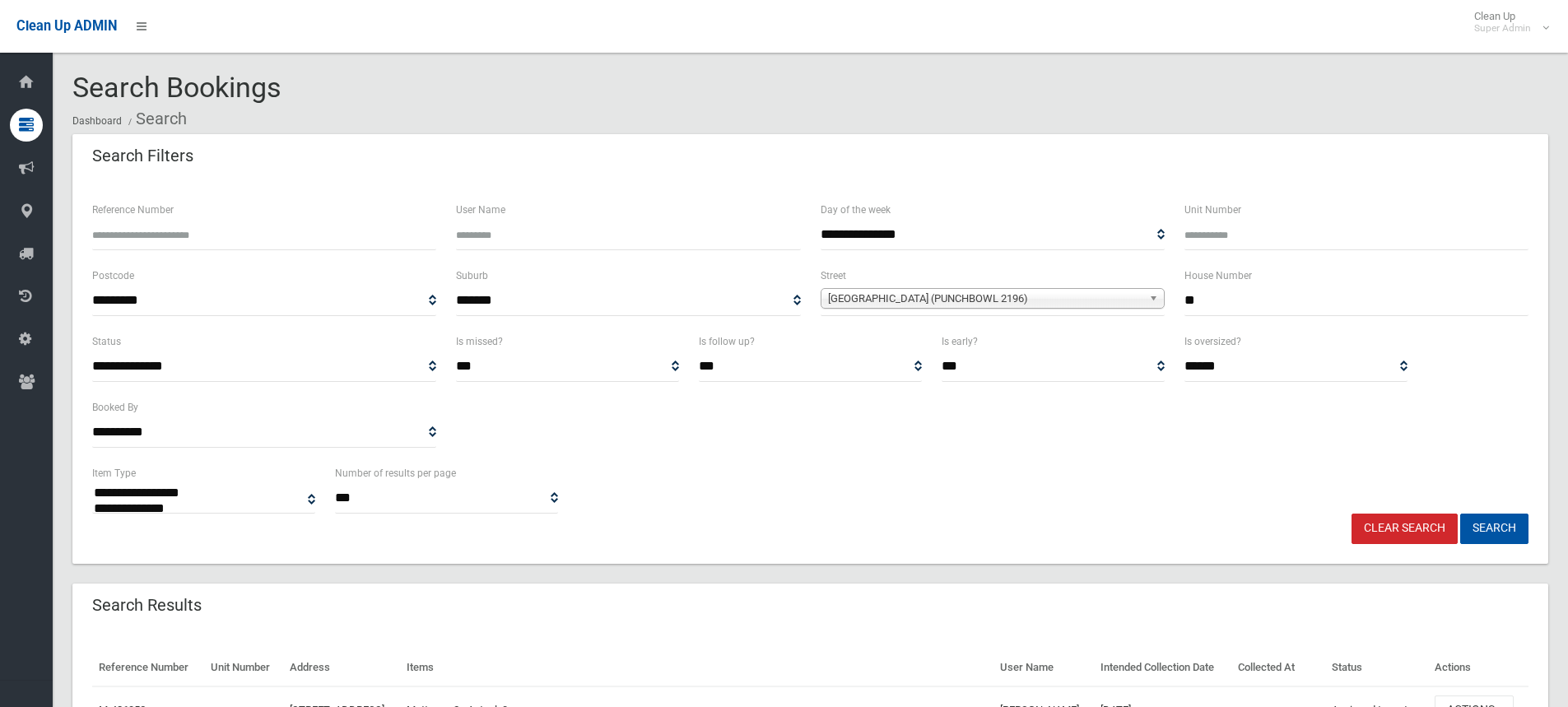
select select
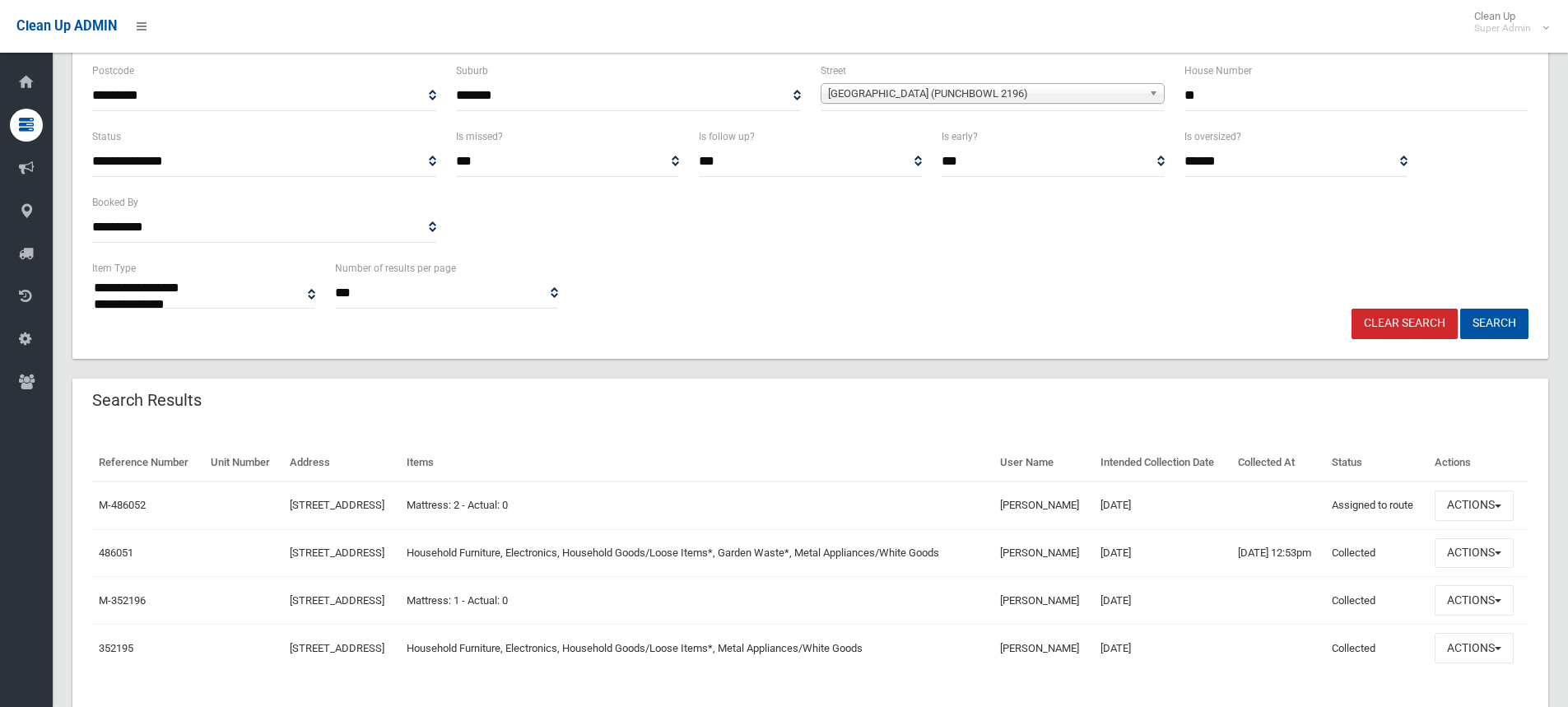
scroll to position [247, 0]
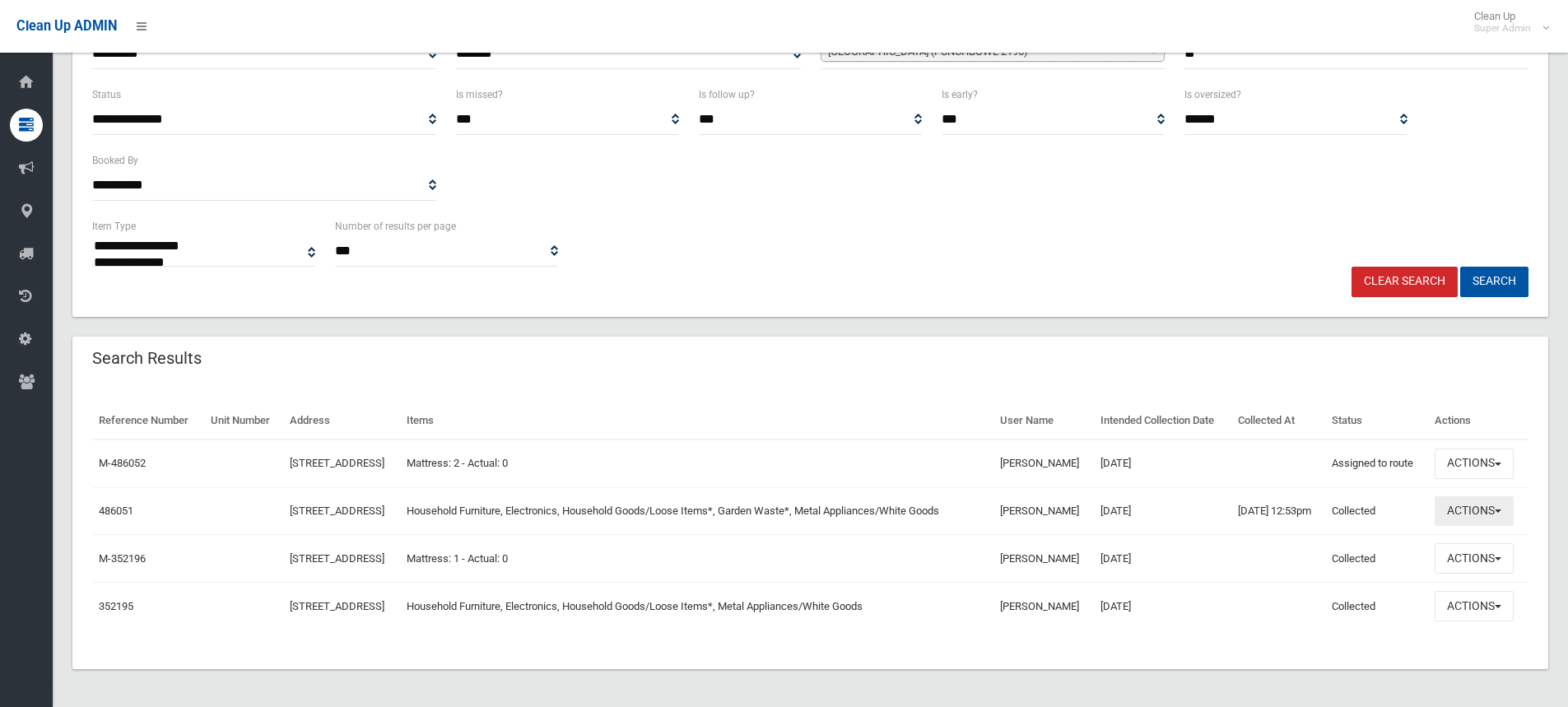
click at [1492, 527] on button "Actions" at bounding box center [1474, 511] width 79 height 31
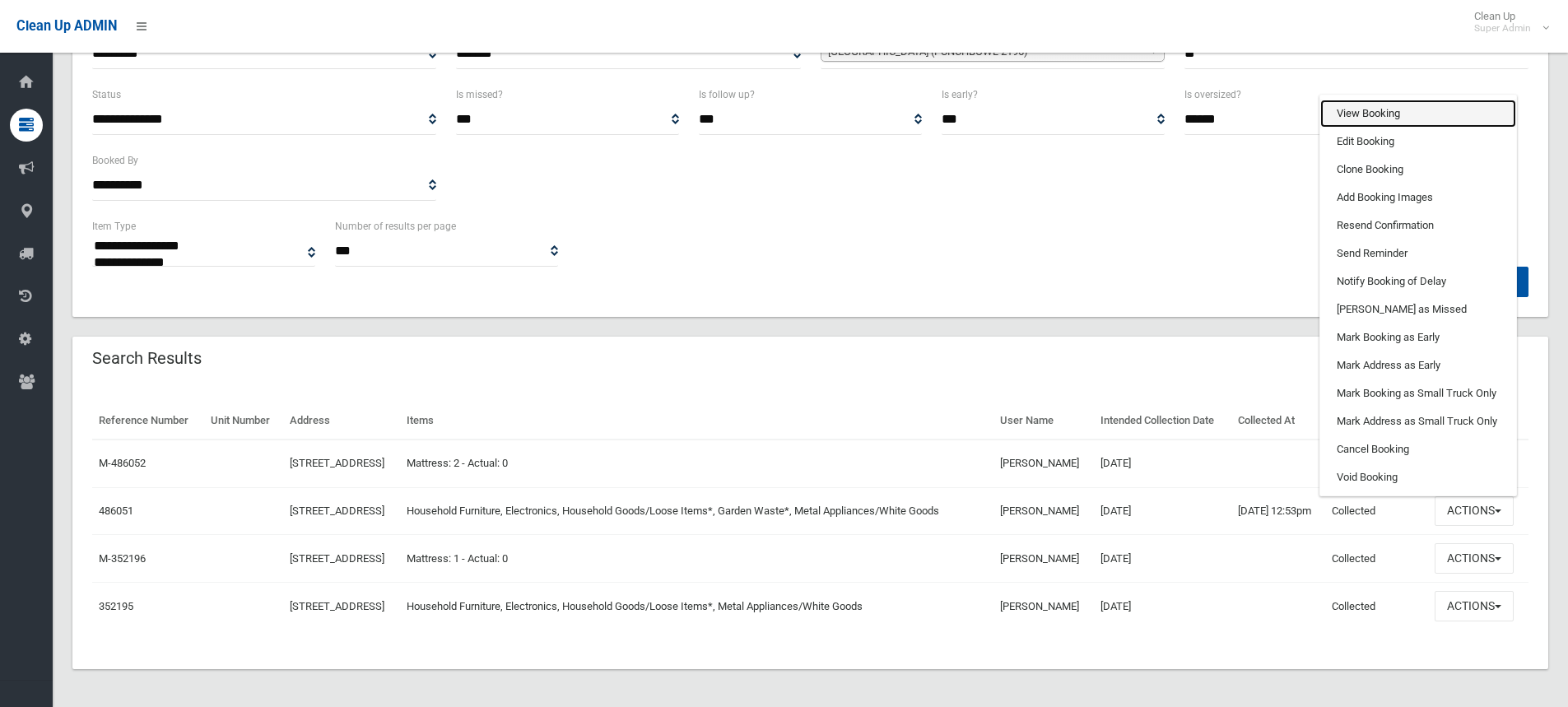
click at [1385, 127] on link "View Booking" at bounding box center [1418, 113] width 196 height 28
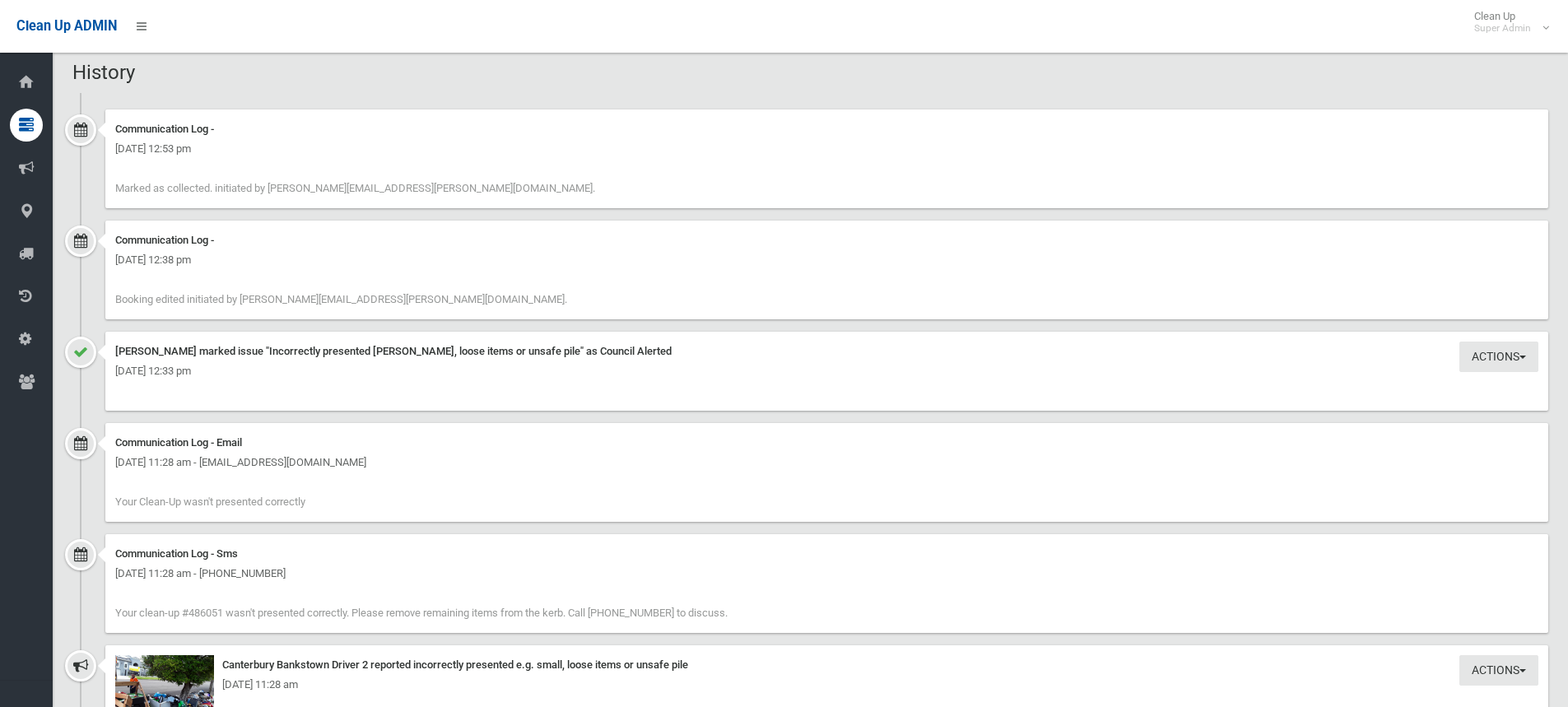
scroll to position [1728, 0]
